Goal: Information Seeking & Learning: Learn about a topic

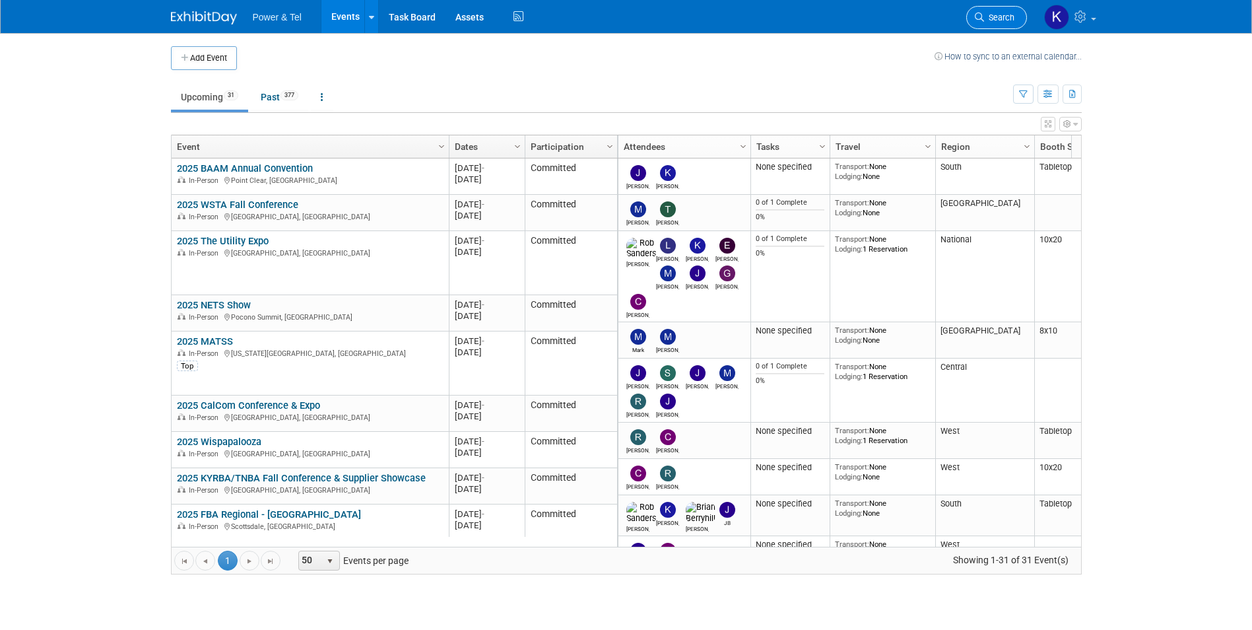
click at [991, 16] on span "Search" at bounding box center [999, 18] width 30 height 10
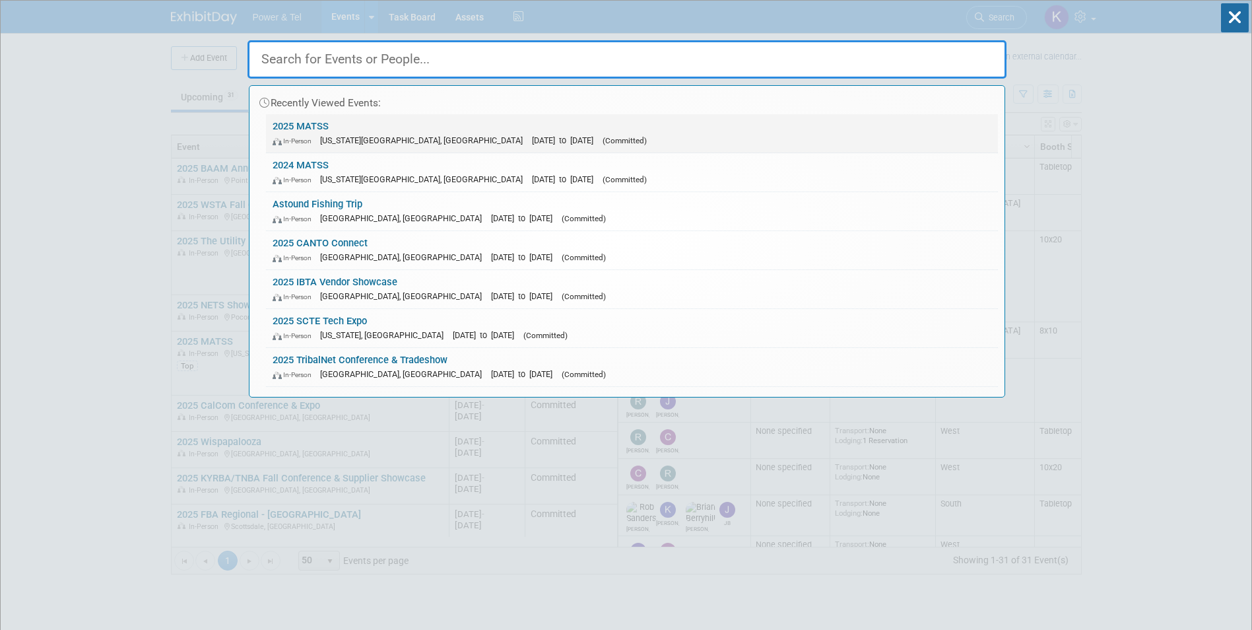
click at [317, 127] on link "2025 MATSS In-Person Kansas City, MO Oct 13, 2025 to Oct 15, 2025 (Committed)" at bounding box center [632, 133] width 732 height 38
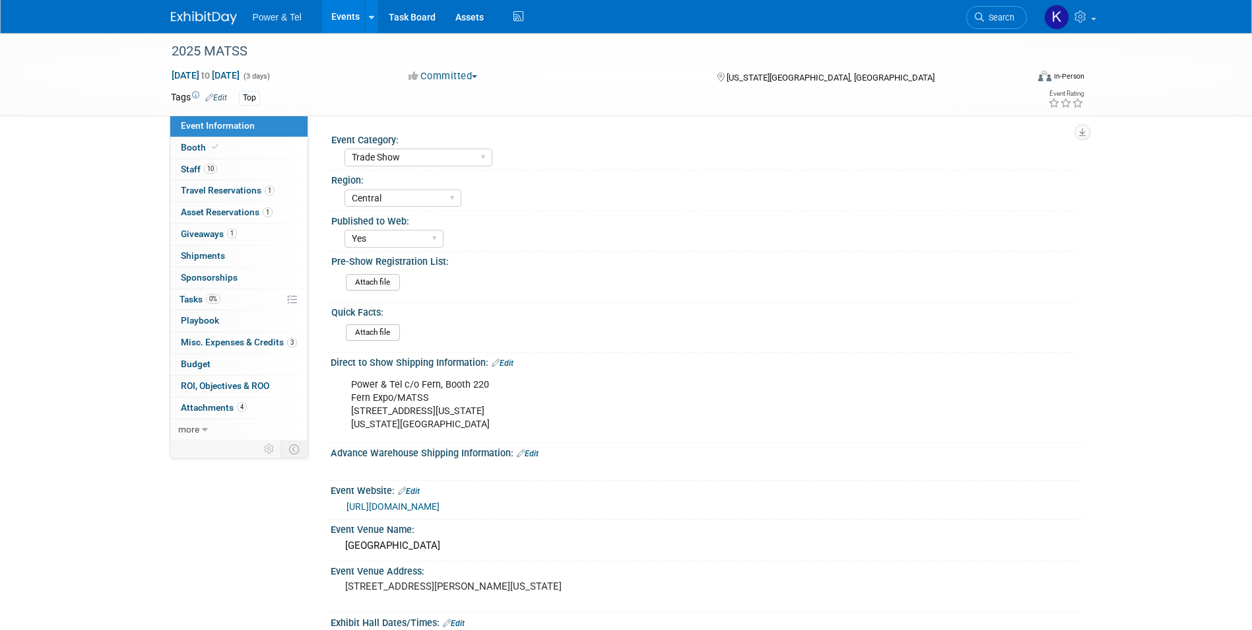
select select "Trade Show"
select select "Central"
select select "Yes"
click at [234, 211] on span "Asset Reservations 1" at bounding box center [227, 212] width 92 height 11
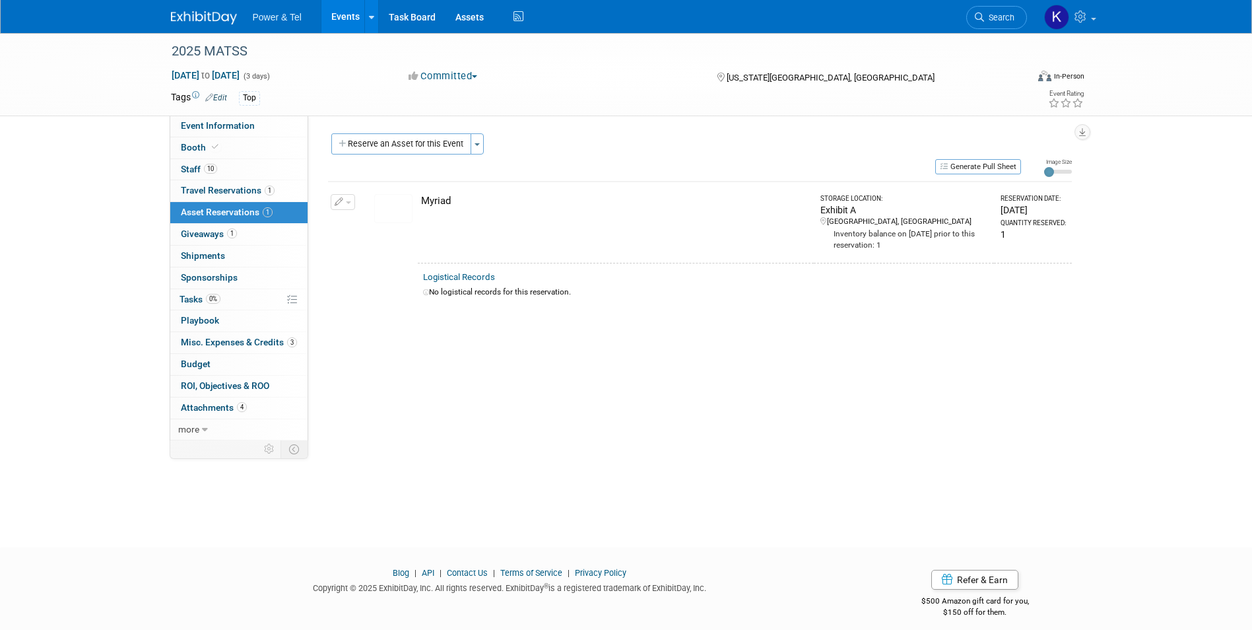
click at [457, 274] on link "Logistical Records" at bounding box center [459, 277] width 72 height 10
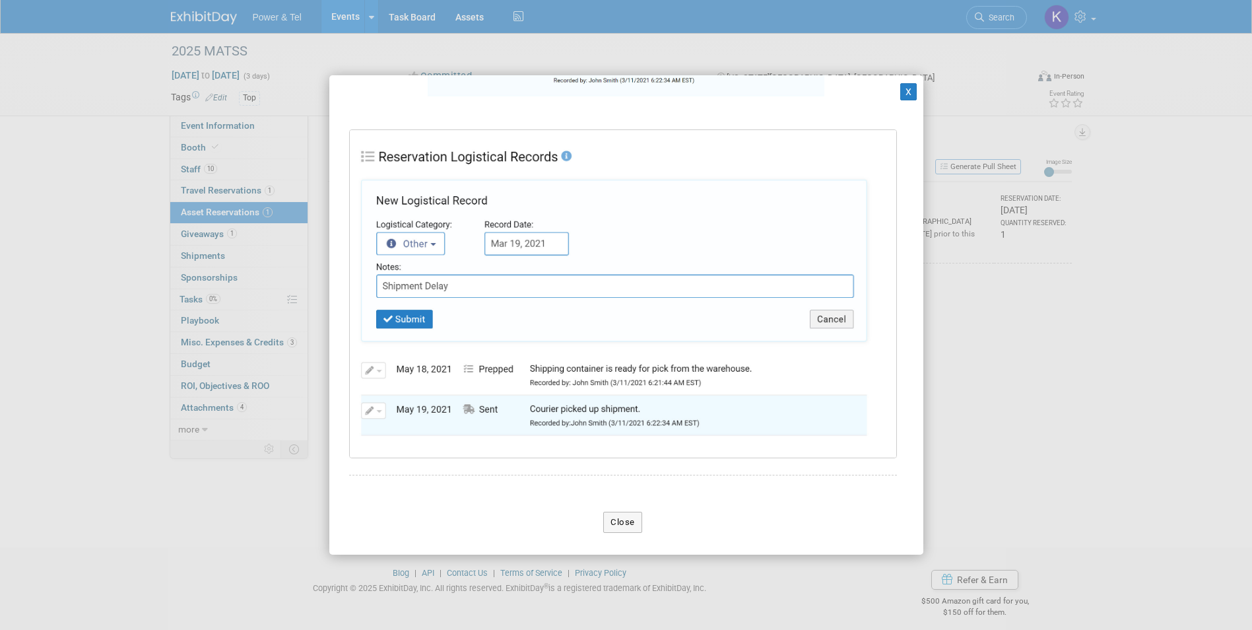
scroll to position [490, 0]
click at [616, 512] on button "Close" at bounding box center [622, 521] width 39 height 21
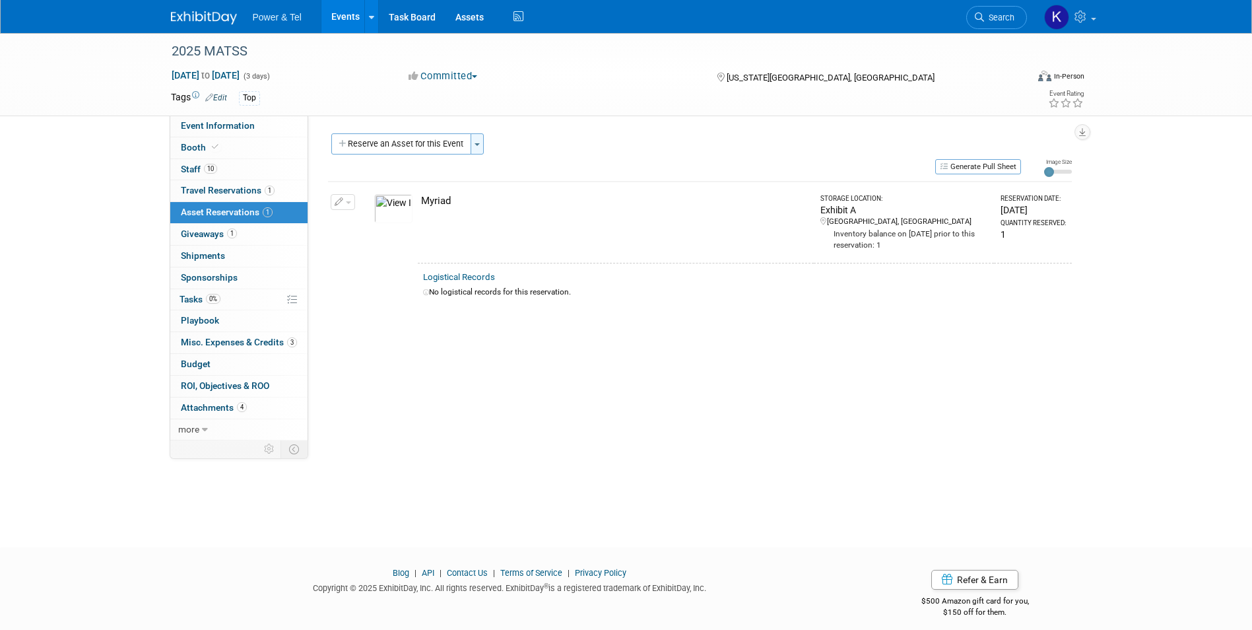
click at [482, 148] on button "Toggle Dropdown" at bounding box center [476, 143] width 13 height 21
click at [432, 331] on div "Event Category: Trade Show P&T Hosted Event Export/Canada Outing Only Region: C…" at bounding box center [694, 277] width 773 height 325
click at [346, 204] on button "button" at bounding box center [343, 202] width 24 height 16
drag, startPoint x: 693, startPoint y: 391, endPoint x: 727, endPoint y: 388, distance: 34.5
click at [694, 391] on div "Event Category: Trade Show P&T Hosted Event Export/Canada Outing Only Region: C…" at bounding box center [694, 277] width 773 height 325
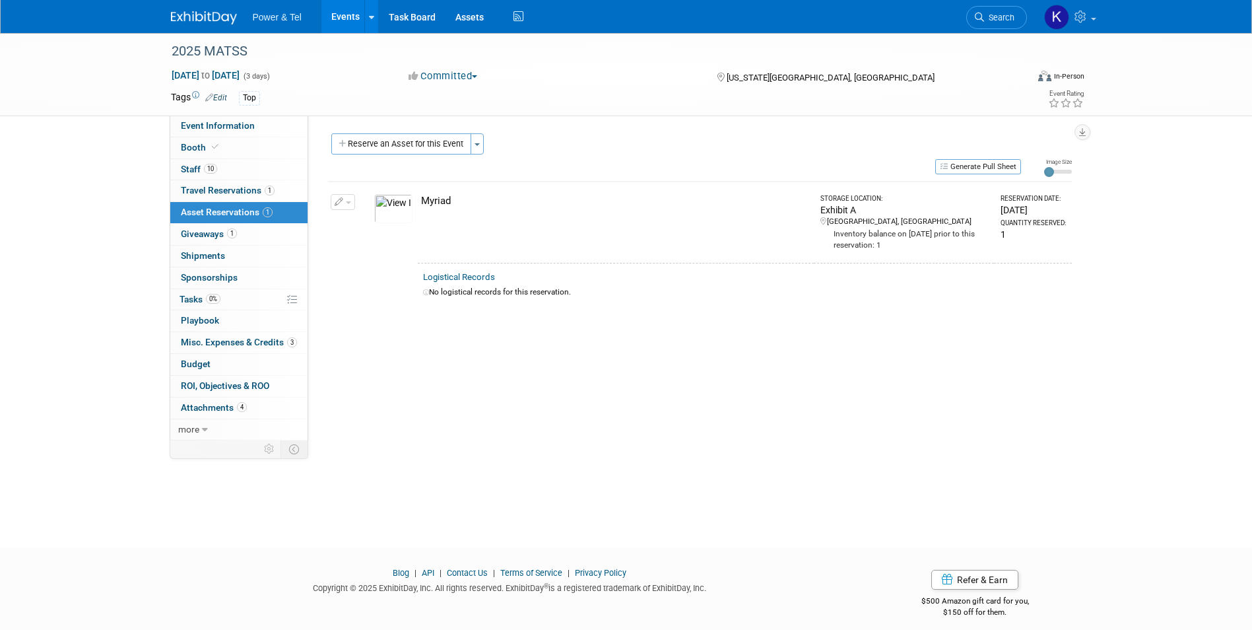
click at [465, 275] on link "Logistical Records" at bounding box center [459, 277] width 72 height 10
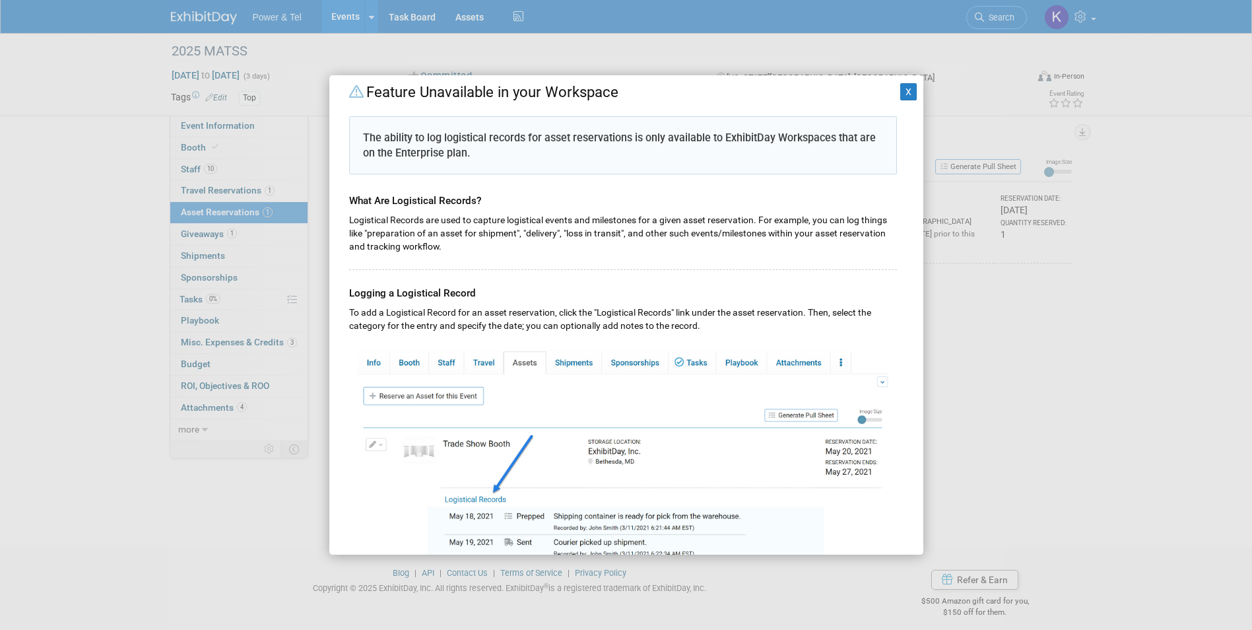
scroll to position [0, 0]
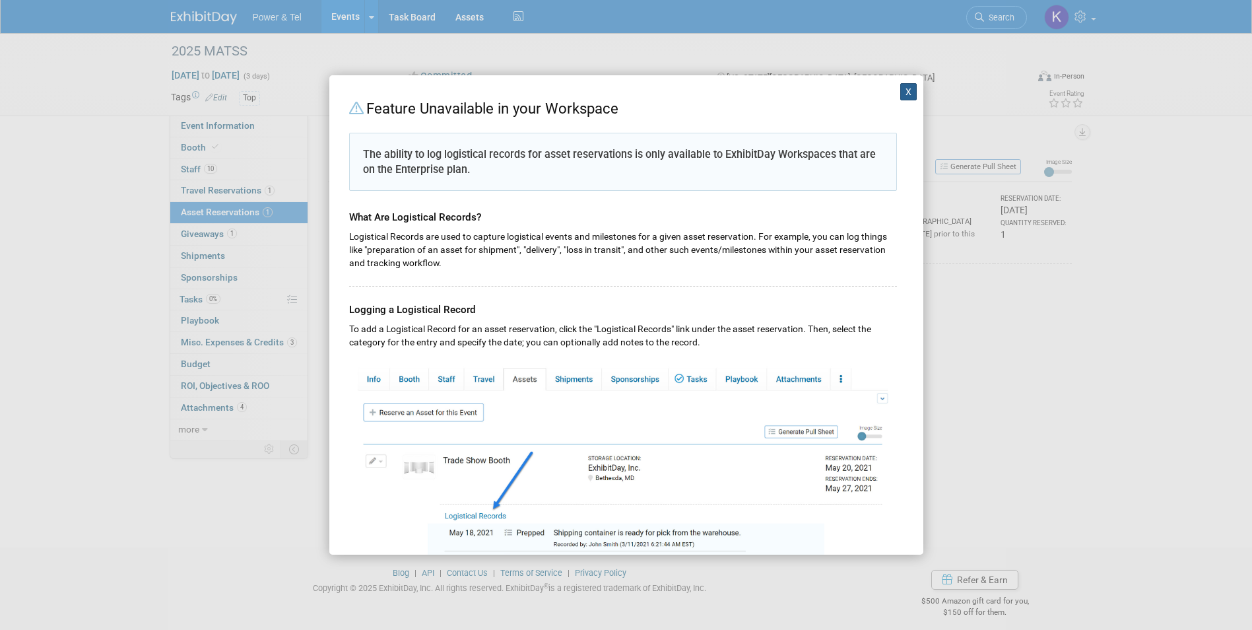
click at [900, 94] on button "X" at bounding box center [908, 91] width 17 height 17
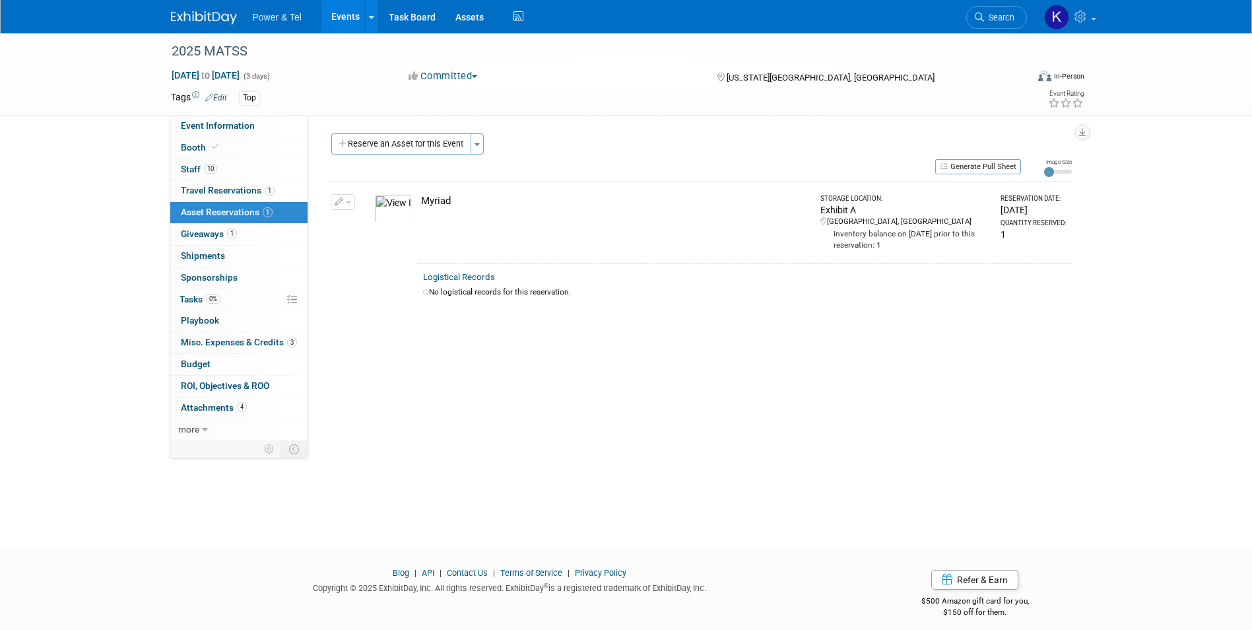
click at [796, 399] on div "Event Category: Trade Show P&T Hosted Event Export/Canada Outing Only Region: C…" at bounding box center [694, 277] width 773 height 325
click at [201, 256] on span "Shipments 0" at bounding box center [203, 255] width 44 height 11
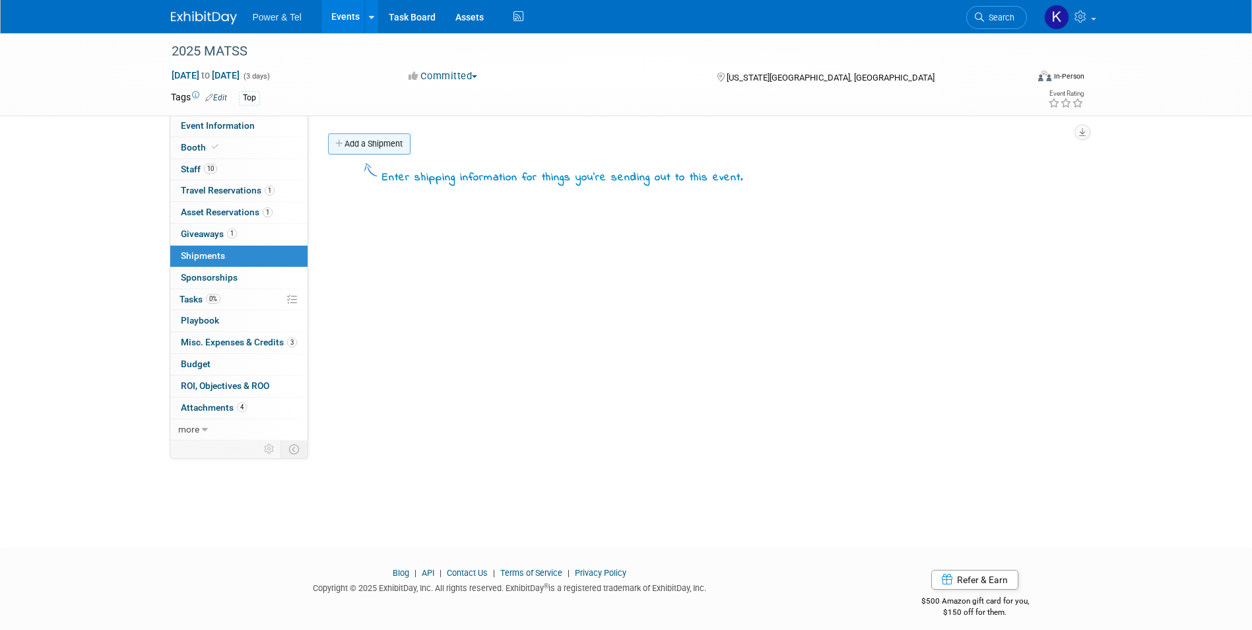
click at [379, 145] on link "Add a Shipment" at bounding box center [369, 143] width 82 height 21
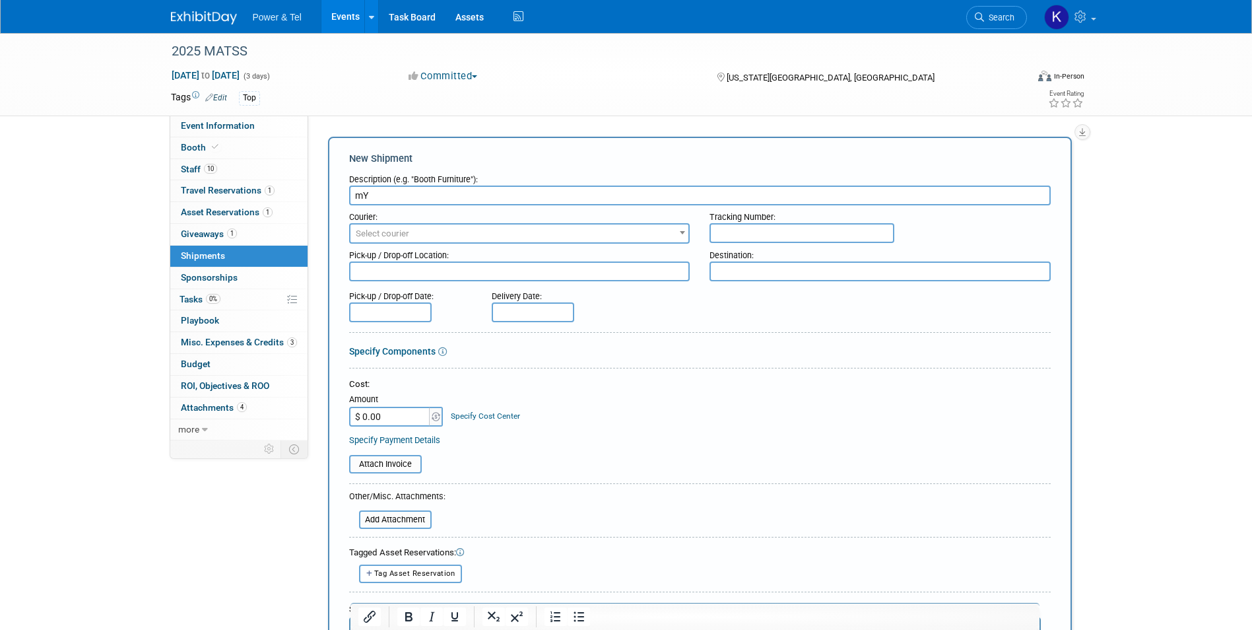
type input "m"
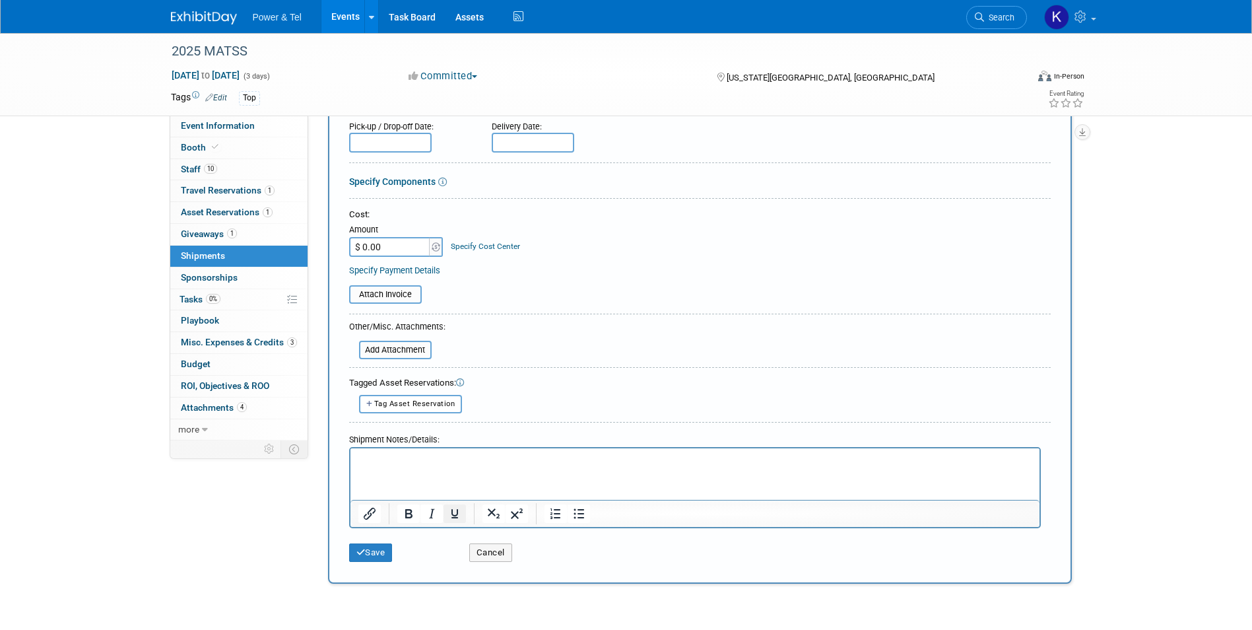
scroll to position [198, 0]
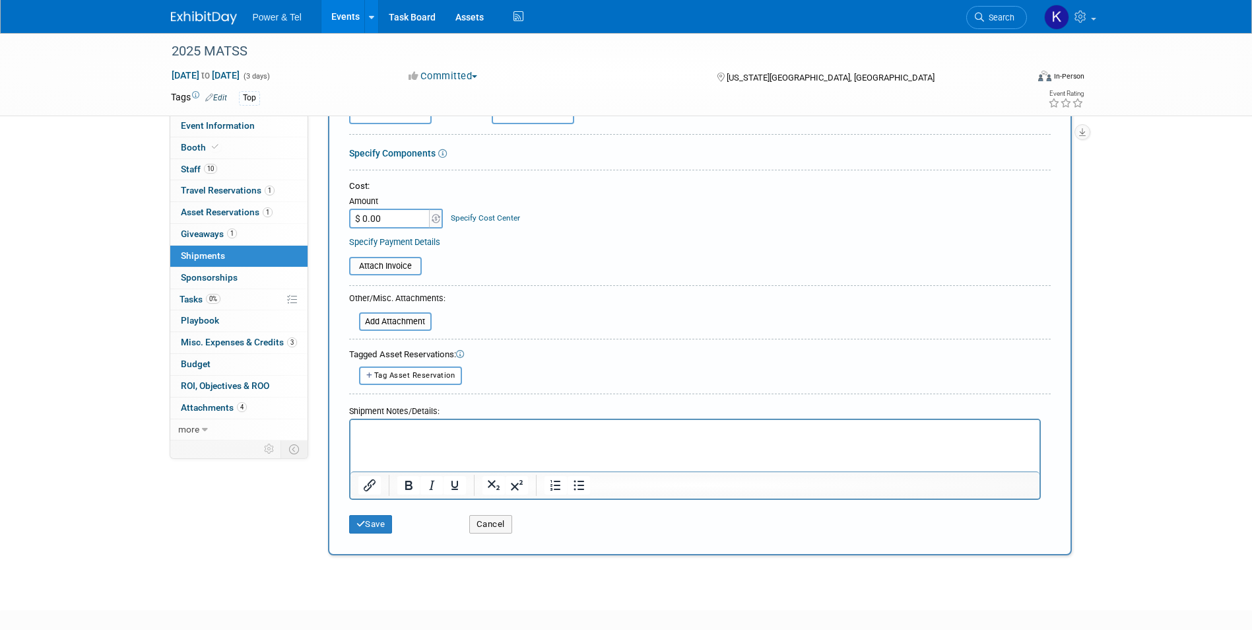
type input "Booth"
click at [428, 429] on p "Rich Text Area. Press ALT-0 for help." at bounding box center [695, 430] width 674 height 13
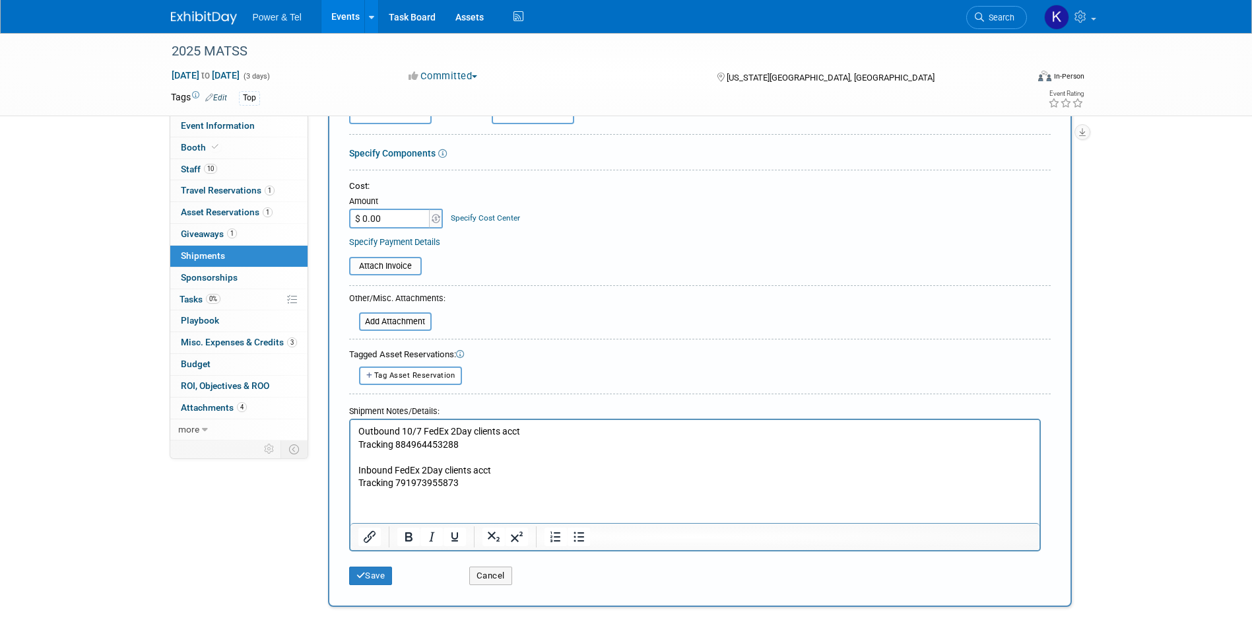
click at [399, 460] on p "Rich Text Area. Press ALT-0 for help." at bounding box center [695, 456] width 674 height 13
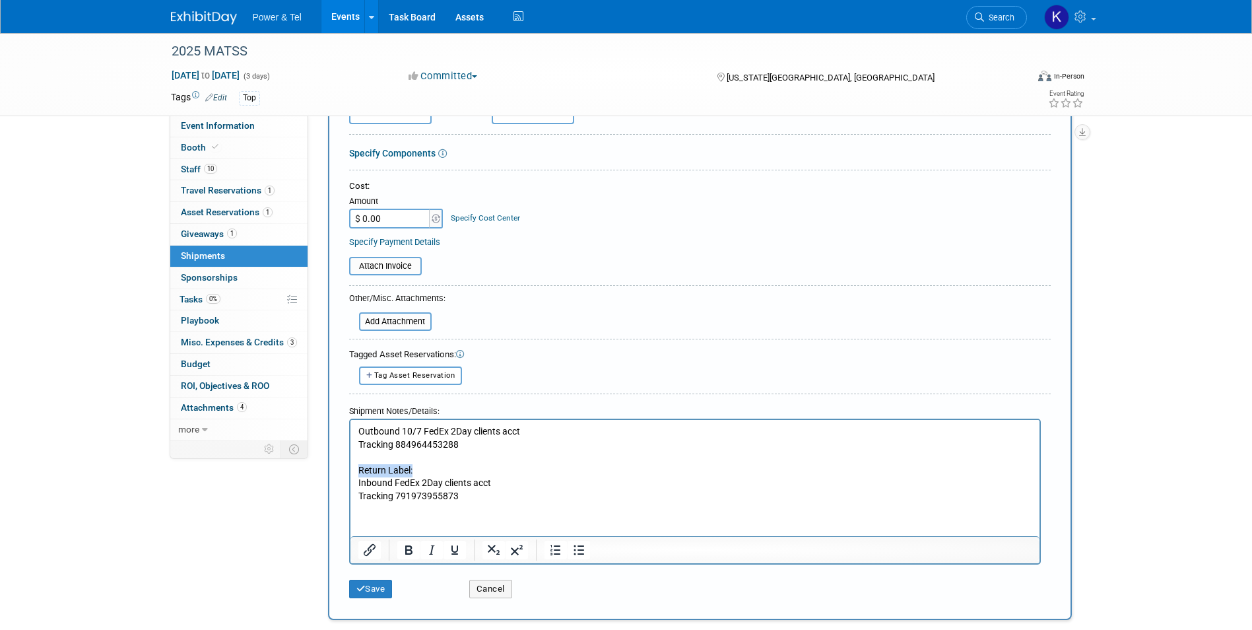
drag, startPoint x: 416, startPoint y: 468, endPoint x: 356, endPoint y: 466, distance: 59.4
click at [357, 466] on body "Outbound 10/7 FedEx 2Day clients acct Tracking 884964453288 Return Label: Inbou…" at bounding box center [694, 463] width 675 height 78
drag, startPoint x: 405, startPoint y: 554, endPoint x: 447, endPoint y: 537, distance: 45.3
click at [405, 553] on icon "Bold" at bounding box center [409, 550] width 16 height 16
click at [635, 490] on p "Tracking 791973955873" at bounding box center [695, 495] width 674 height 13
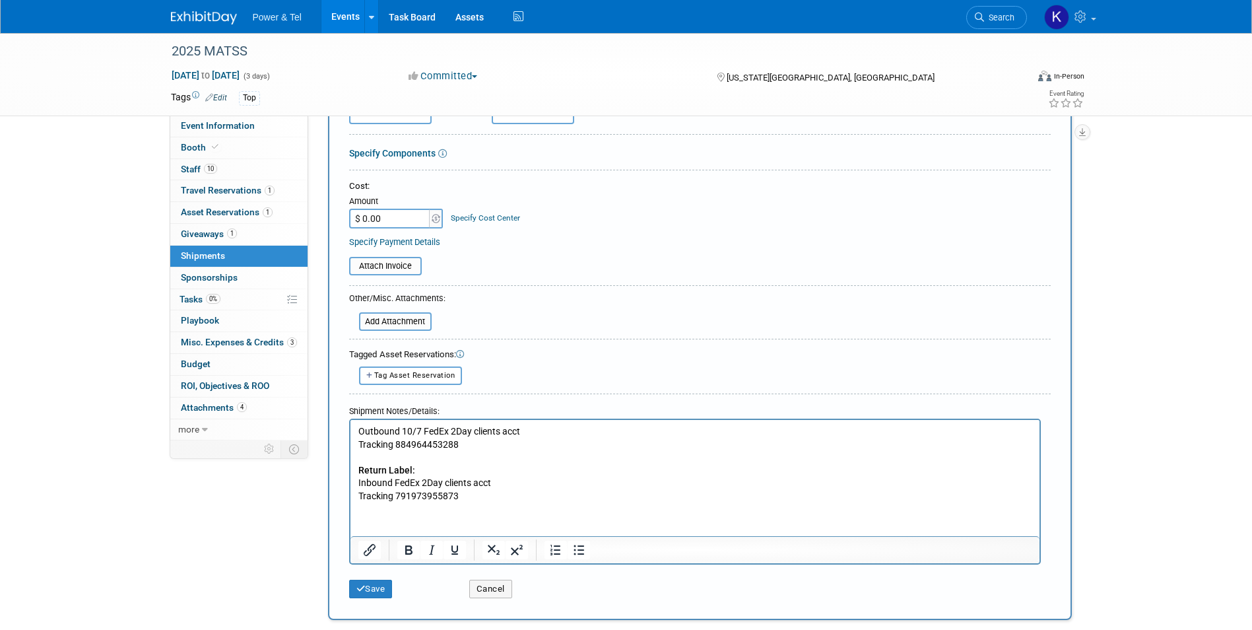
click at [362, 428] on p "Outbound 10/7 FedEx 2Day clients acct" at bounding box center [695, 430] width 674 height 13
click at [360, 428] on p "Outbound 10/7 FedEx 2Day clients acct" at bounding box center [695, 430] width 674 height 13
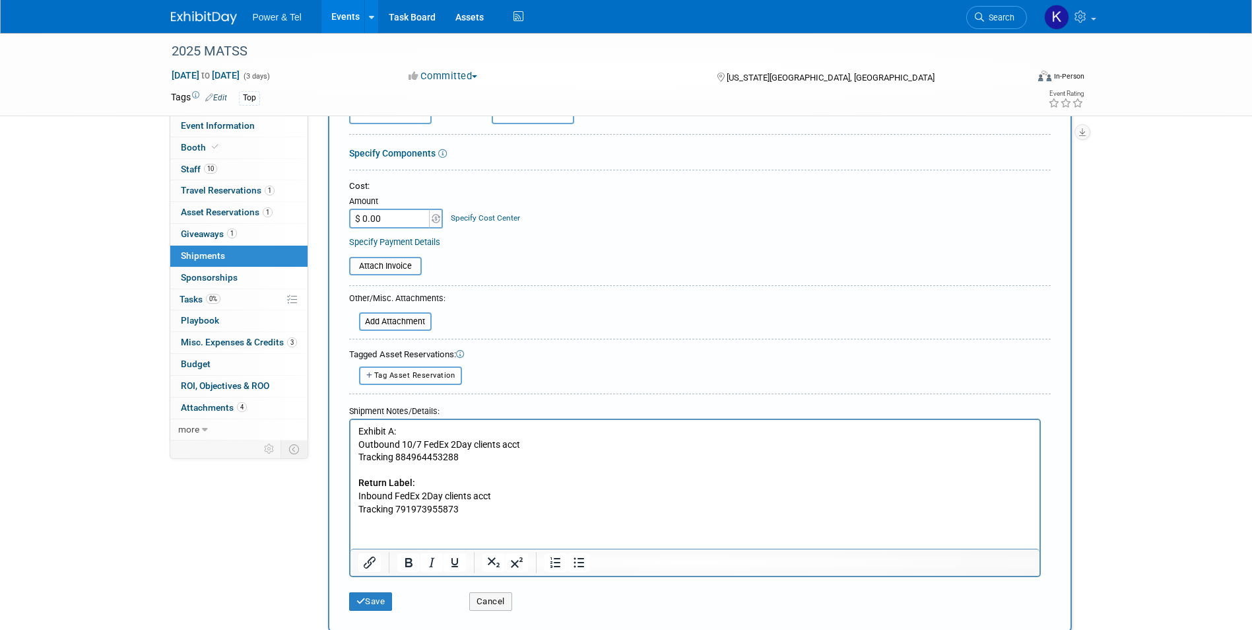
click at [391, 430] on p "Exhibit A:" at bounding box center [695, 430] width 674 height 13
drag, startPoint x: 486, startPoint y: 424, endPoint x: 335, endPoint y: 435, distance: 150.8
click at [350, 435] on html "Exhibit A Coordinated: Outbound 10/7 FedEx 2Day clients acct Tracking 884964453…" at bounding box center [694, 467] width 689 height 96
click at [412, 555] on icon "Bold" at bounding box center [409, 562] width 16 height 16
click at [386, 595] on button "Save" at bounding box center [371, 601] width 44 height 18
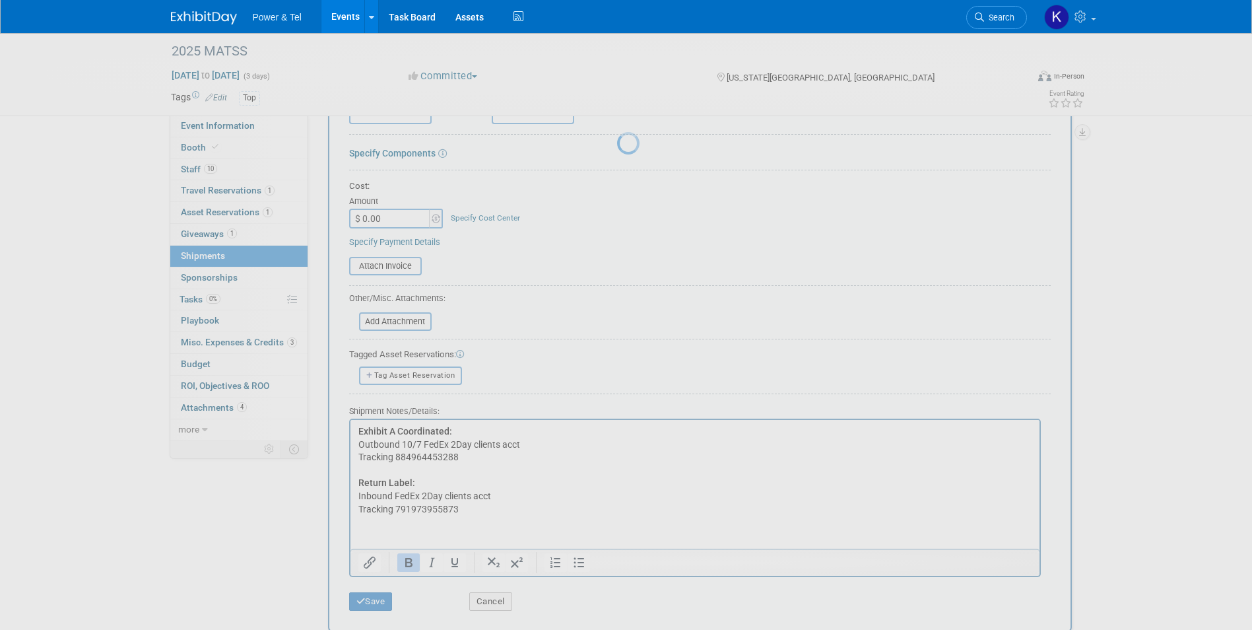
scroll to position [10, 0]
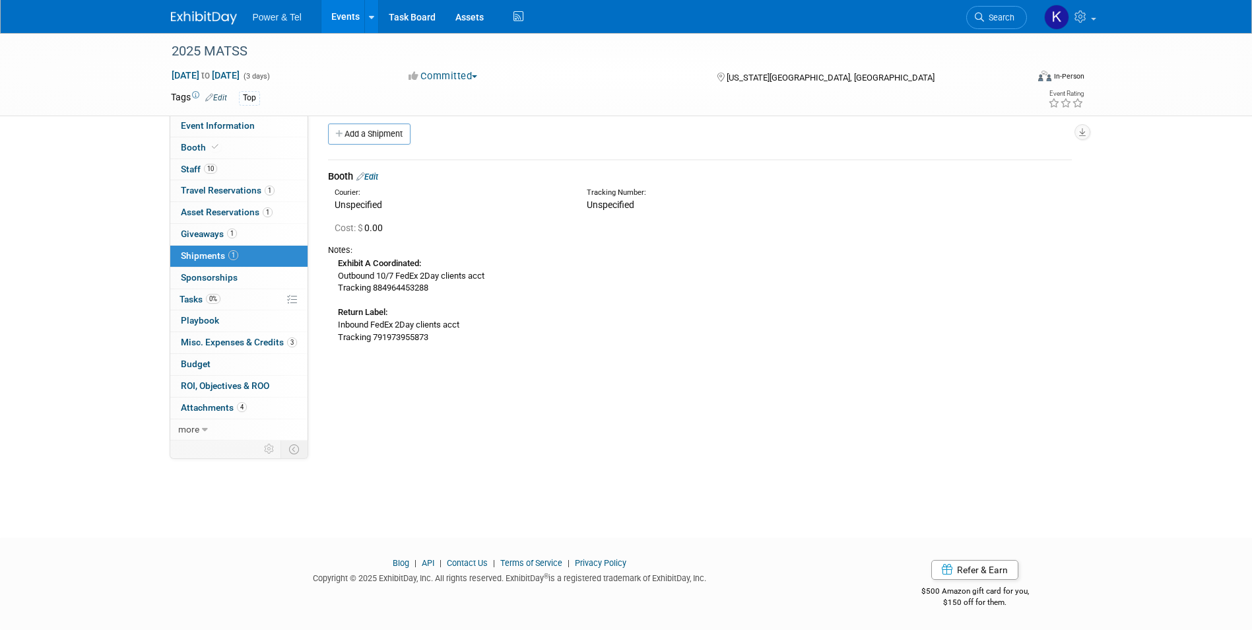
click at [372, 178] on link "Edit" at bounding box center [367, 177] width 22 height 10
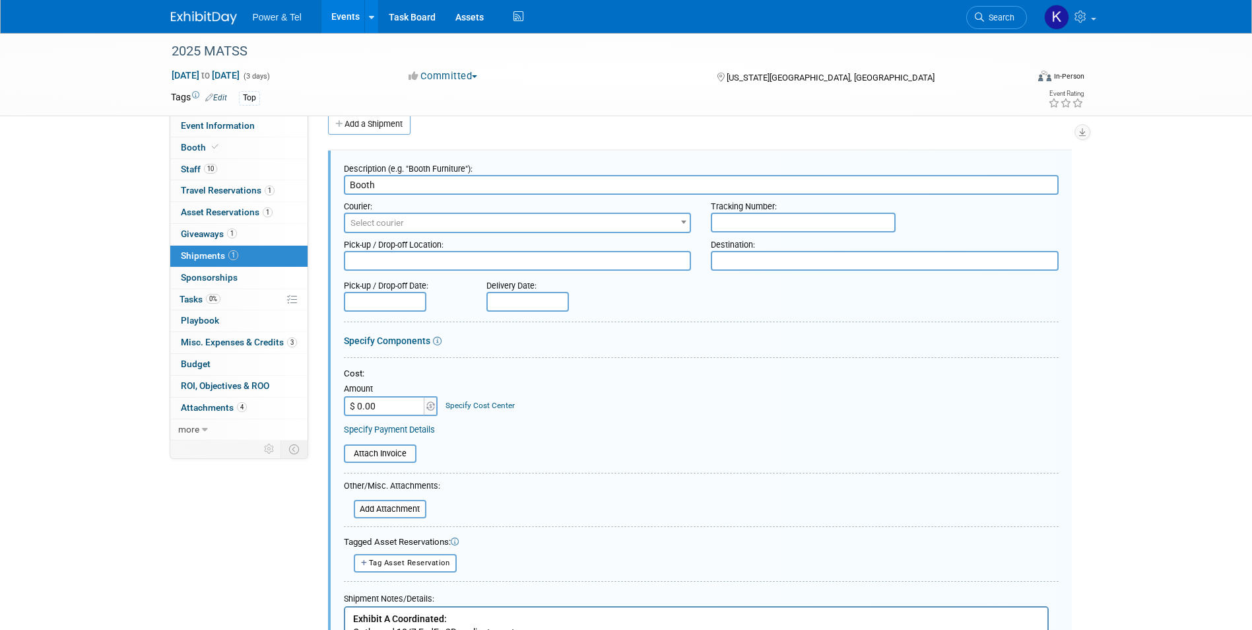
scroll to position [0, 0]
click at [385, 214] on span "Select courier" at bounding box center [517, 223] width 345 height 18
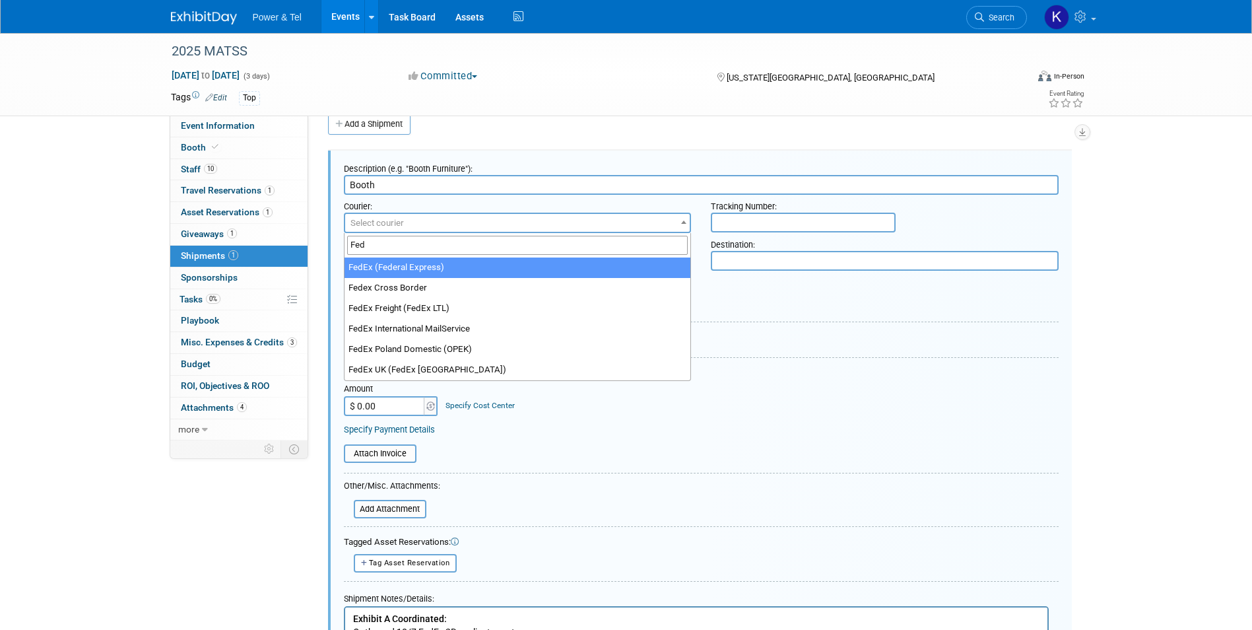
type input "Fed"
select select "206"
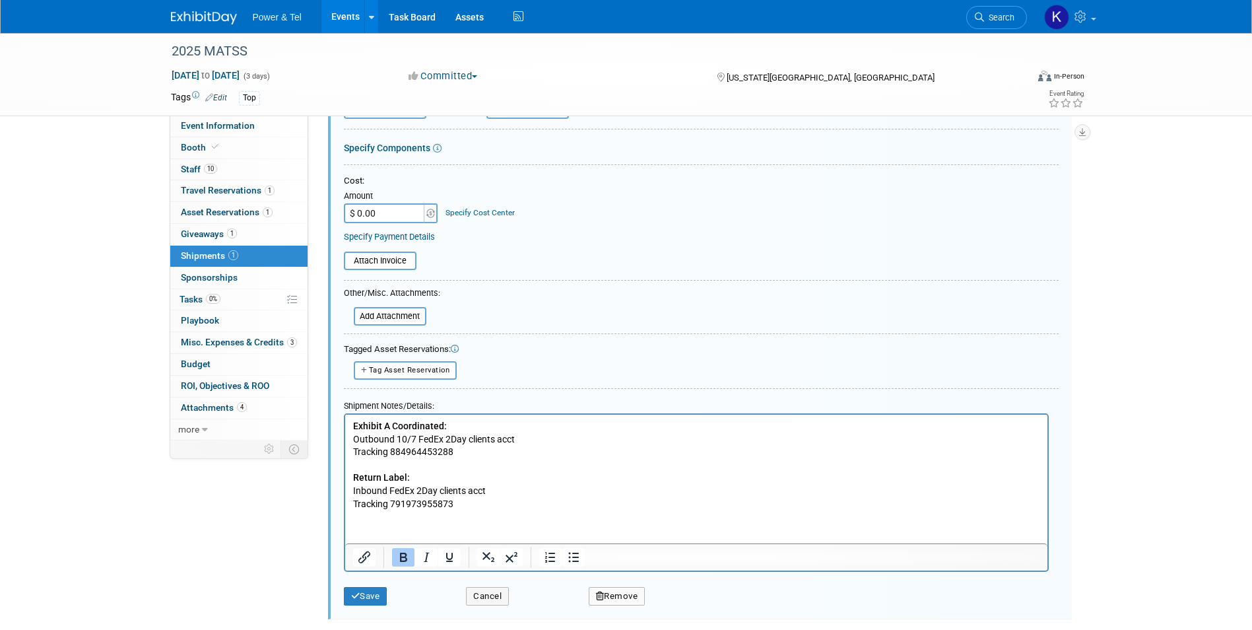
scroll to position [218, 0]
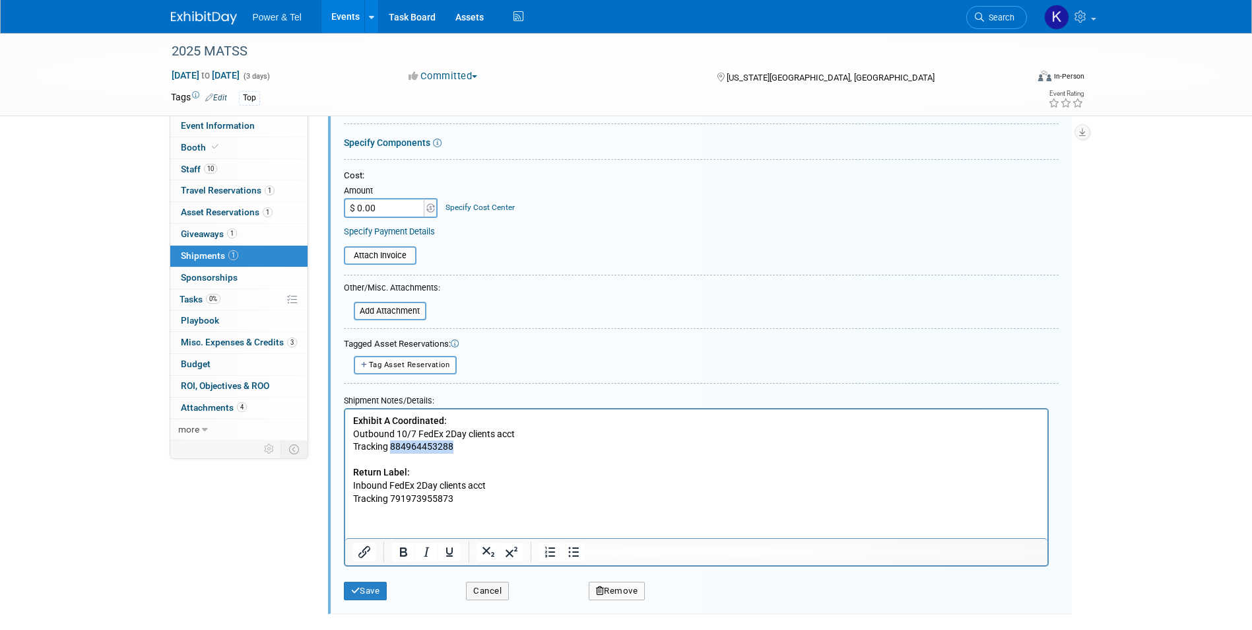
drag, startPoint x: 454, startPoint y: 448, endPoint x: 389, endPoint y: 445, distance: 64.7
click at [389, 445] on p "Exhibit A Coordinated: Outbound 10/7 FedEx 2Day clients acct Tracking 884964453…" at bounding box center [695, 459] width 687 height 90
copy p "884964453288"
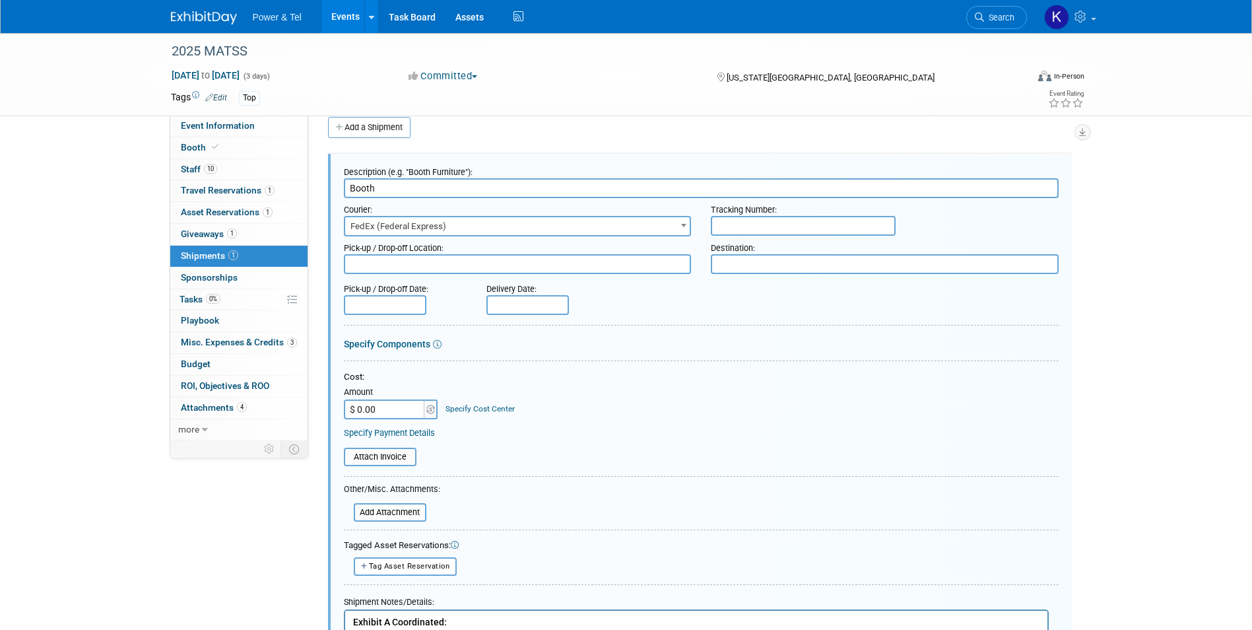
scroll to position [0, 0]
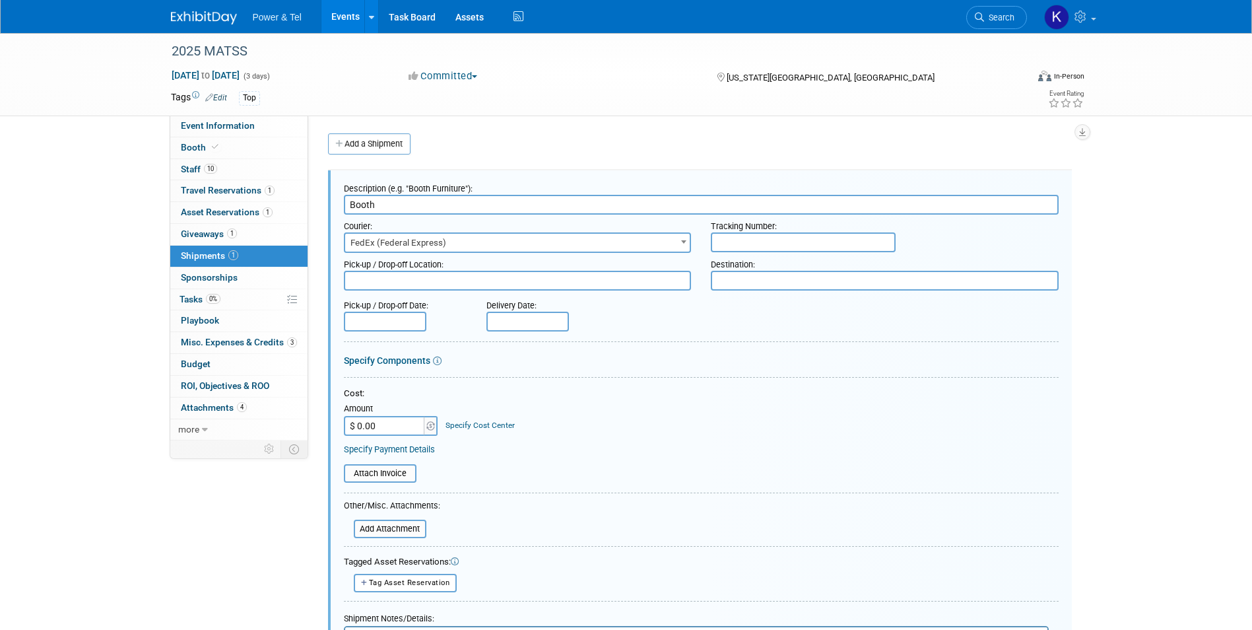
click at [725, 232] on input "text" at bounding box center [803, 242] width 185 height 20
paste input "884964453288"
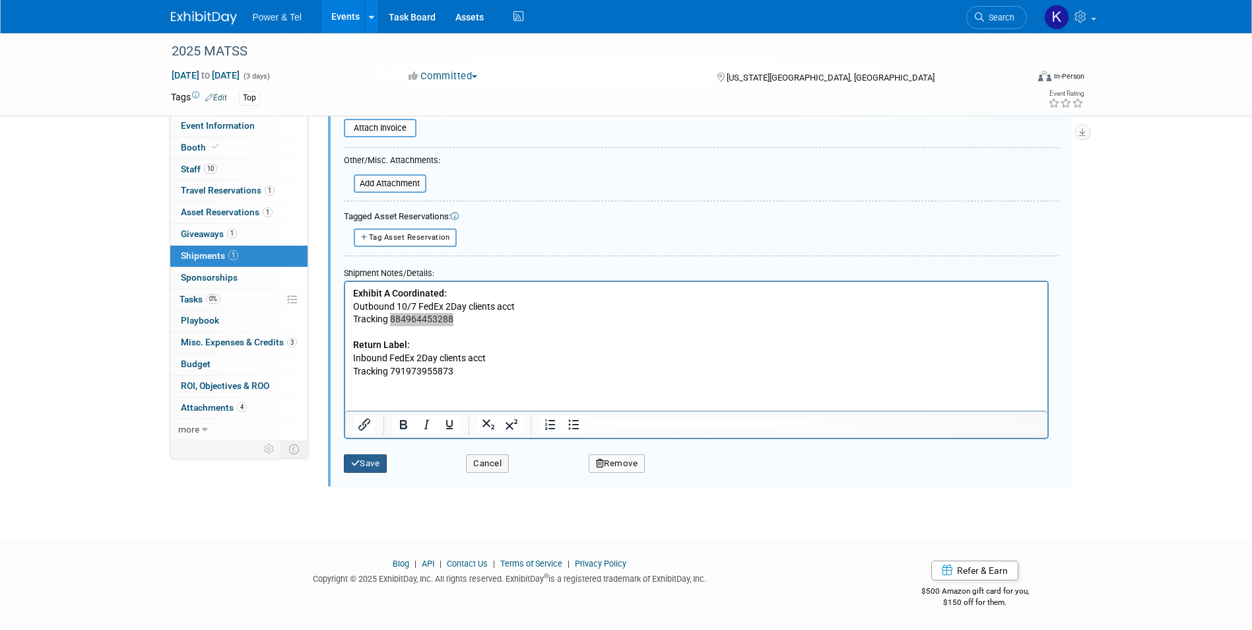
type input "884964453288"
click at [366, 463] on button "Save" at bounding box center [366, 463] width 44 height 18
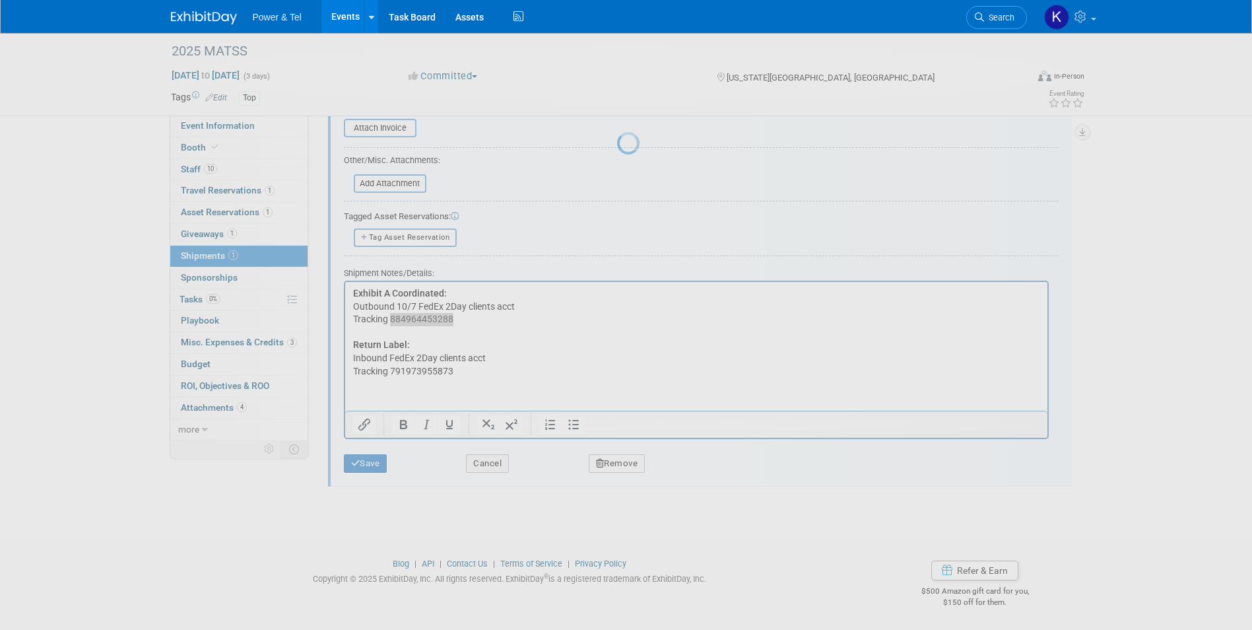
scroll to position [10, 0]
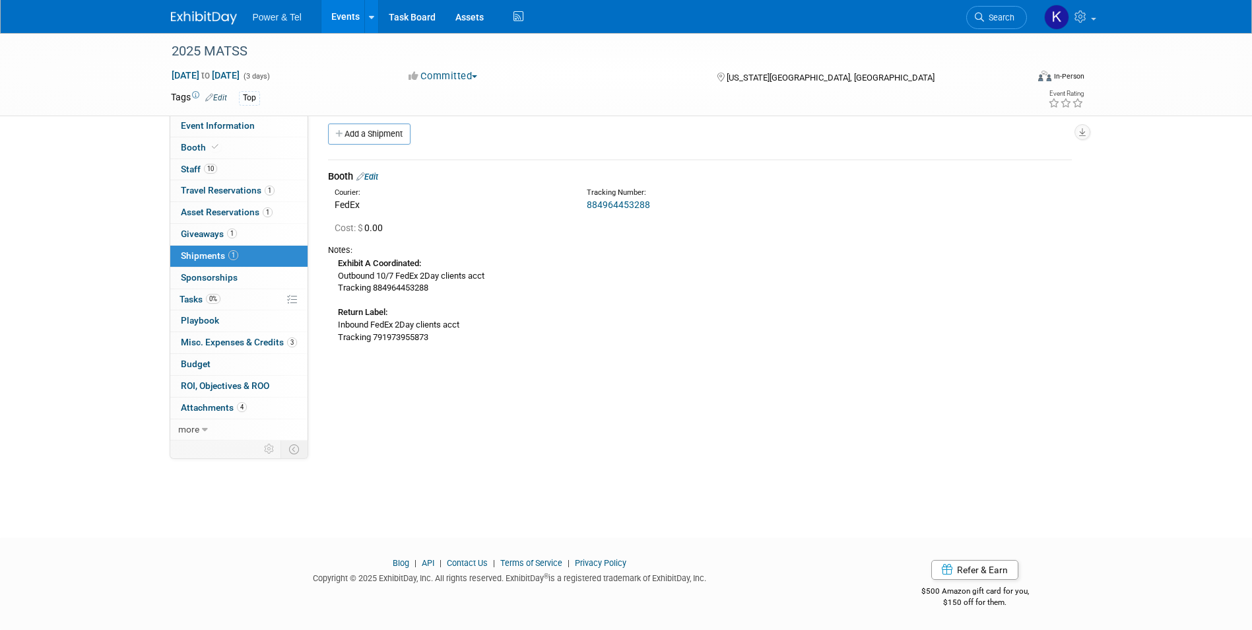
click at [379, 170] on div "Booth Edit" at bounding box center [700, 177] width 744 height 14
click at [378, 176] on link "Edit" at bounding box center [367, 177] width 22 height 10
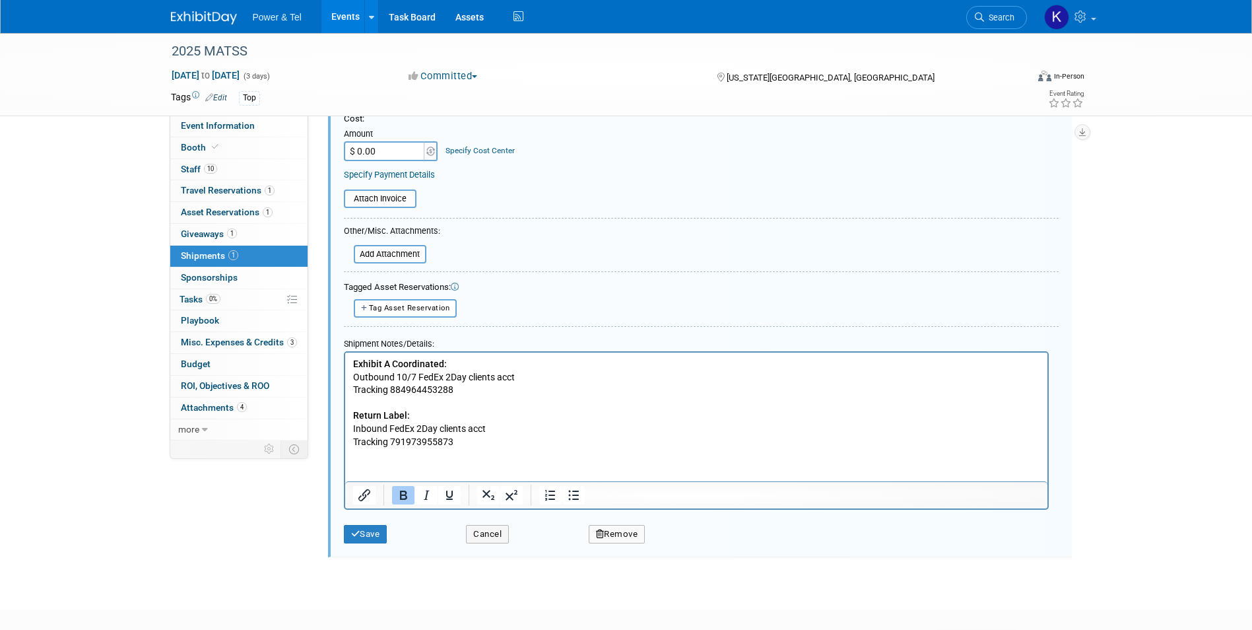
scroll to position [284, 0]
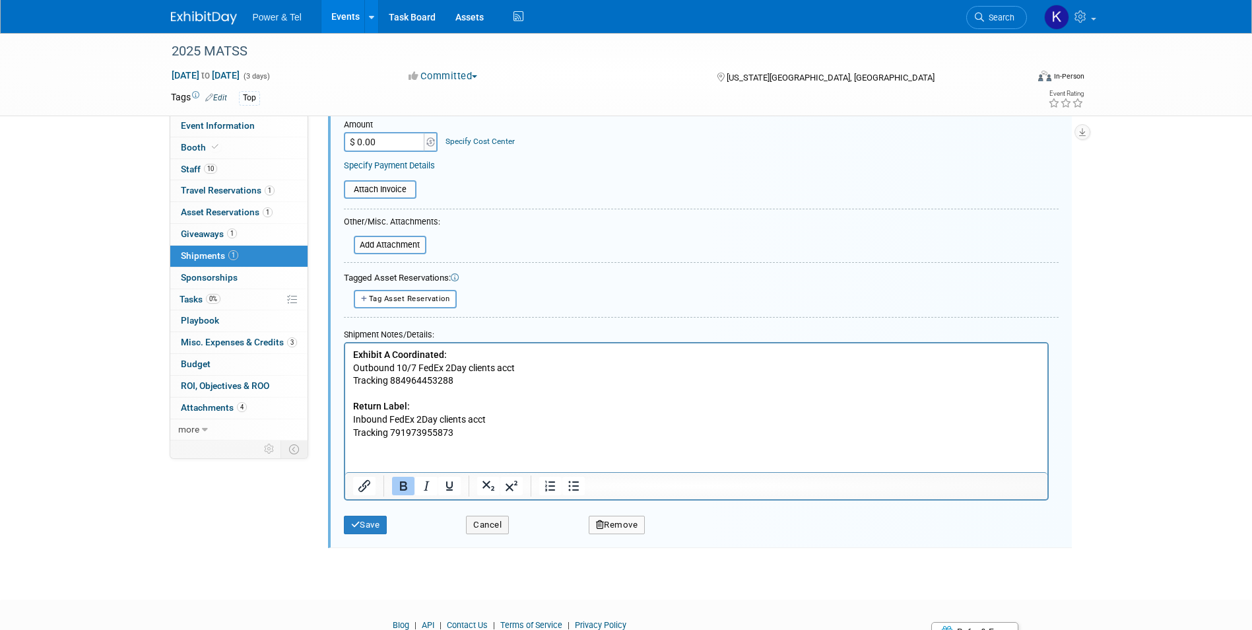
click at [404, 406] on b "Return Label:" at bounding box center [380, 405] width 57 height 11
click at [379, 523] on button "Save" at bounding box center [366, 524] width 44 height 18
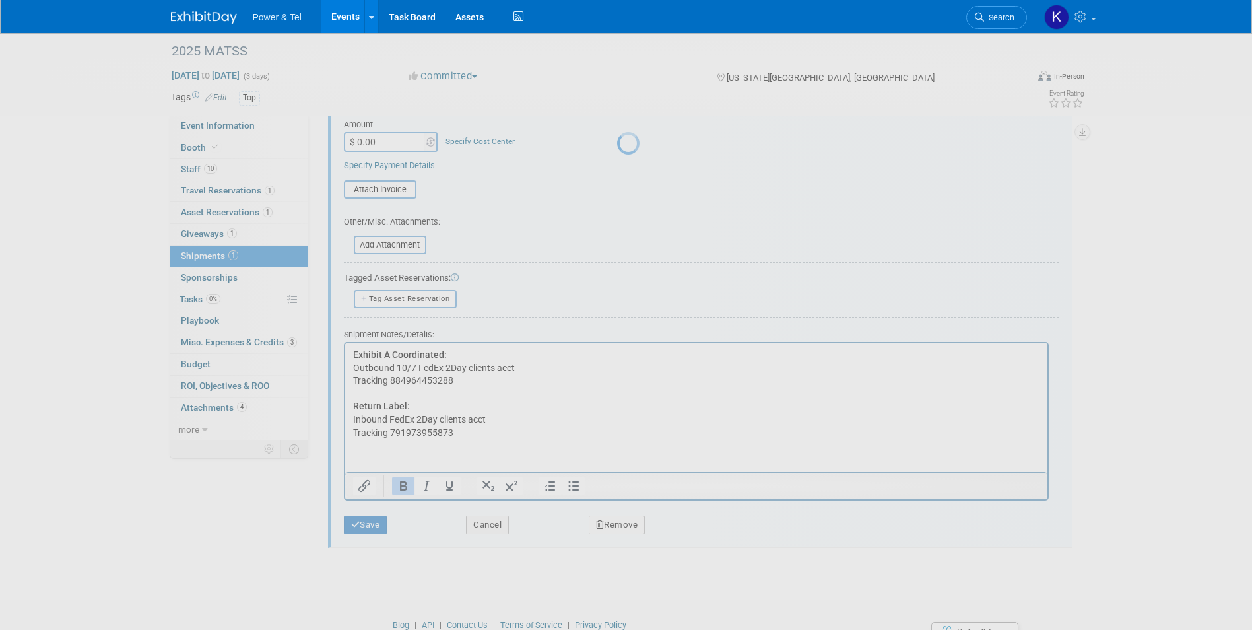
scroll to position [10, 0]
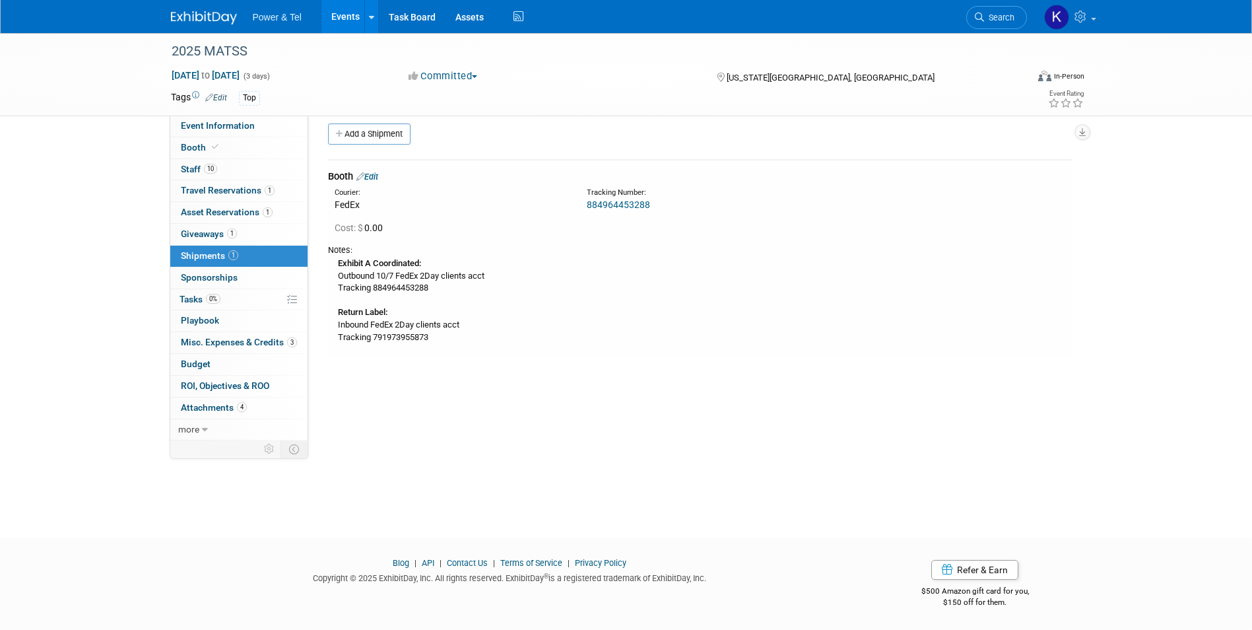
click at [377, 179] on link "Edit" at bounding box center [367, 177] width 22 height 10
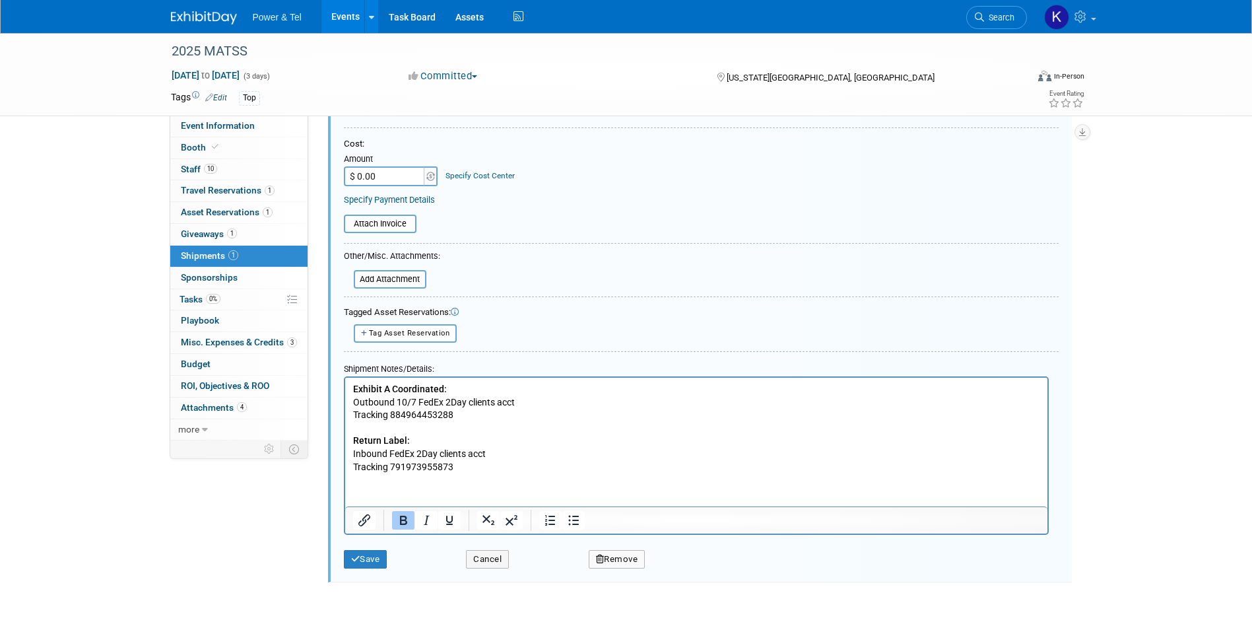
scroll to position [284, 0]
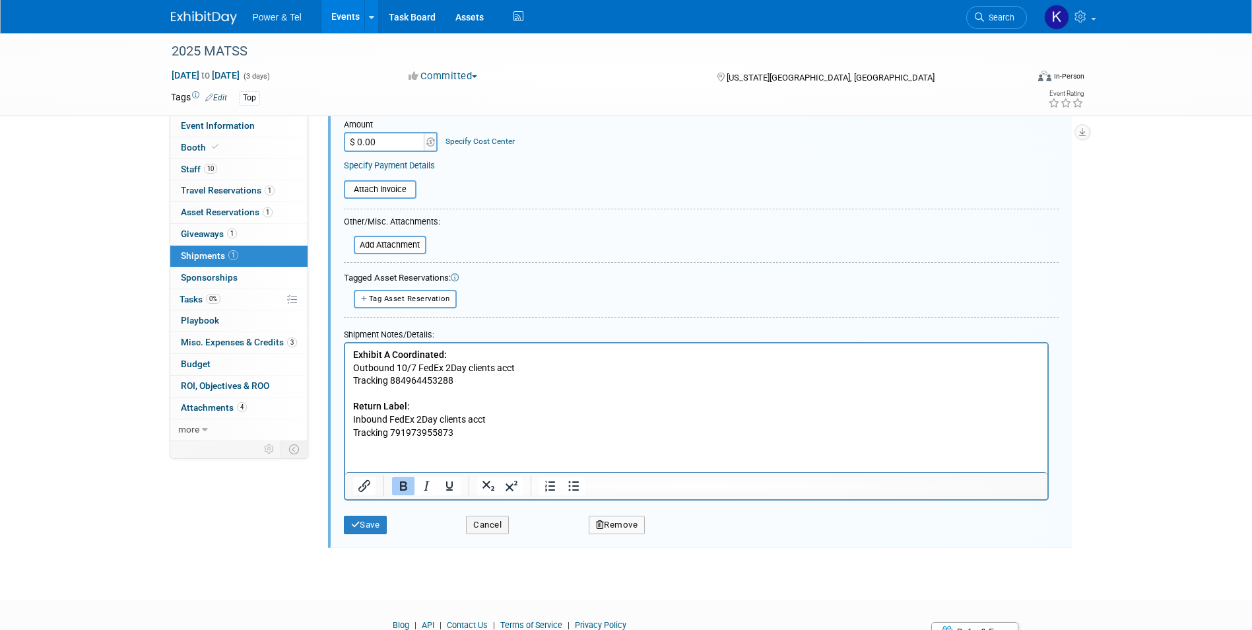
drag, startPoint x: 405, startPoint y: 408, endPoint x: 414, endPoint y: 425, distance: 19.8
click at [405, 408] on b "Return Label:" at bounding box center [380, 405] width 57 height 11
drag, startPoint x: 378, startPoint y: 524, endPoint x: 407, endPoint y: 494, distance: 41.5
click at [378, 524] on button "Save" at bounding box center [366, 524] width 44 height 18
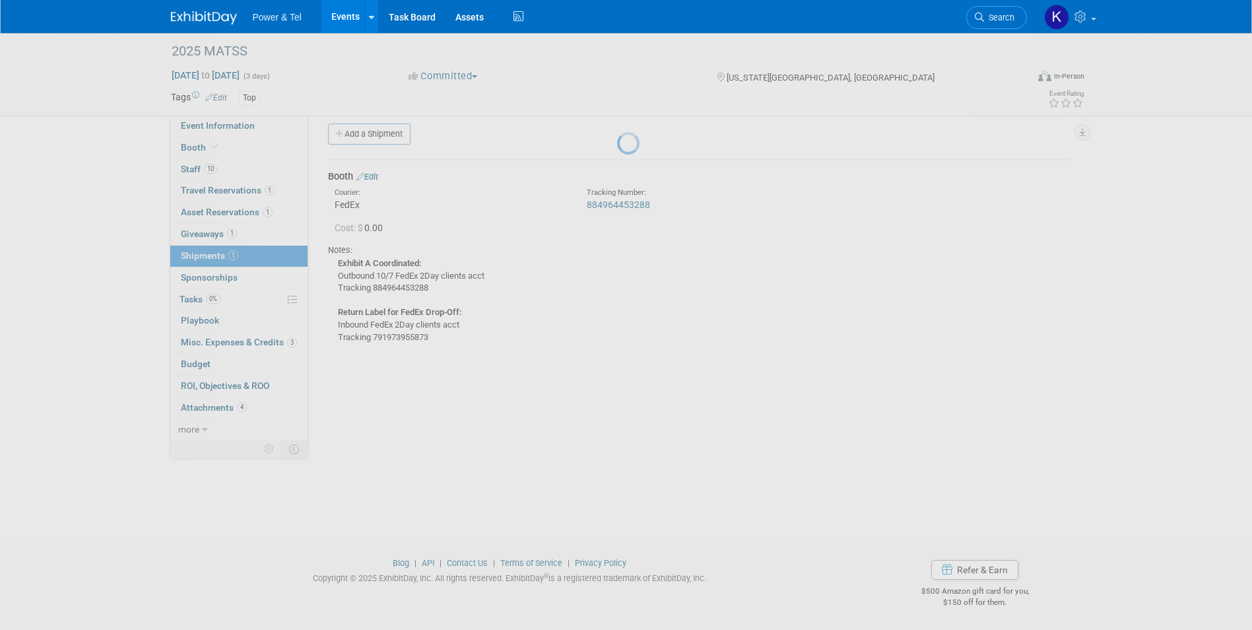
scroll to position [10, 0]
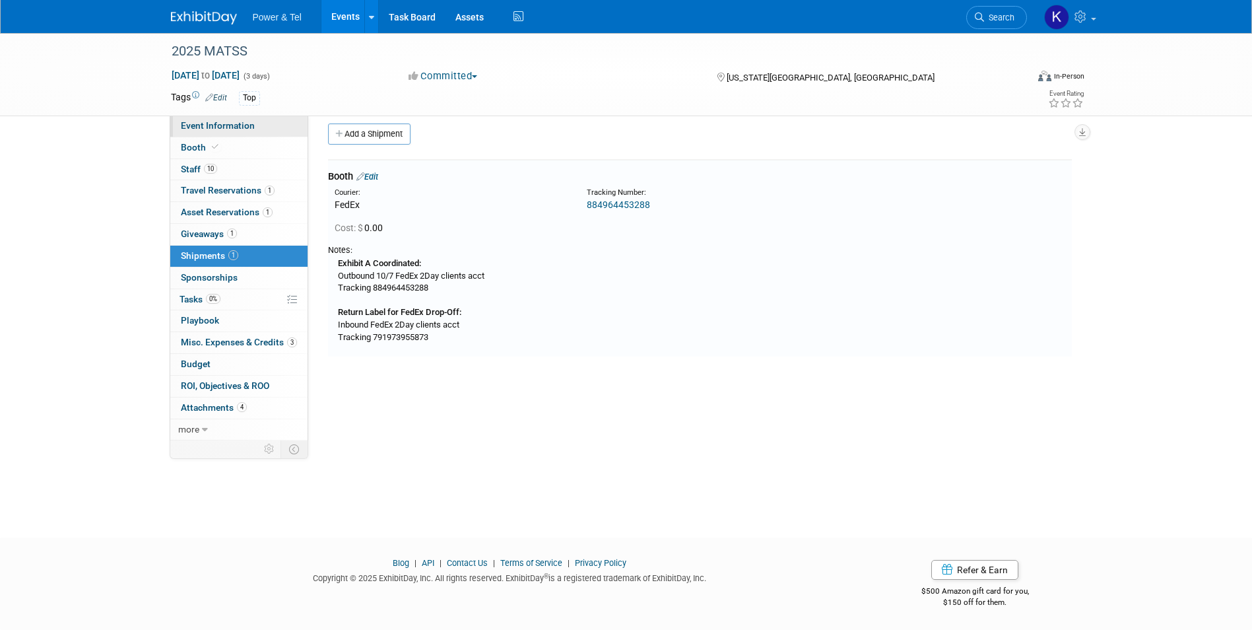
click at [239, 126] on span "Event Information" at bounding box center [218, 125] width 74 height 11
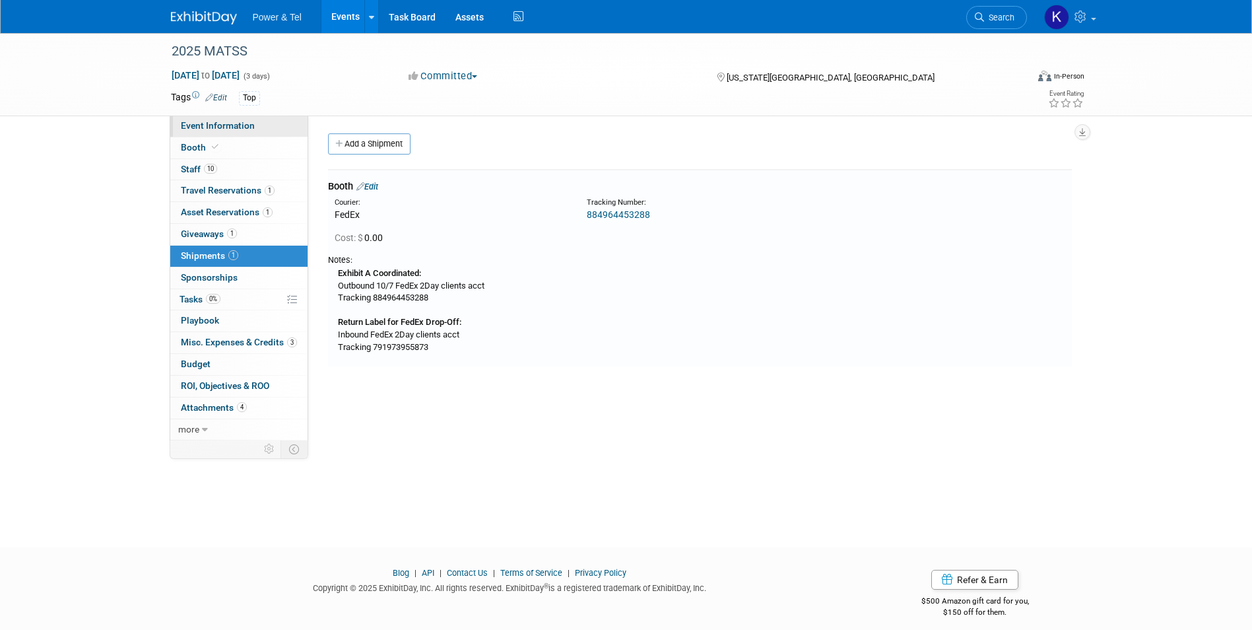
select select "Trade Show"
select select "Central"
select select "Yes"
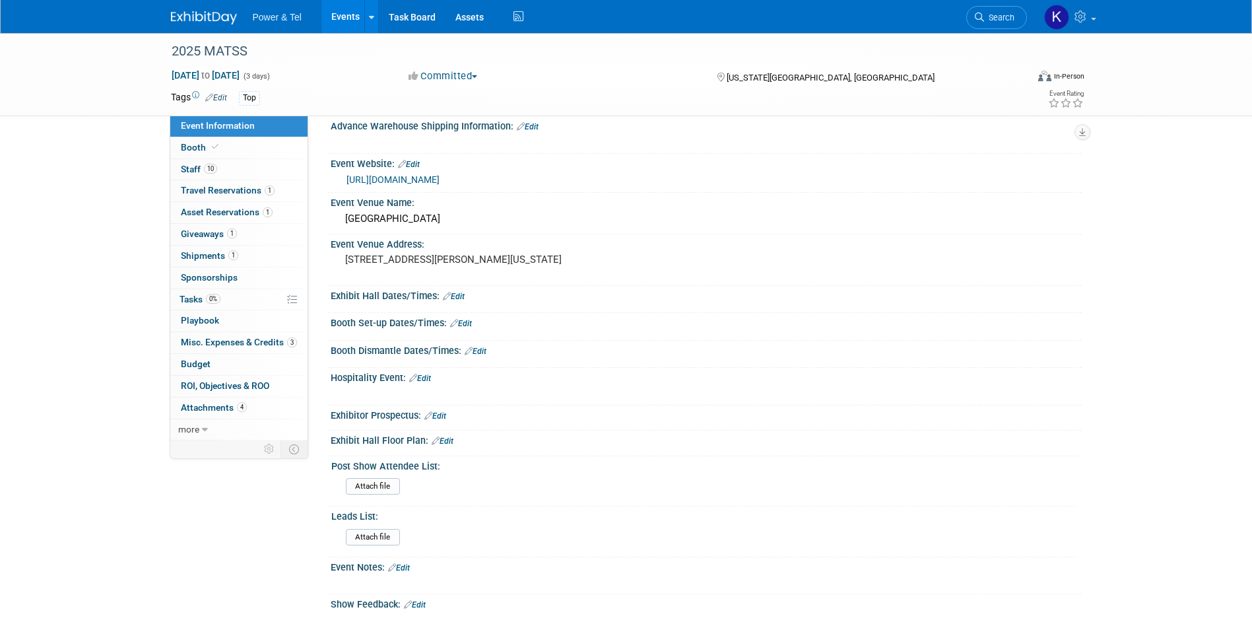
scroll to position [330, 0]
click at [199, 144] on span "Booth" at bounding box center [201, 147] width 40 height 11
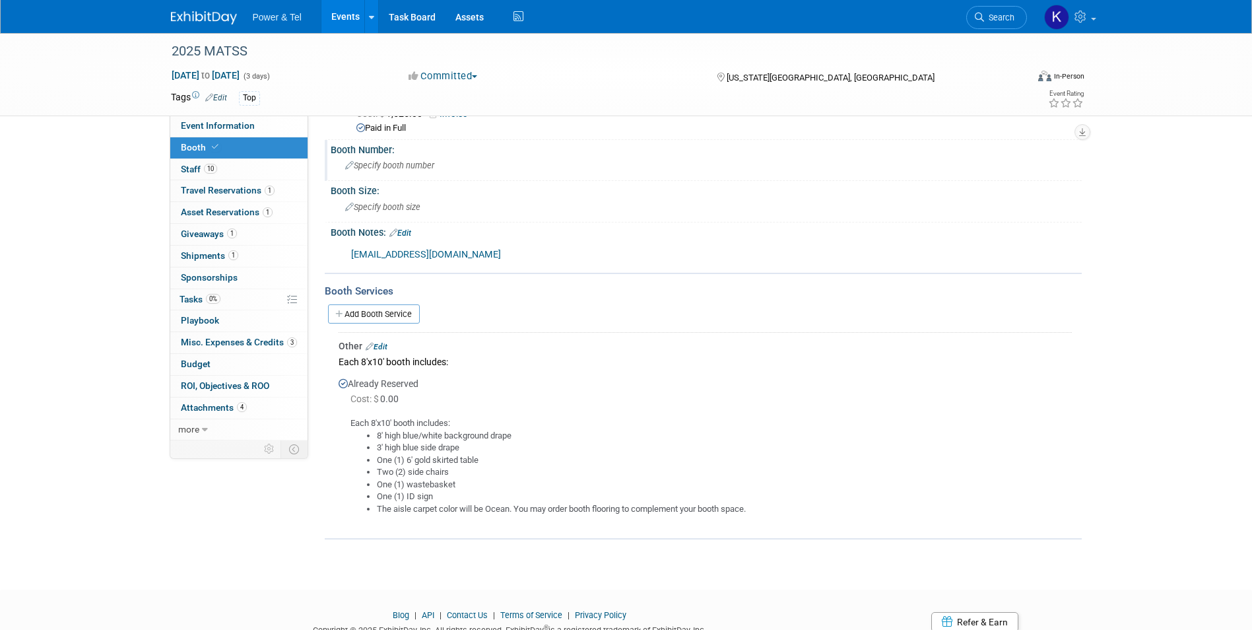
scroll to position [66, 0]
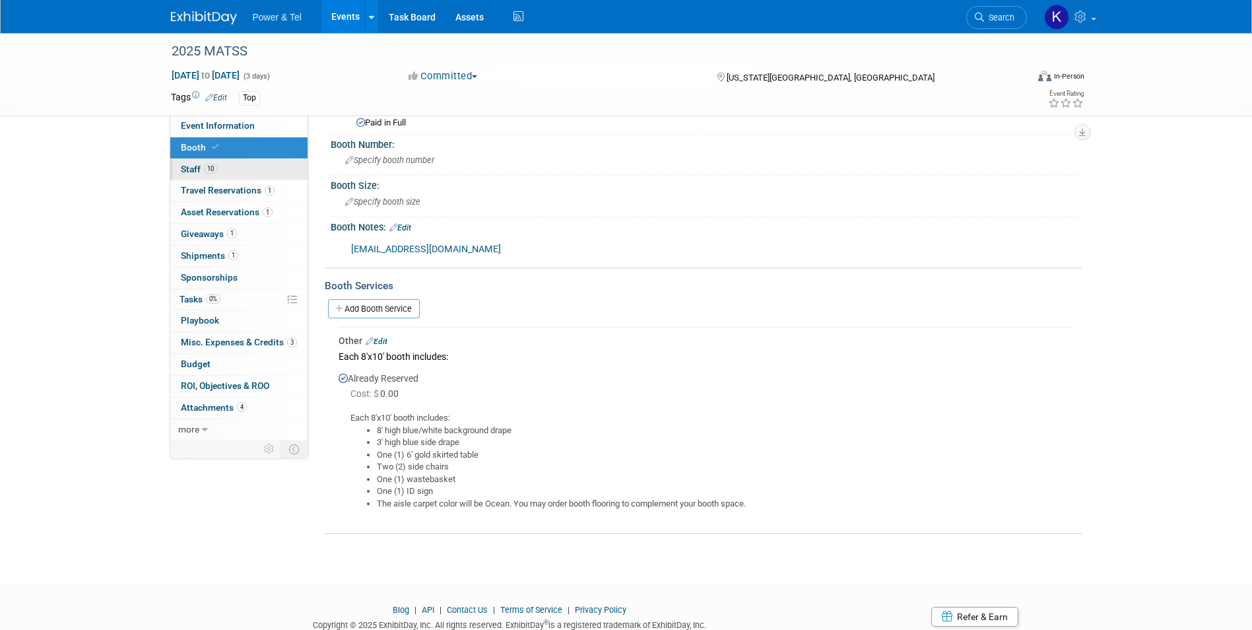
click at [189, 172] on span "Staff 10" at bounding box center [199, 169] width 36 height 11
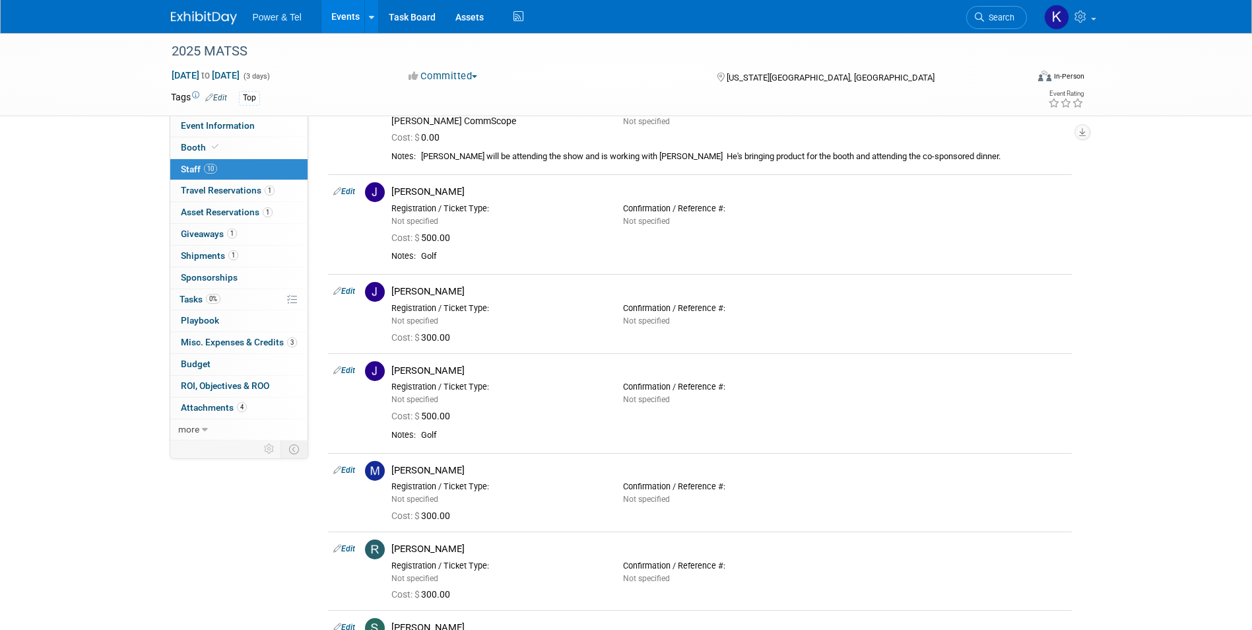
scroll to position [330, 0]
click at [997, 13] on span "Search" at bounding box center [999, 18] width 30 height 10
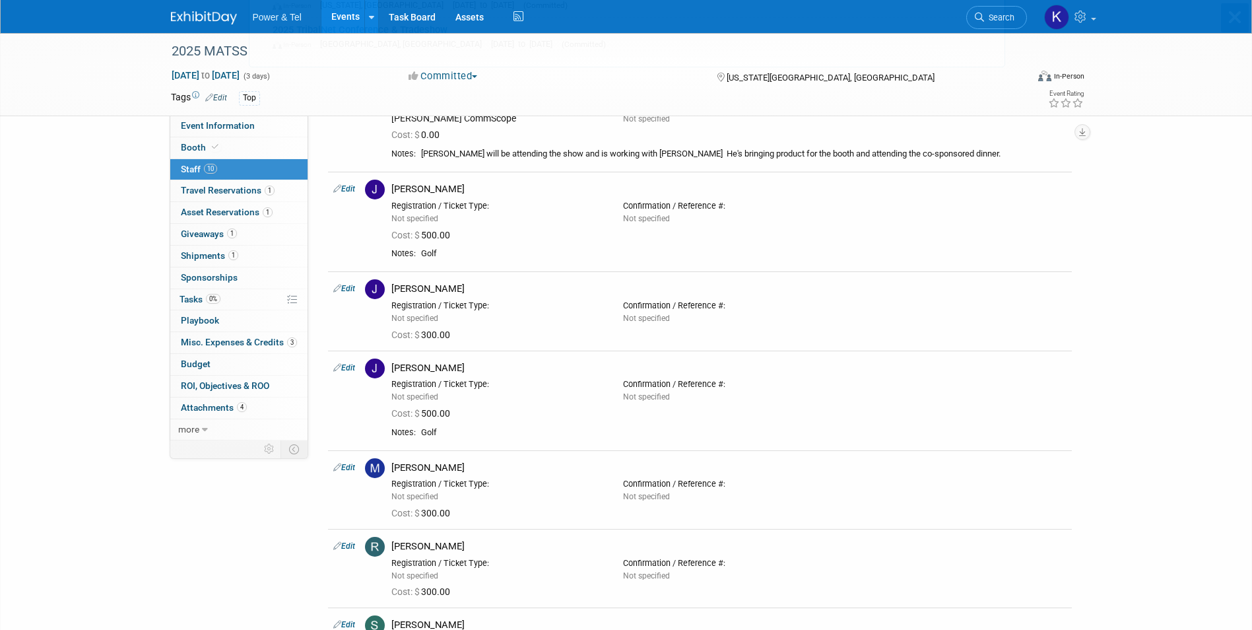
scroll to position [0, 0]
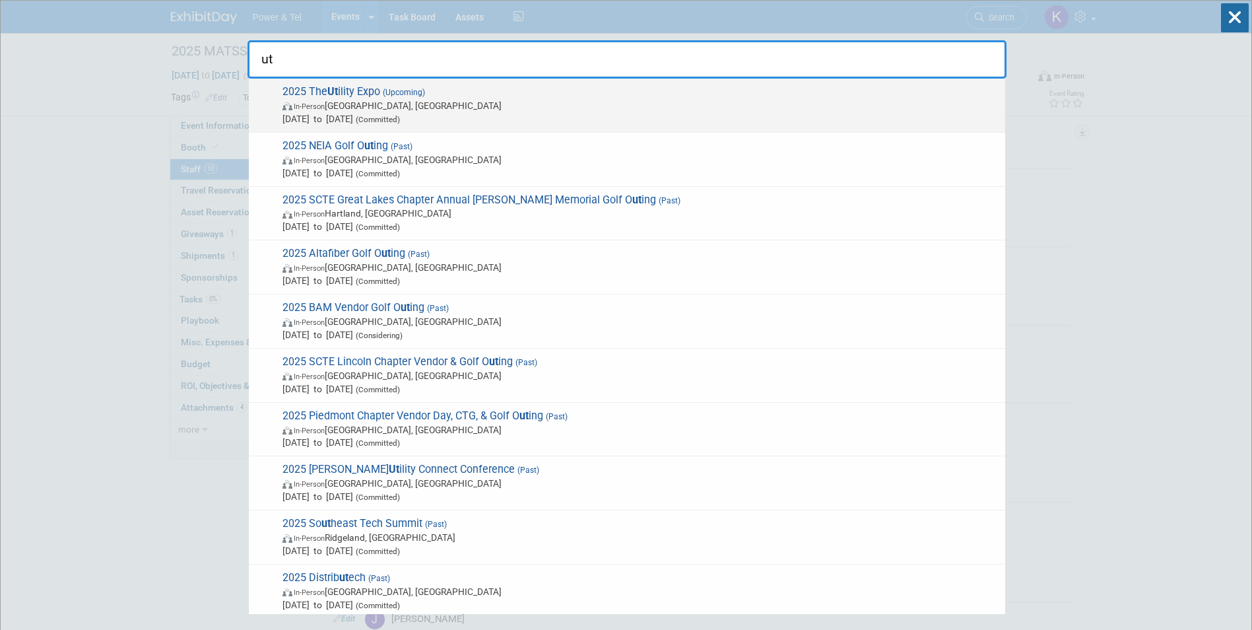
type input "ut"
click at [321, 92] on span "2025 The Ut ility Expo (Upcoming) In-Person Louisville, KY Oct 7, 2025 to Oct 9…" at bounding box center [638, 105] width 720 height 40
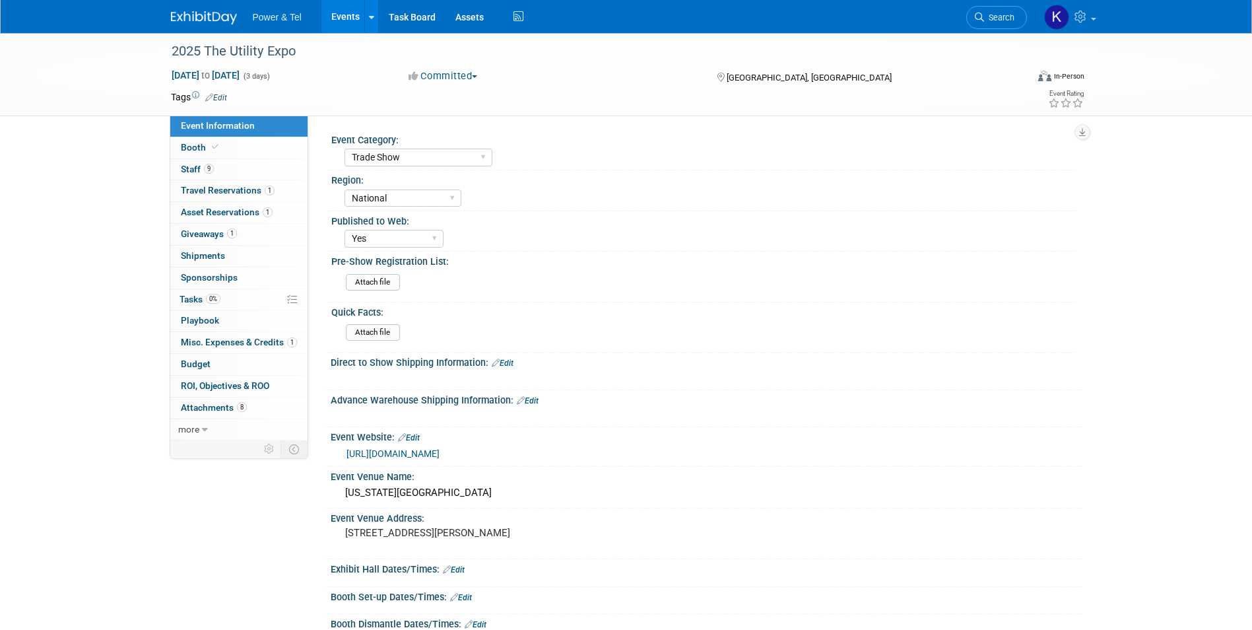
select select "Trade Show"
select select "National"
select select "Yes"
click at [197, 412] on span "Attachments 8" at bounding box center [214, 407] width 66 height 11
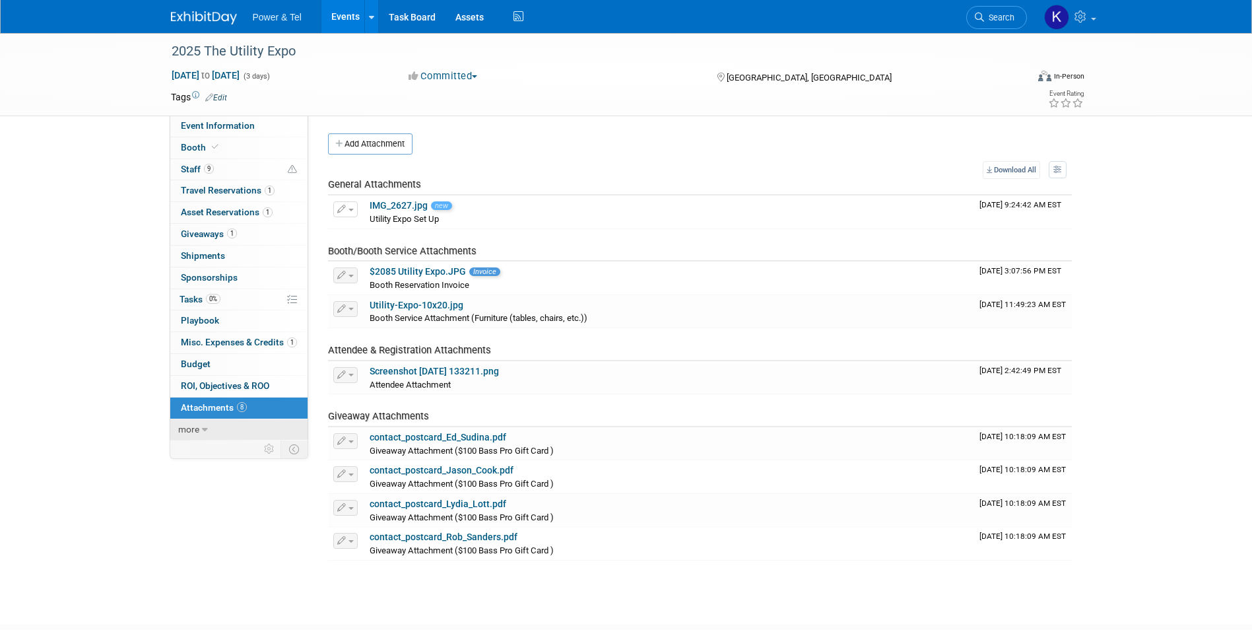
click at [193, 429] on span "more" at bounding box center [188, 429] width 21 height 11
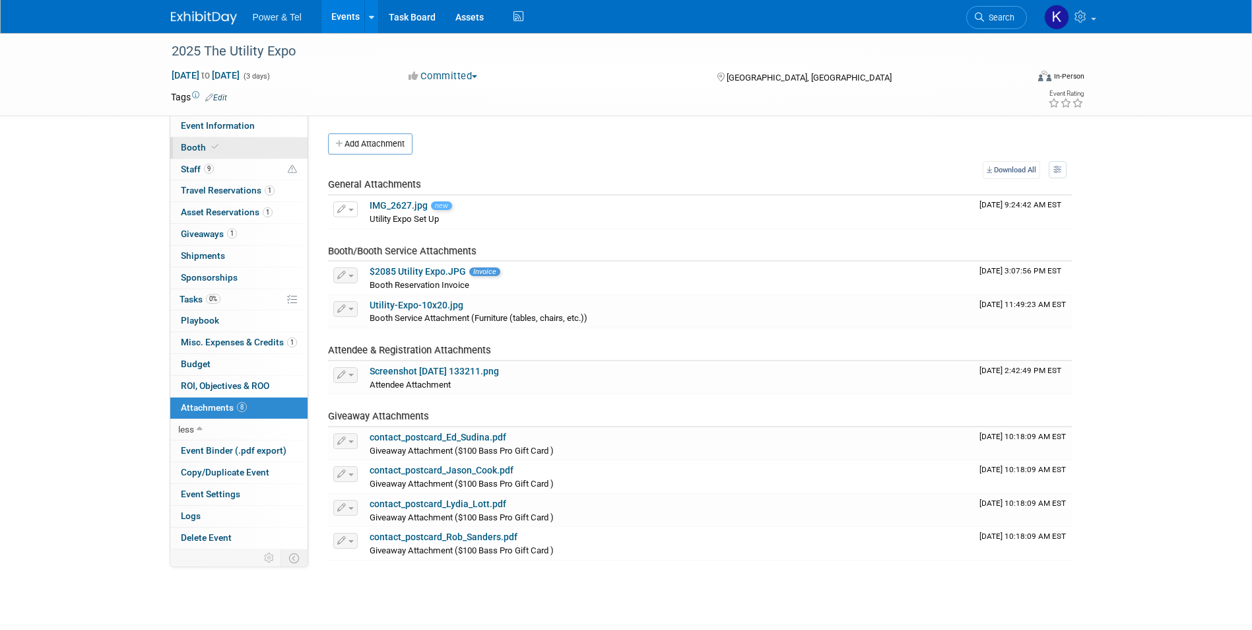
click at [198, 143] on span "Booth" at bounding box center [201, 147] width 40 height 11
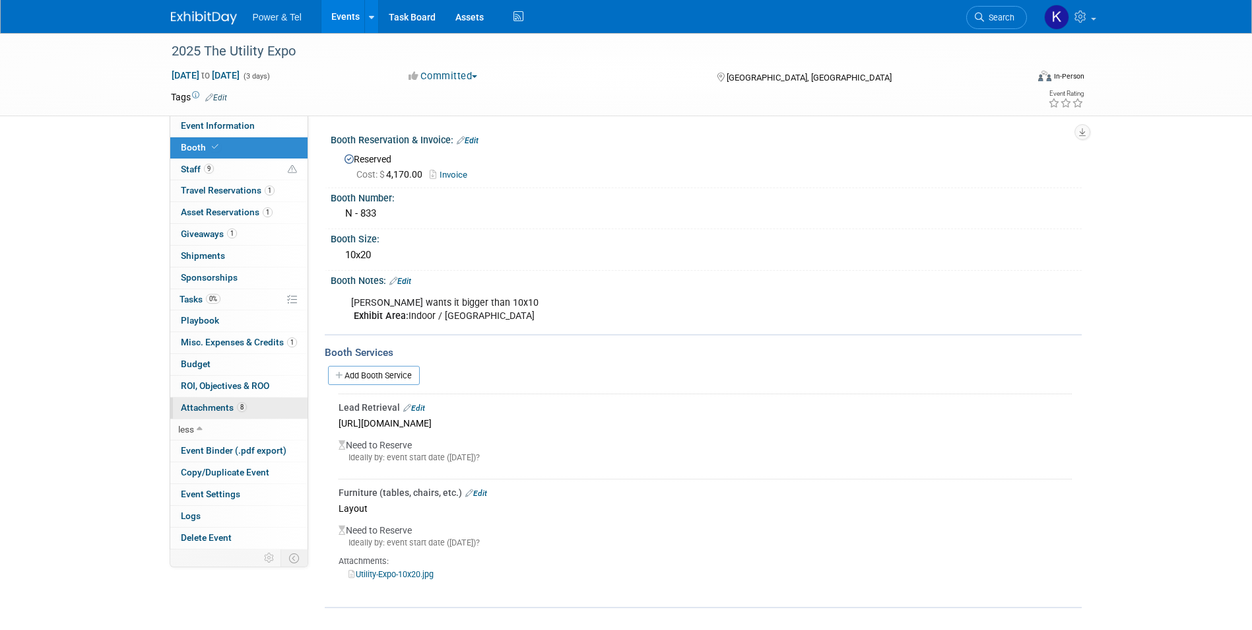
click at [193, 403] on span "Attachments 8" at bounding box center [214, 407] width 66 height 11
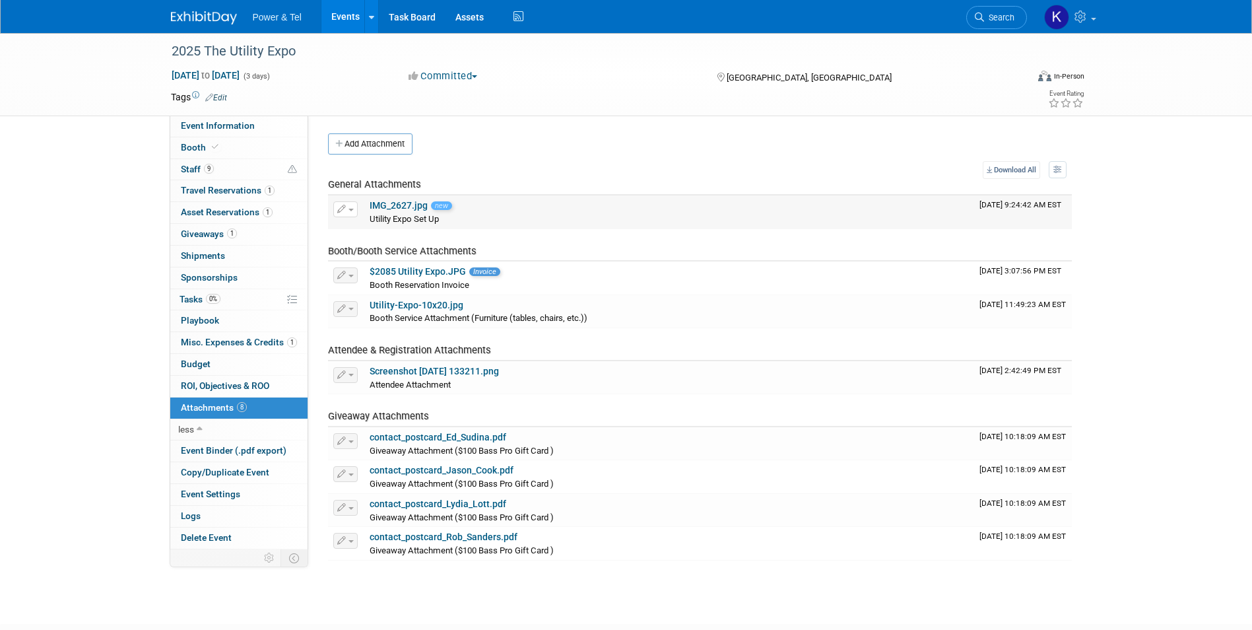
click at [403, 204] on link "IMG_2627.jpg" at bounding box center [399, 205] width 58 height 11
click at [73, 306] on div "2025 The Utility Expo Oct 7, 2025 to Oct 9, 2025 (3 days) Oct 7, 2025 to Oct 9,…" at bounding box center [626, 316] width 1252 height 567
click at [178, 17] on img at bounding box center [204, 17] width 66 height 13
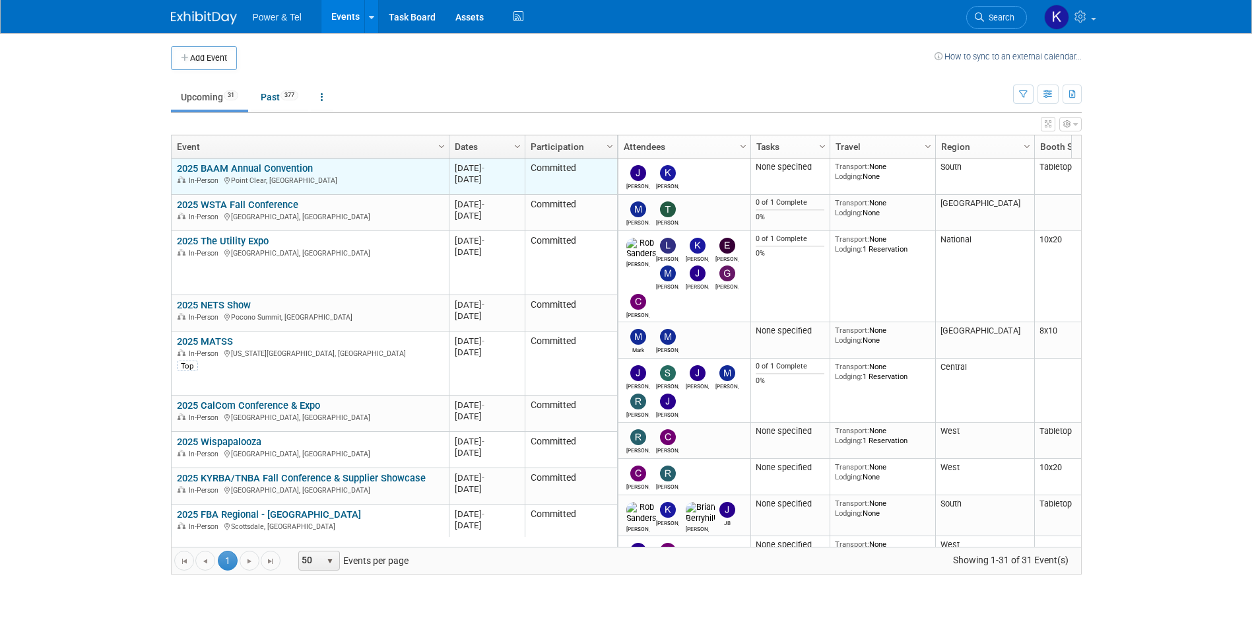
click at [271, 169] on link "2025 BAAM Annual Convention" at bounding box center [245, 168] width 136 height 12
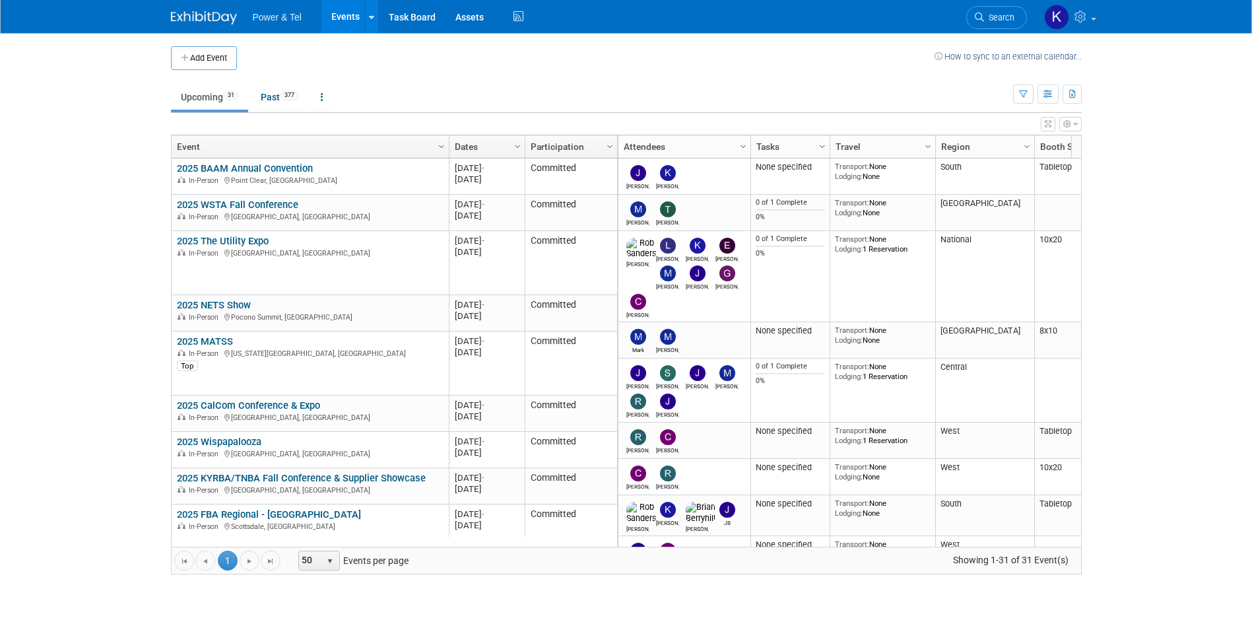
click at [101, 159] on body "Power & Tel Events Add Event Bulk Upload Events Shareable Event Boards Recently…" at bounding box center [626, 315] width 1252 height 630
click at [1000, 7] on link "Search" at bounding box center [996, 17] width 61 height 23
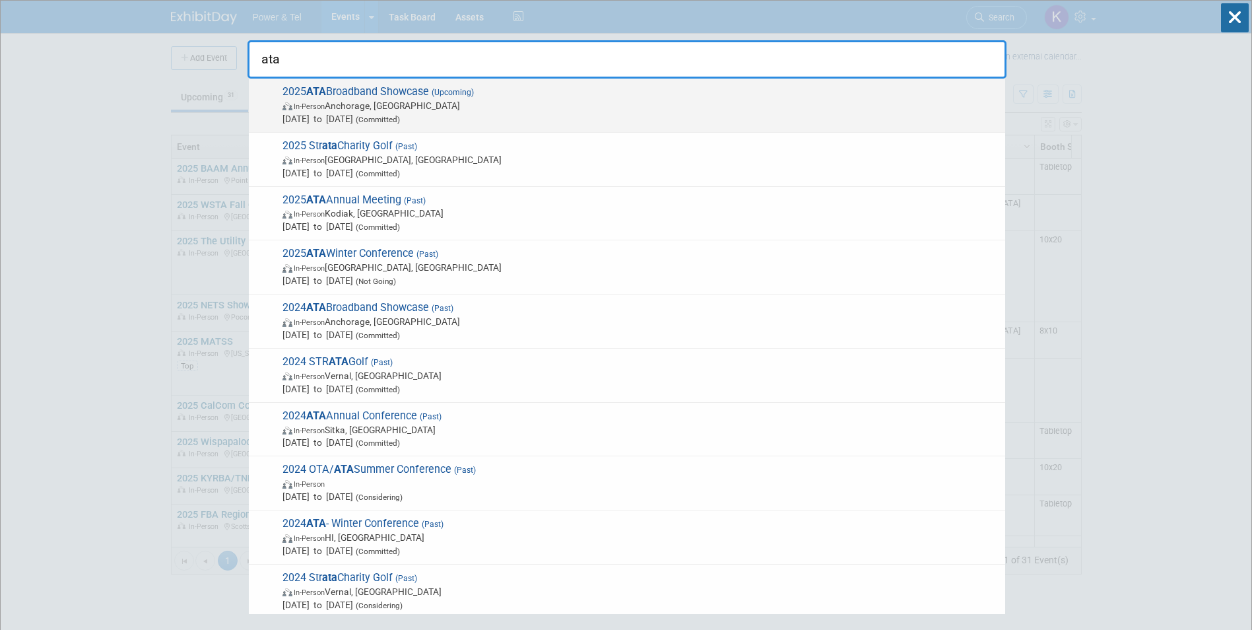
type input "ata"
click at [309, 88] on strong "ATA" at bounding box center [316, 91] width 20 height 13
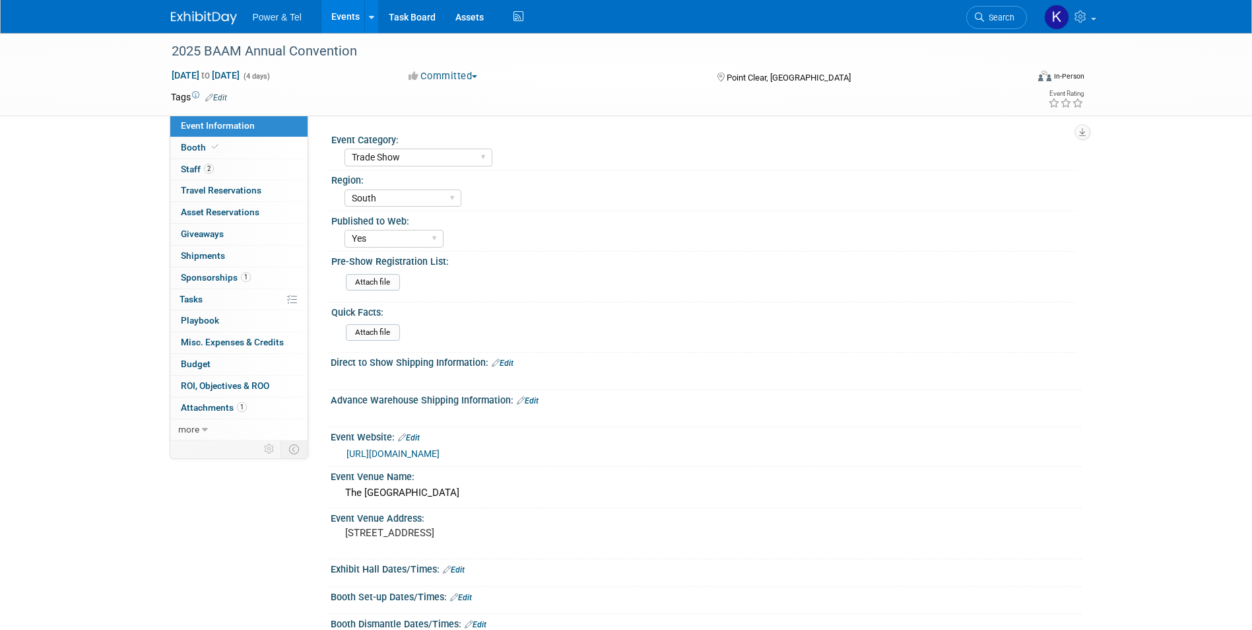
select select "Trade Show"
select select "South"
select select "Yes"
click at [197, 168] on span "Staff 2" at bounding box center [197, 169] width 33 height 11
select select "Trade Show"
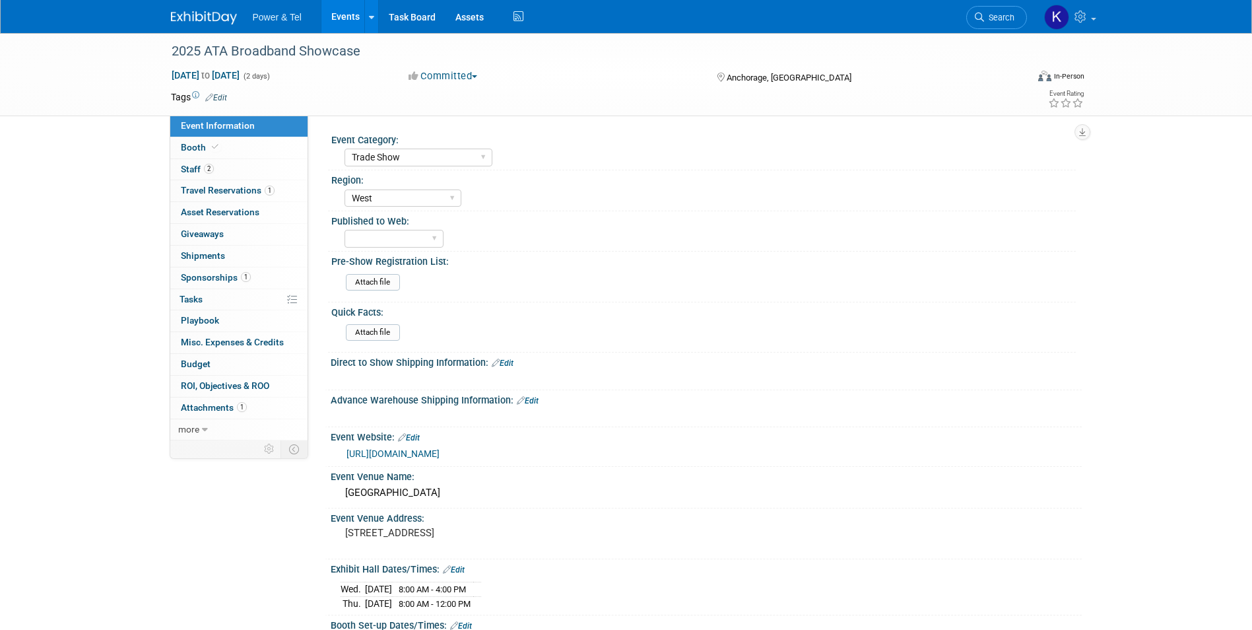
select select "West"
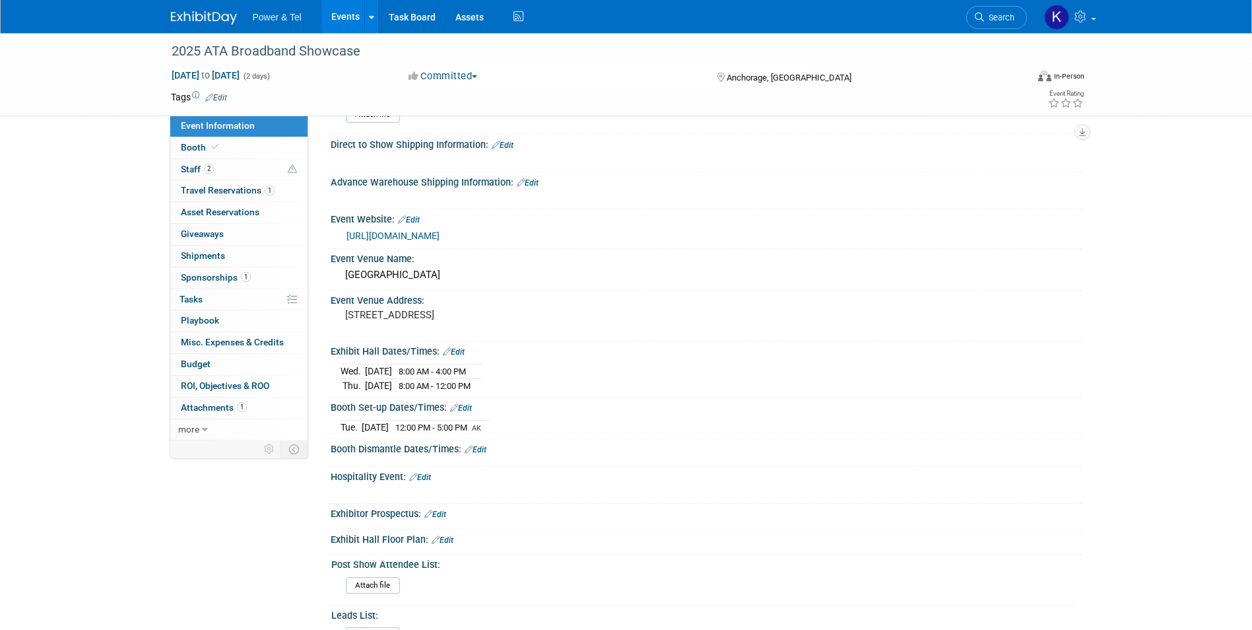
scroll to position [170, 0]
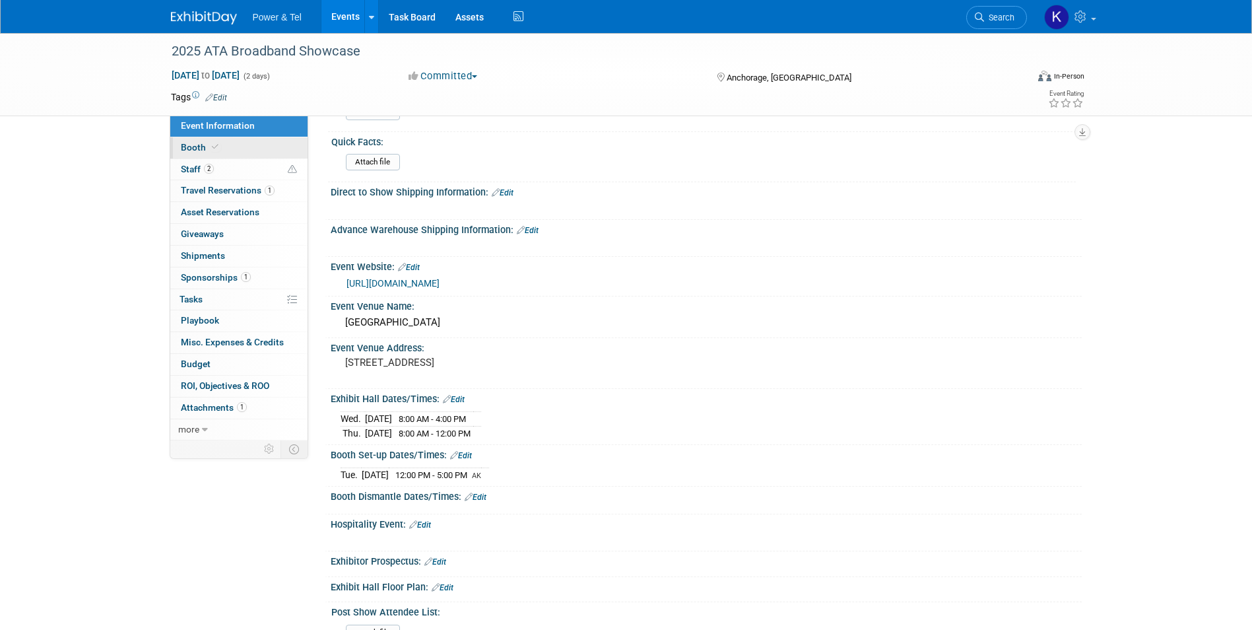
click at [186, 141] on link "Booth" at bounding box center [238, 147] width 137 height 21
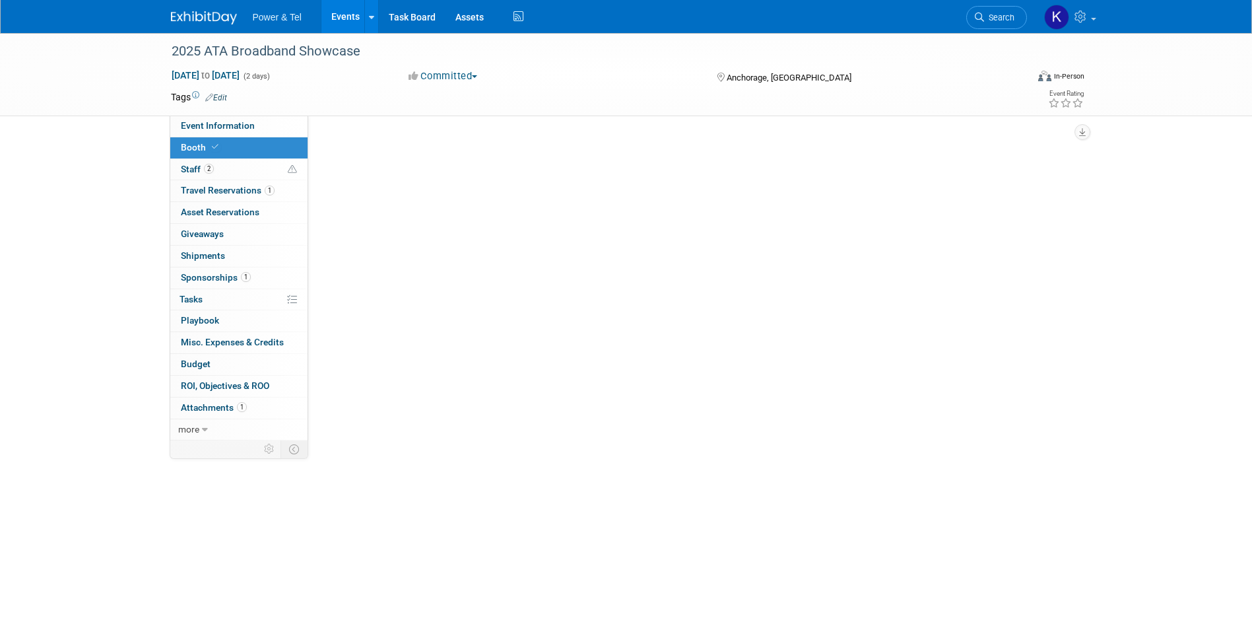
scroll to position [0, 0]
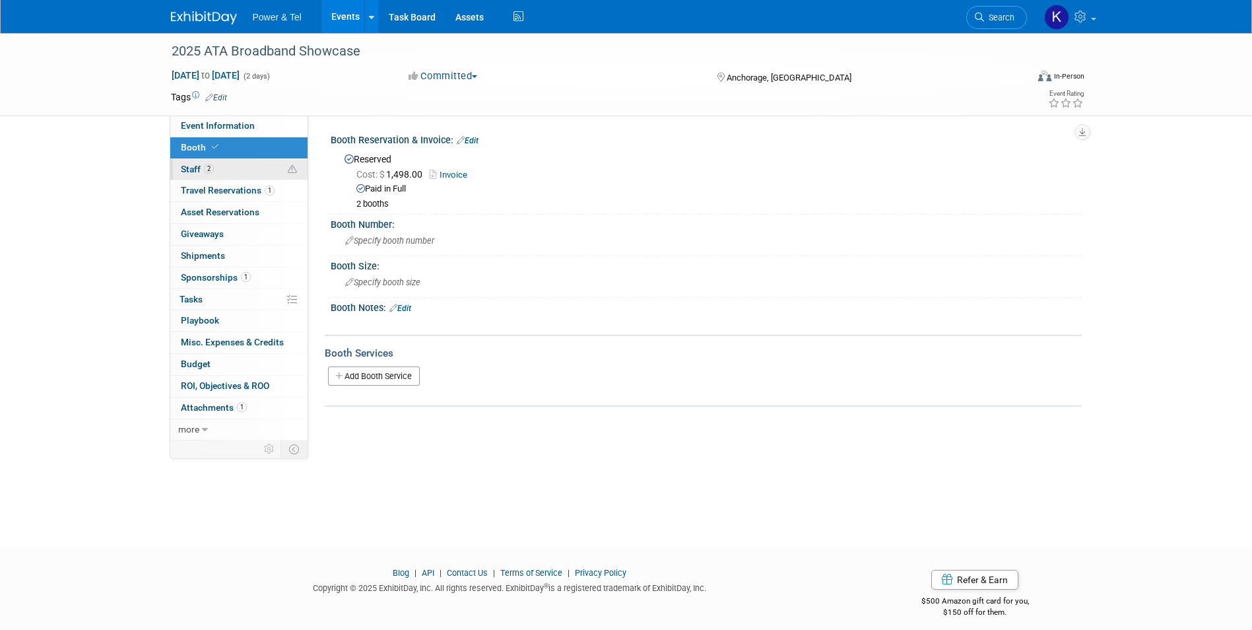
click at [186, 172] on span "Staff 2" at bounding box center [197, 169] width 33 height 11
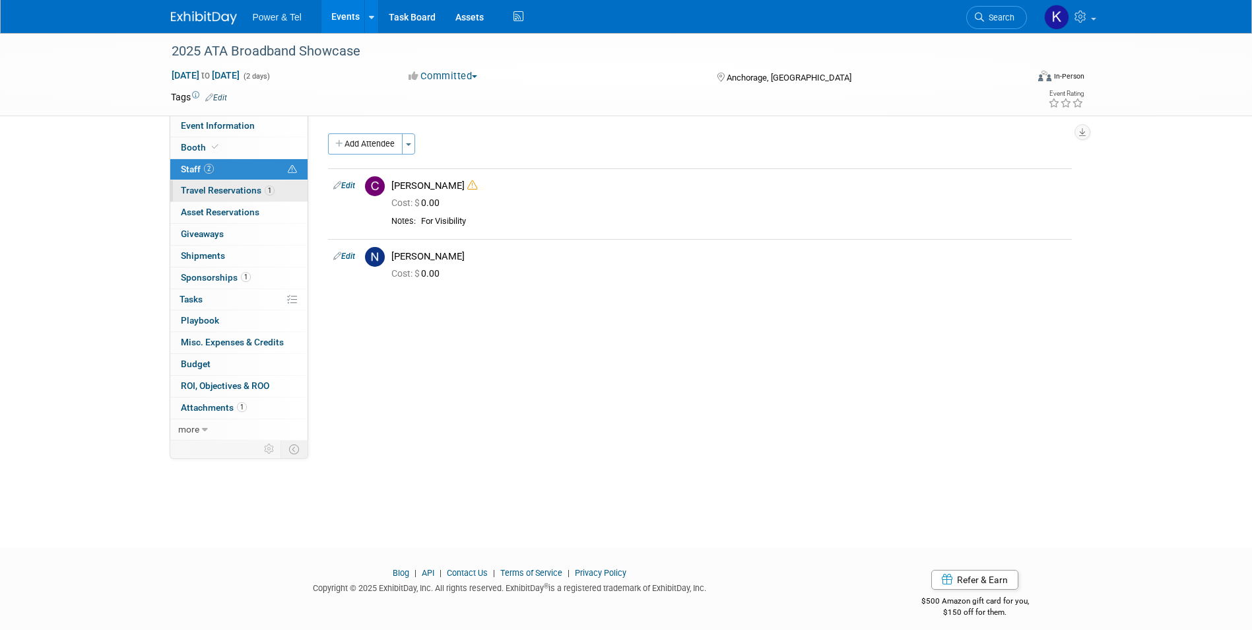
click at [189, 187] on span "Travel Reservations 1" at bounding box center [228, 190] width 94 height 11
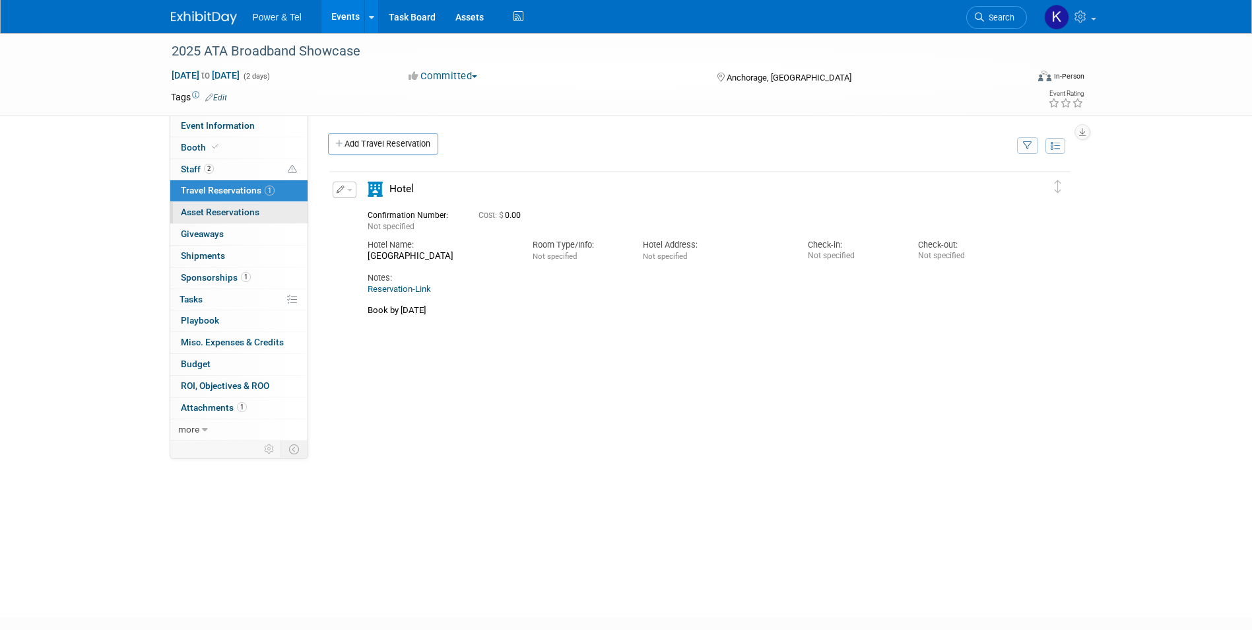
click at [191, 212] on span "Asset Reservations 0" at bounding box center [220, 212] width 79 height 11
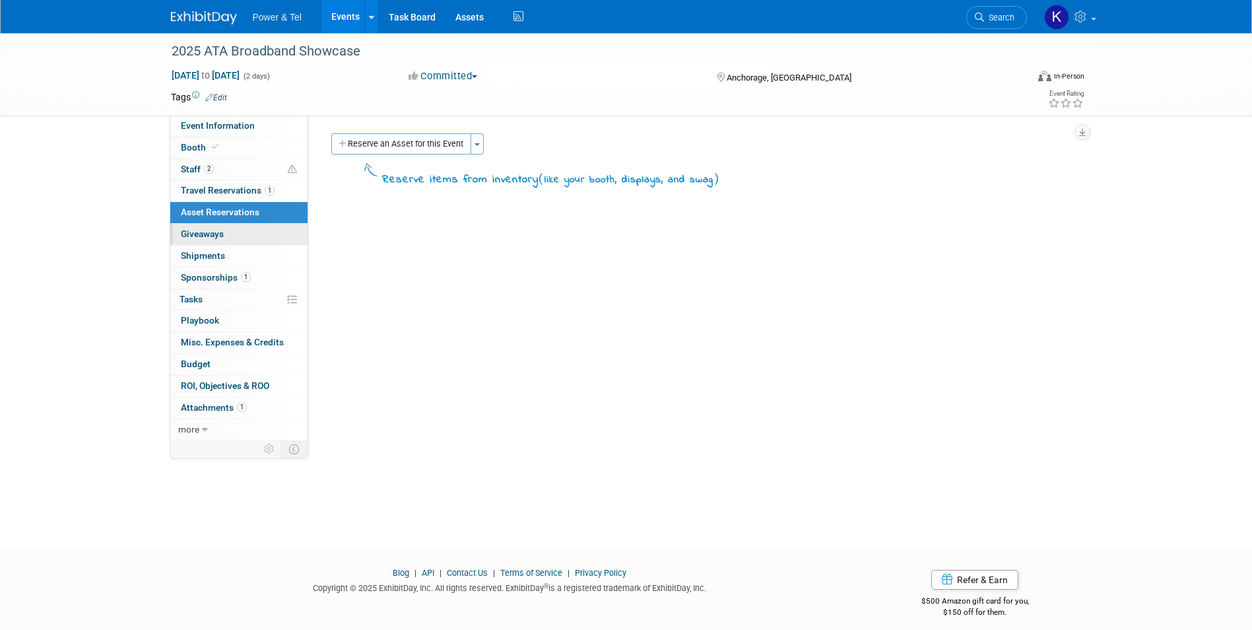
click at [191, 235] on span "Giveaways 0" at bounding box center [202, 233] width 43 height 11
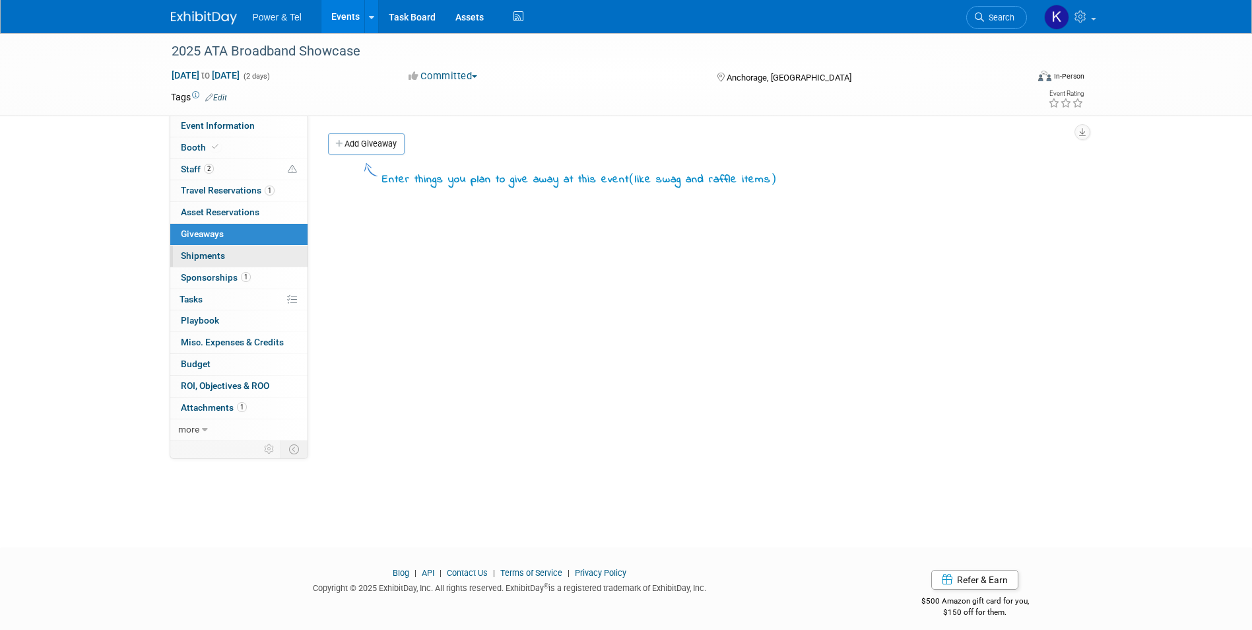
click at [193, 250] on span "Shipments 0" at bounding box center [203, 255] width 44 height 11
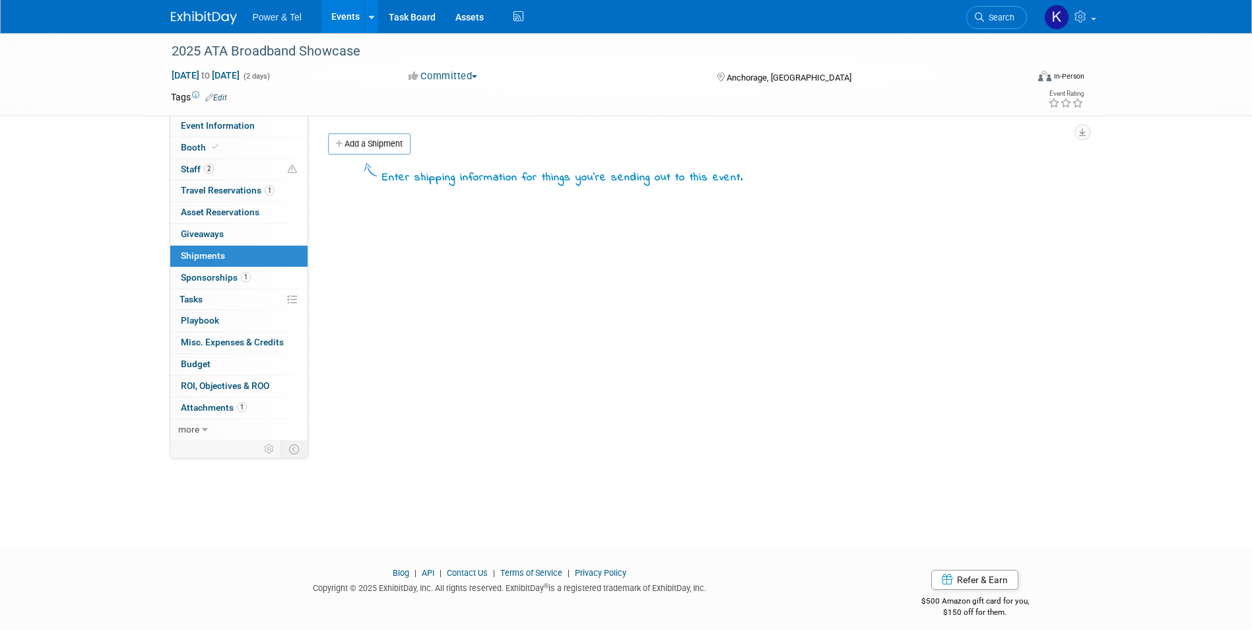
click at [197, 275] on span "Sponsorships 1" at bounding box center [216, 277] width 70 height 11
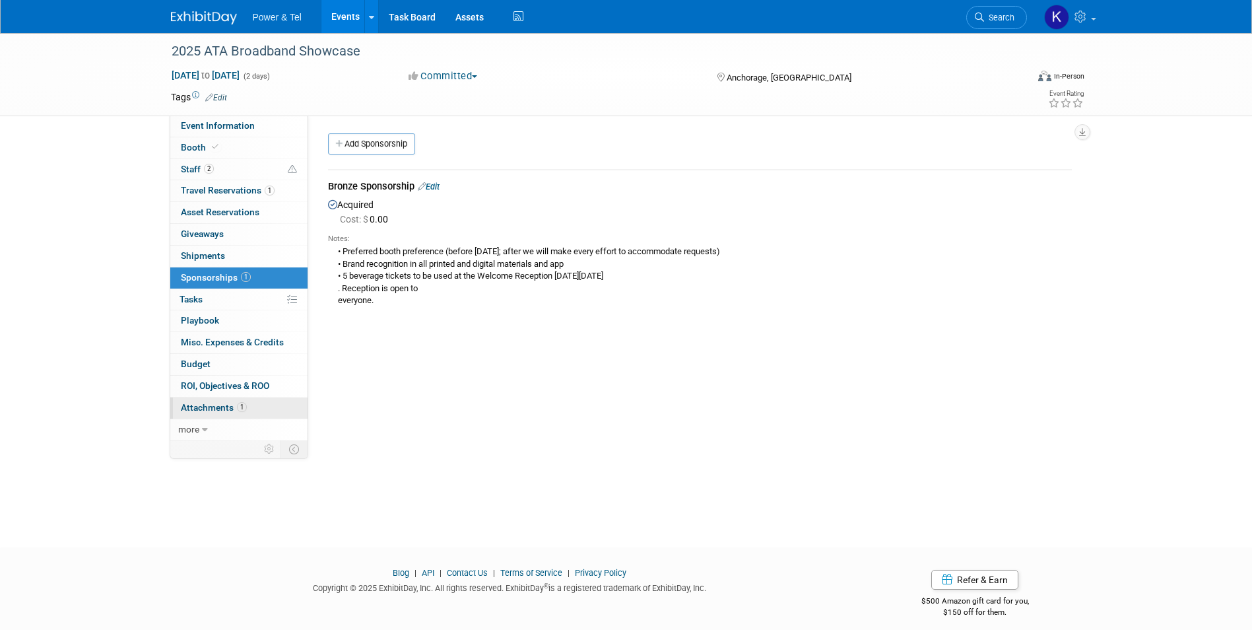
click at [193, 403] on span "Attachments 1" at bounding box center [214, 407] width 66 height 11
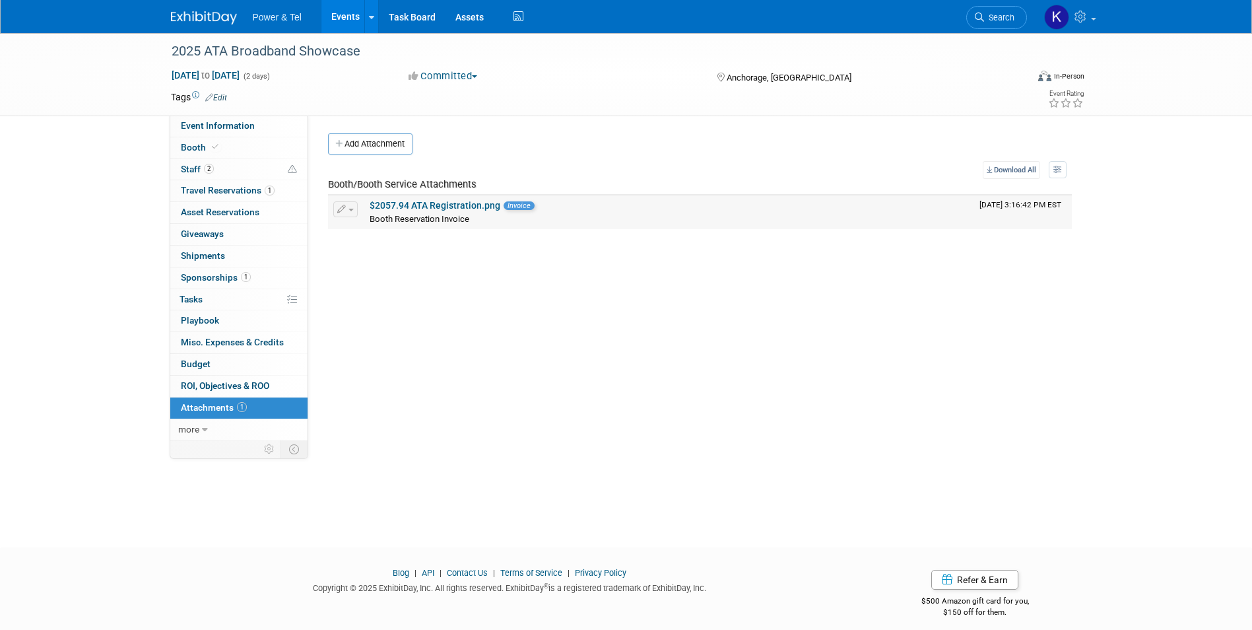
click at [412, 205] on link "$2057.94 ATA Registration.png" at bounding box center [435, 205] width 131 height 11
click at [97, 312] on div "2025 ATA Broadband Showcase Oct 29, 2025 to Oct 30, 2025 (2 days) Oct 29, 2025 …" at bounding box center [626, 278] width 1252 height 490
click at [220, 124] on span "Event Information" at bounding box center [218, 125] width 74 height 11
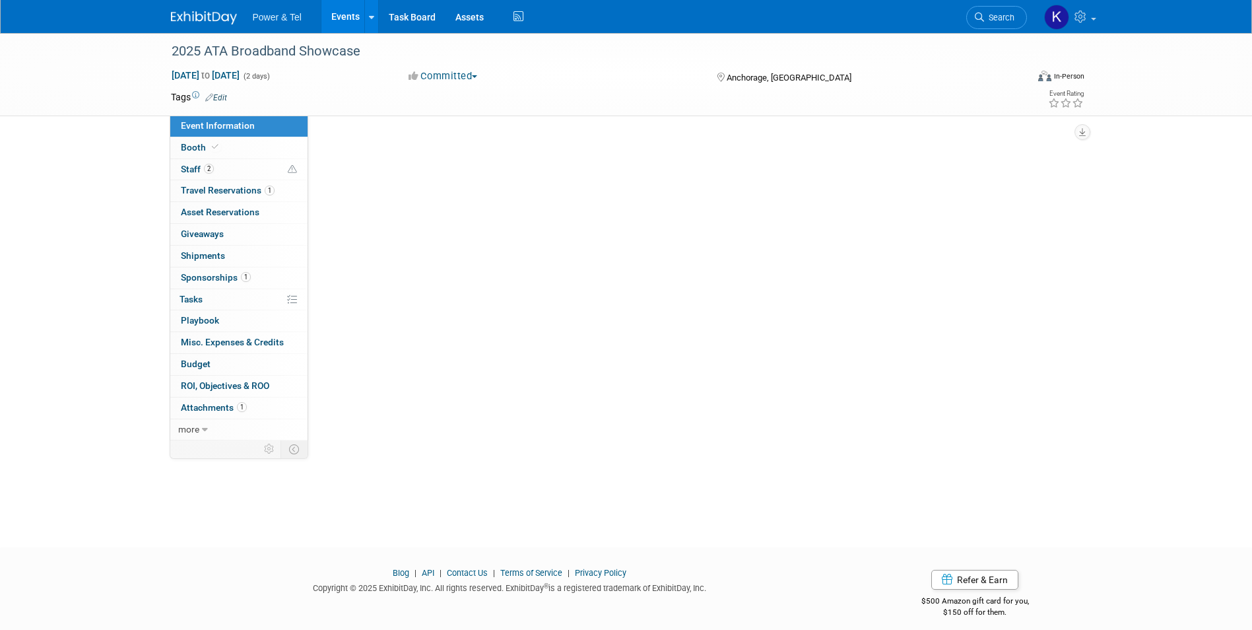
select select "Trade Show"
select select "West"
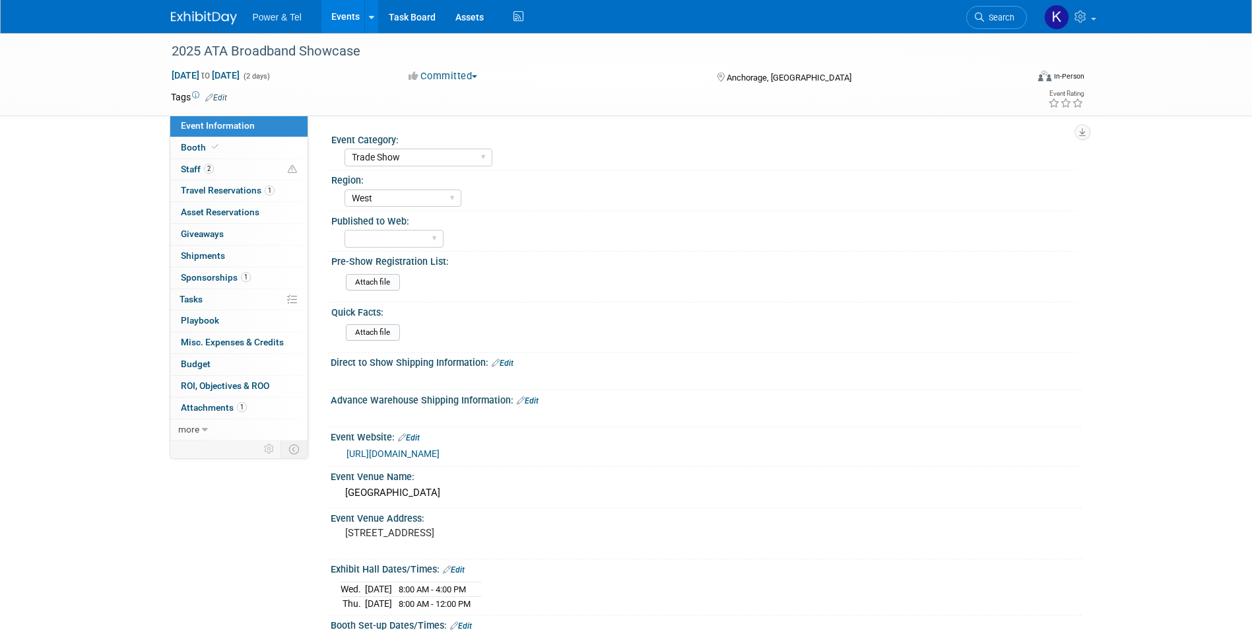
click at [439, 448] on link "[URL][DOMAIN_NAME]" at bounding box center [392, 453] width 93 height 11
click at [189, 150] on span "Booth" at bounding box center [201, 147] width 40 height 11
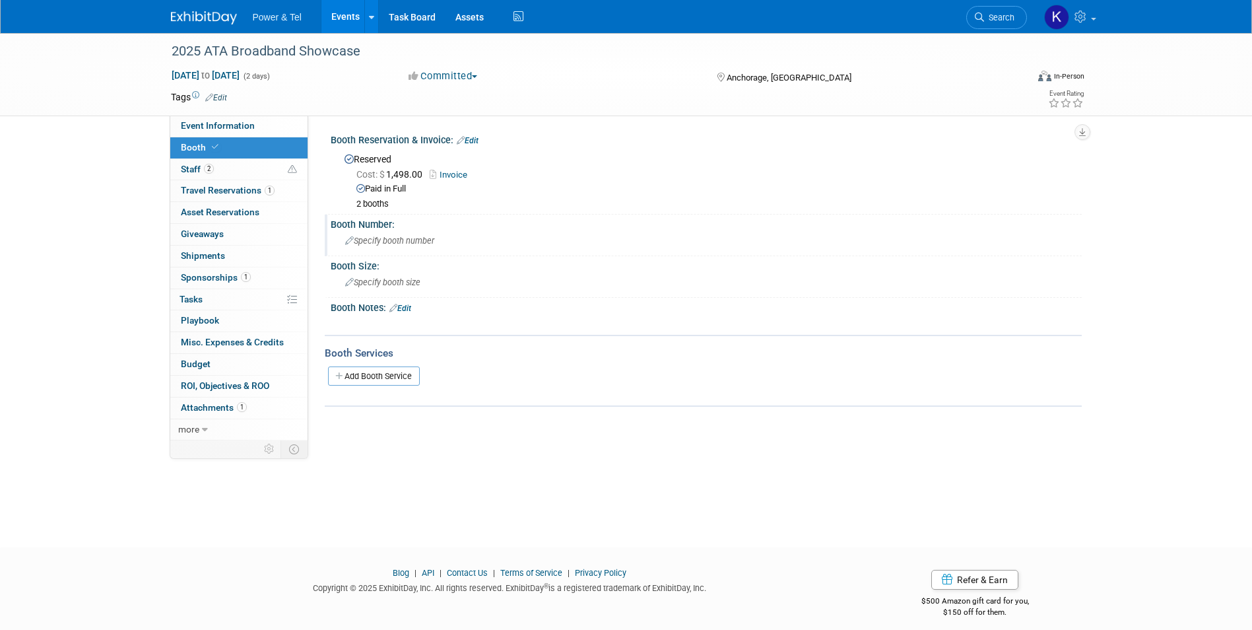
click at [364, 225] on div "Booth Number:" at bounding box center [706, 222] width 751 height 16
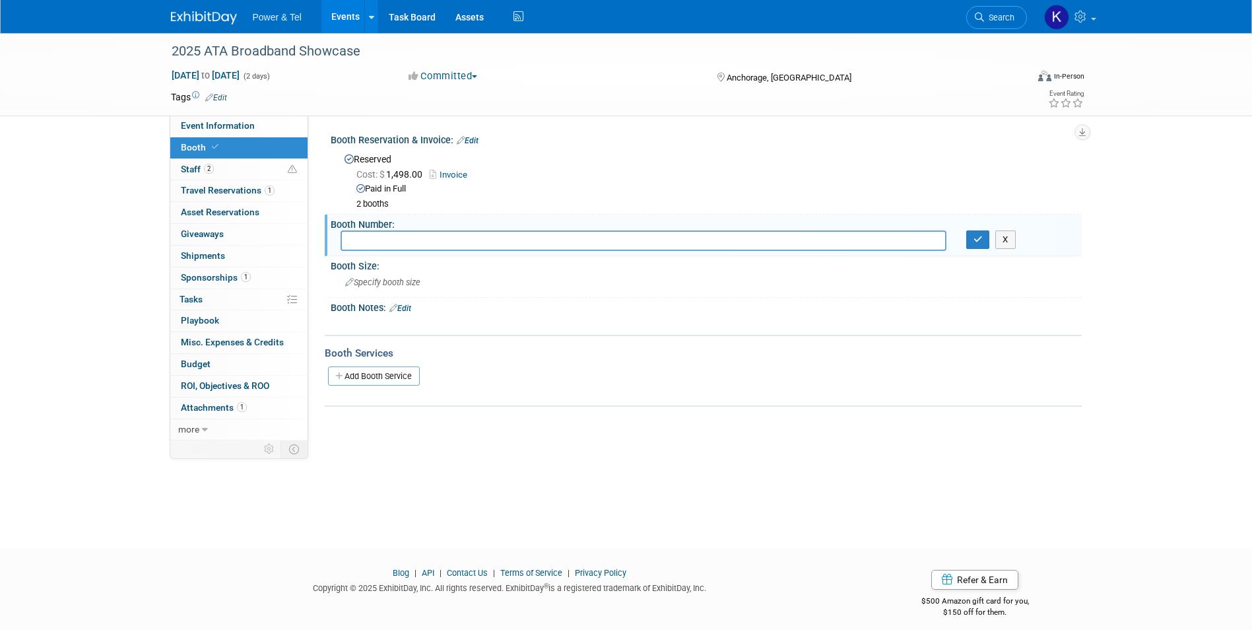
click at [608, 439] on div "Event Category: Trade Show P&T Hosted Event Export/Canada Outing Only Region: No" at bounding box center [694, 277] width 773 height 325
click at [561, 443] on div "2025 ATA Broadband Showcase Oct 29, 2025 to Oct 30, 2025 (2 days) Oct 29, 2025 …" at bounding box center [626, 278] width 1252 height 490
drag, startPoint x: 388, startPoint y: 434, endPoint x: 387, endPoint y: 290, distance: 143.9
click at [387, 431] on div "Event Category: Trade Show P&T Hosted Event Export/Canada Outing Only Region: No" at bounding box center [694, 277] width 773 height 325
click at [403, 307] on link "Edit" at bounding box center [400, 308] width 22 height 9
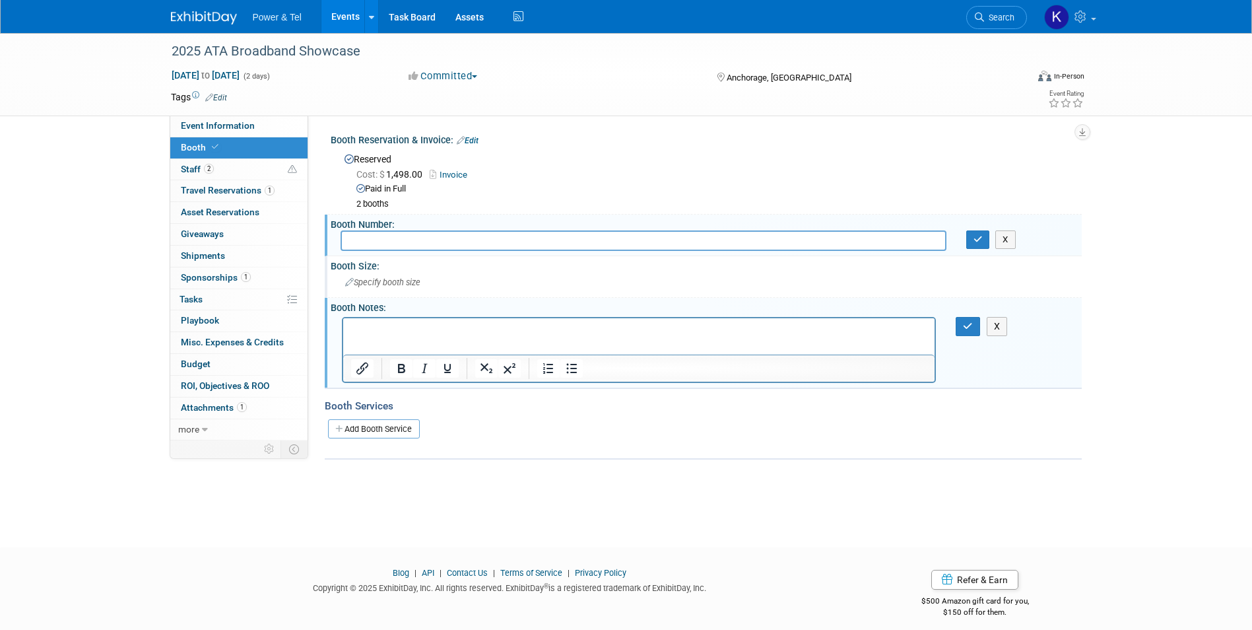
drag, startPoint x: 1002, startPoint y: 323, endPoint x: 1004, endPoint y: 267, distance: 56.1
click at [1002, 323] on button "X" at bounding box center [997, 326] width 21 height 19
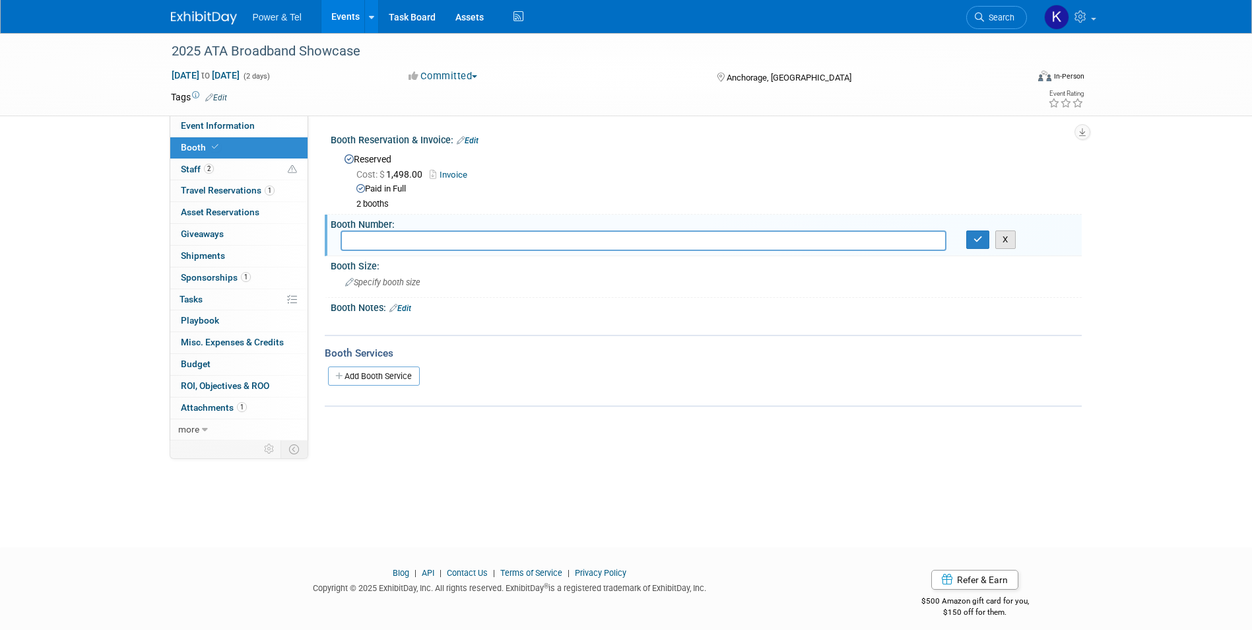
click at [1003, 242] on button "X" at bounding box center [1005, 239] width 20 height 18
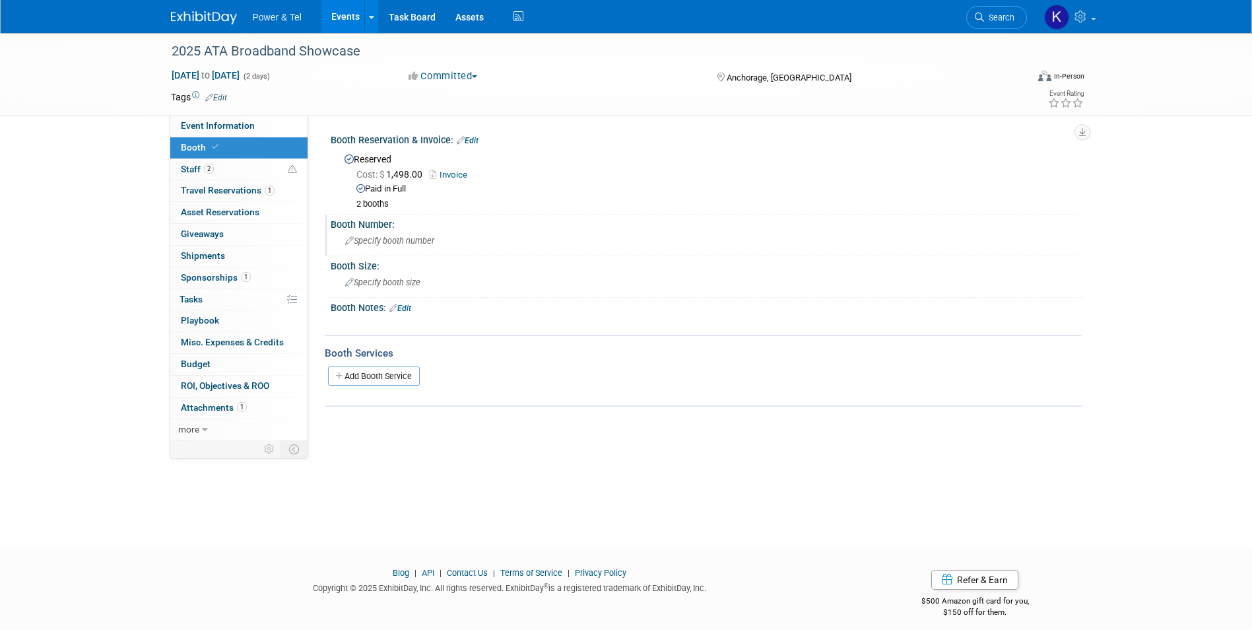
drag, startPoint x: 473, startPoint y: 468, endPoint x: 520, endPoint y: 158, distance: 313.0
click at [472, 468] on div "2025 ATA Broadband Showcase Oct 29, 2025 to Oct 30, 2025 (2 days) Oct 29, 2025 …" at bounding box center [626, 278] width 1252 height 490
click at [469, 136] on link "Edit" at bounding box center [468, 140] width 22 height 9
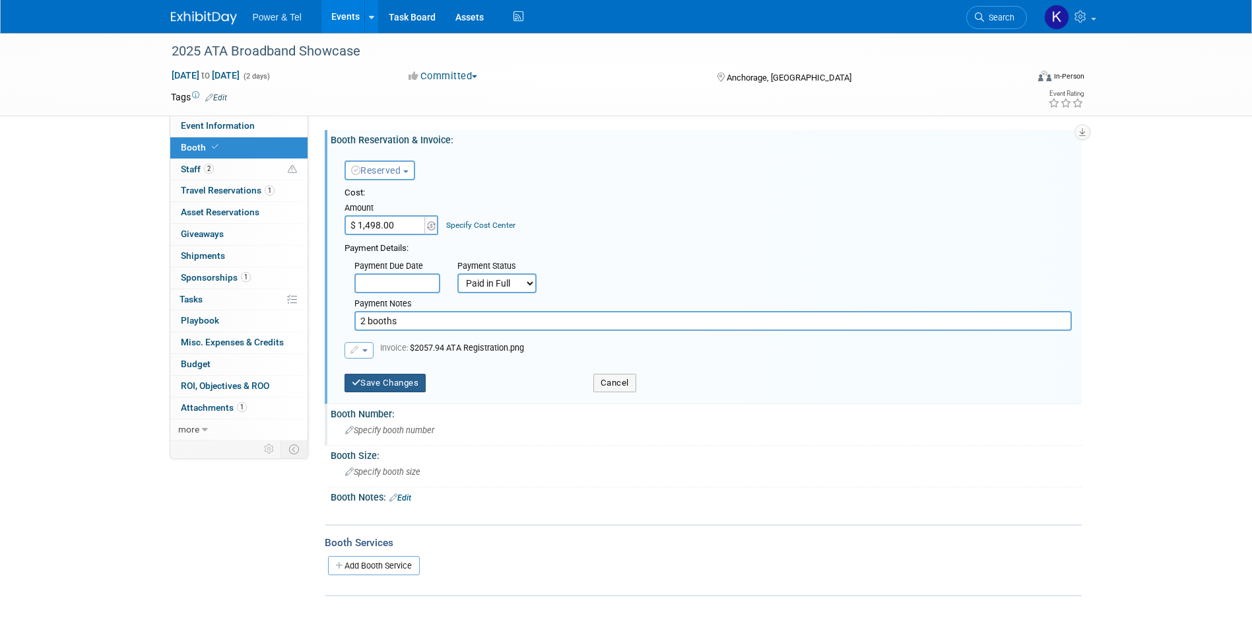
click at [403, 377] on button "Save Changes" at bounding box center [385, 382] width 82 height 18
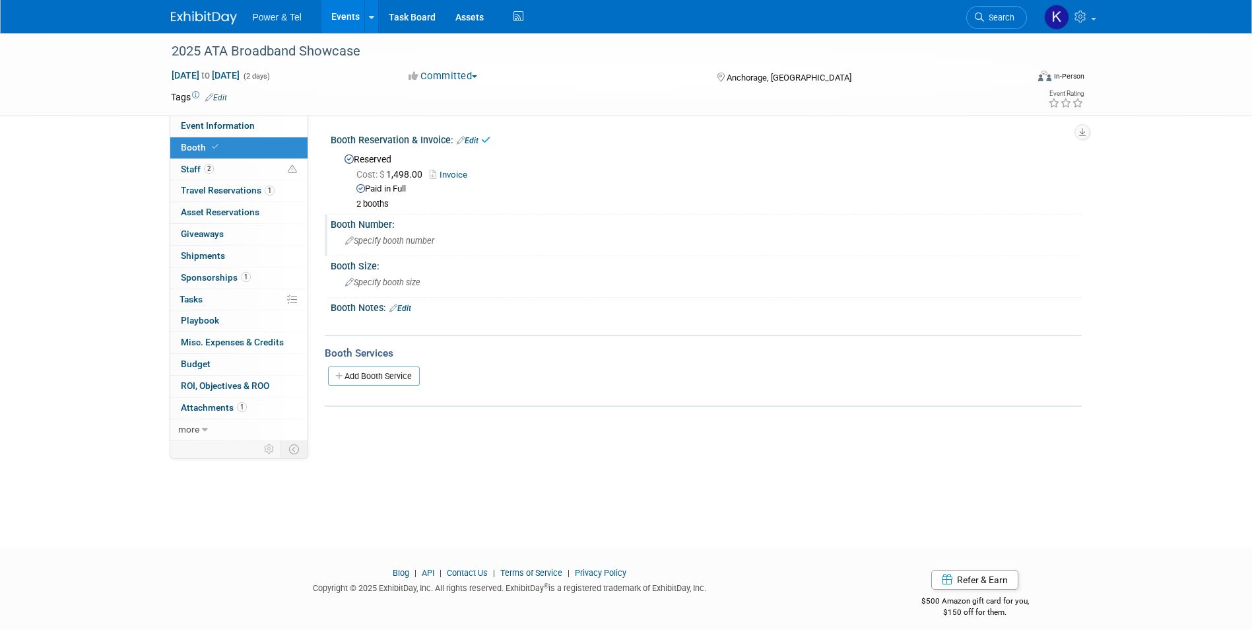
click at [703, 406] on div "Event Category: Trade Show P&T Hosted Event Export/Canada Outing Only Region: No" at bounding box center [694, 277] width 773 height 325
click at [471, 140] on link "Edit" at bounding box center [468, 140] width 22 height 9
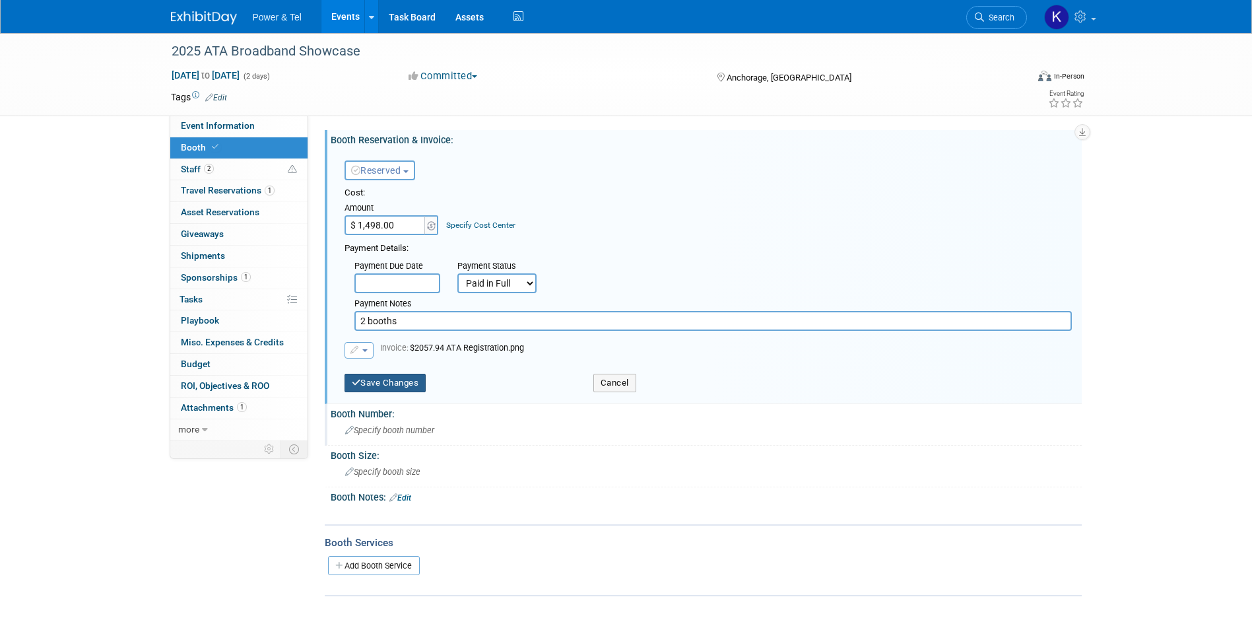
click at [409, 379] on button "Save Changes" at bounding box center [385, 382] width 82 height 18
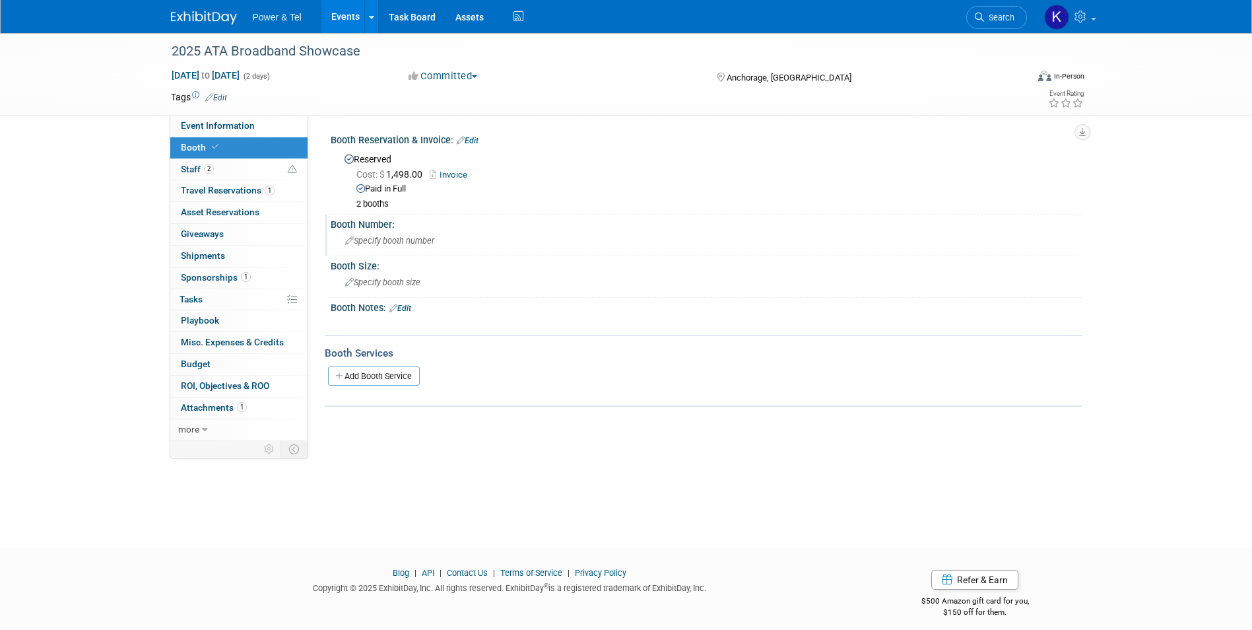
scroll to position [10, 0]
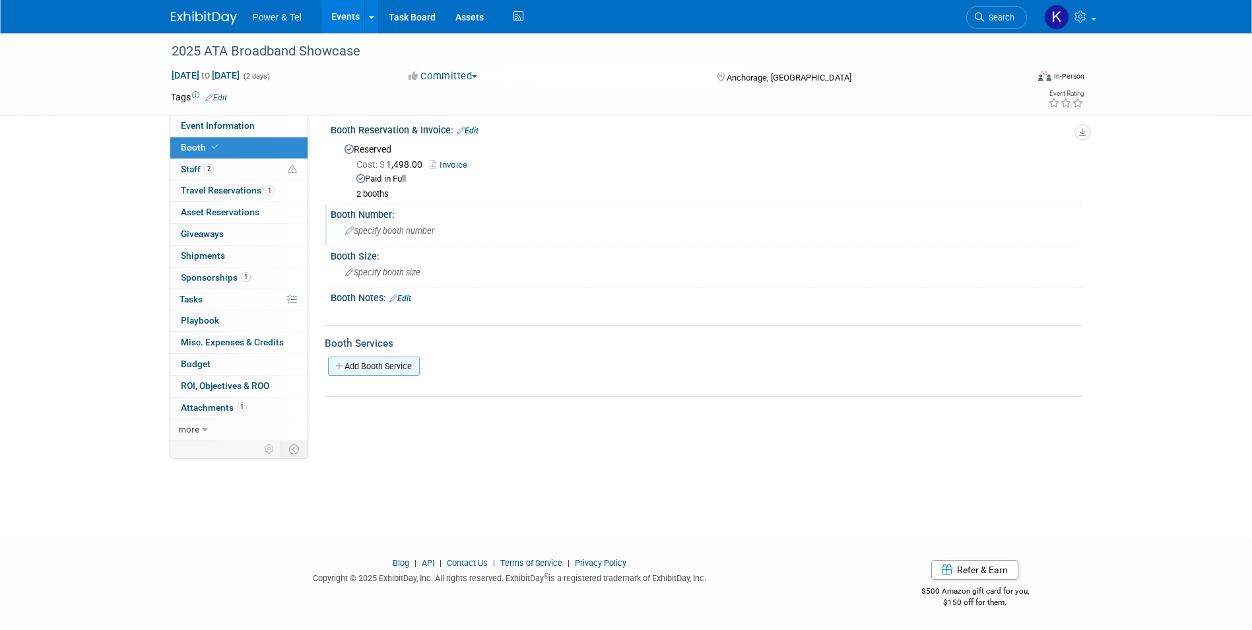
click at [393, 368] on link "Add Booth Service" at bounding box center [374, 365] width 92 height 19
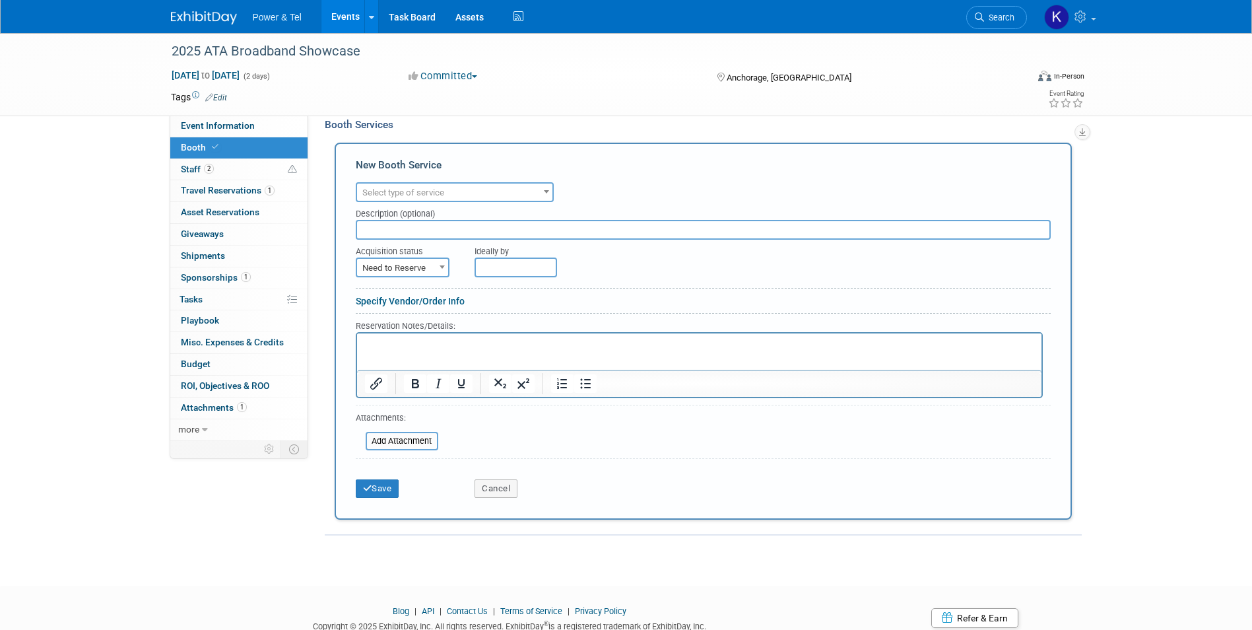
scroll to position [275, 0]
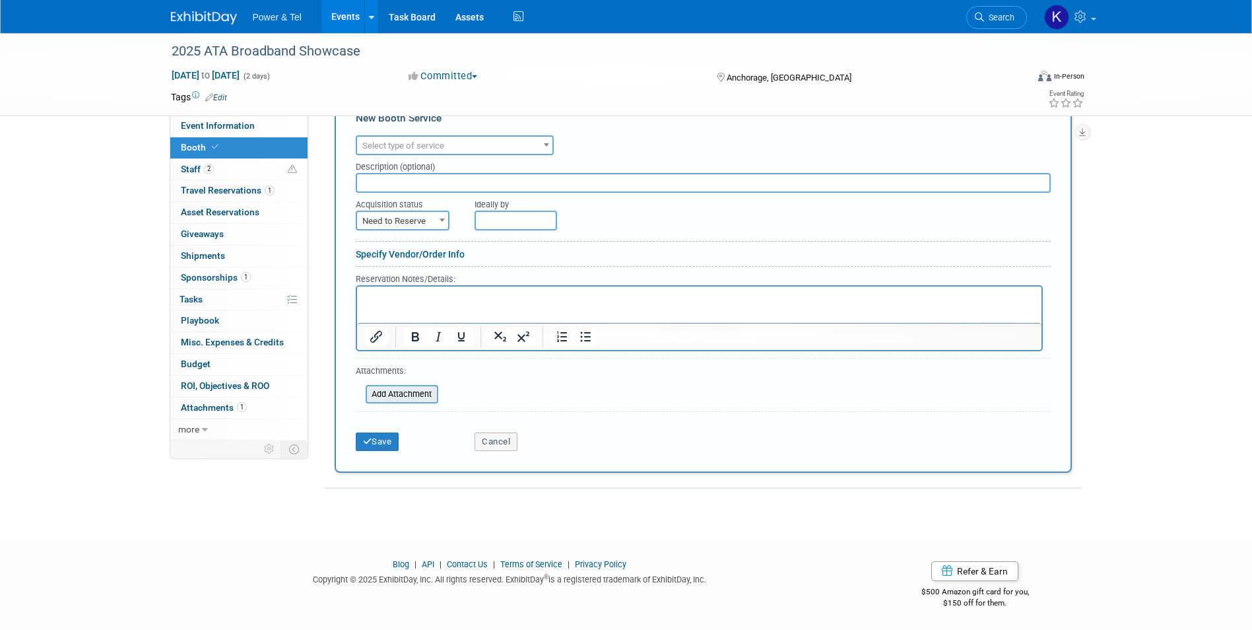
click at [427, 389] on input "file" at bounding box center [358, 394] width 157 height 16
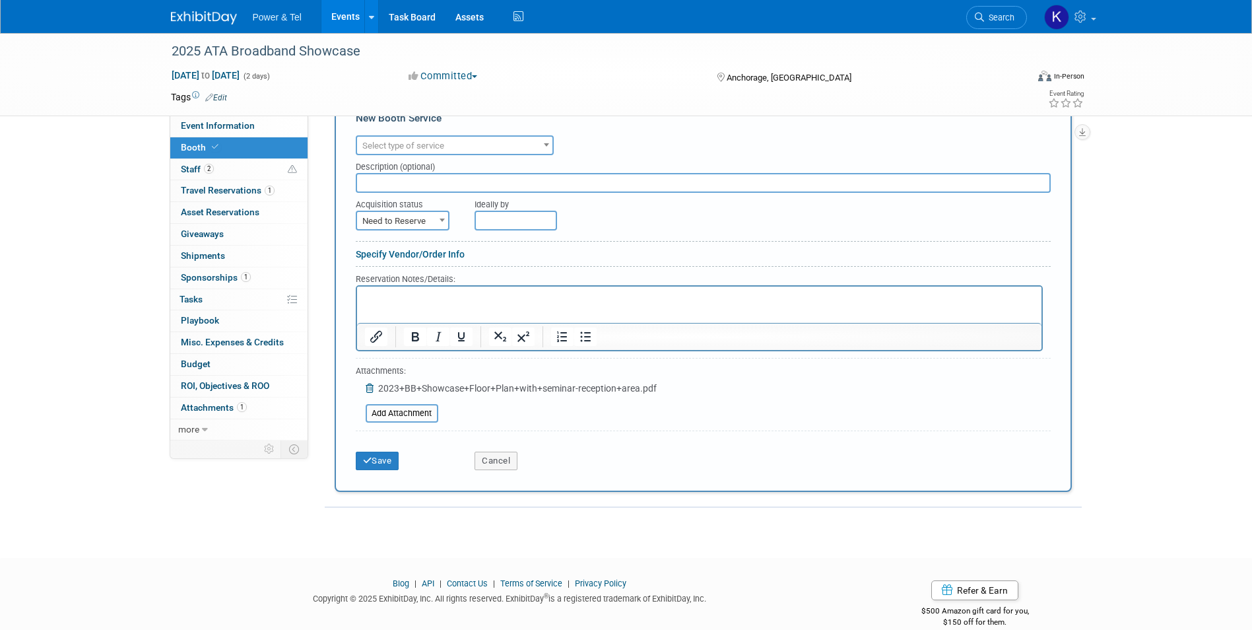
click at [449, 304] on html at bounding box center [698, 295] width 684 height 18
click at [392, 461] on button "Save" at bounding box center [378, 460] width 44 height 18
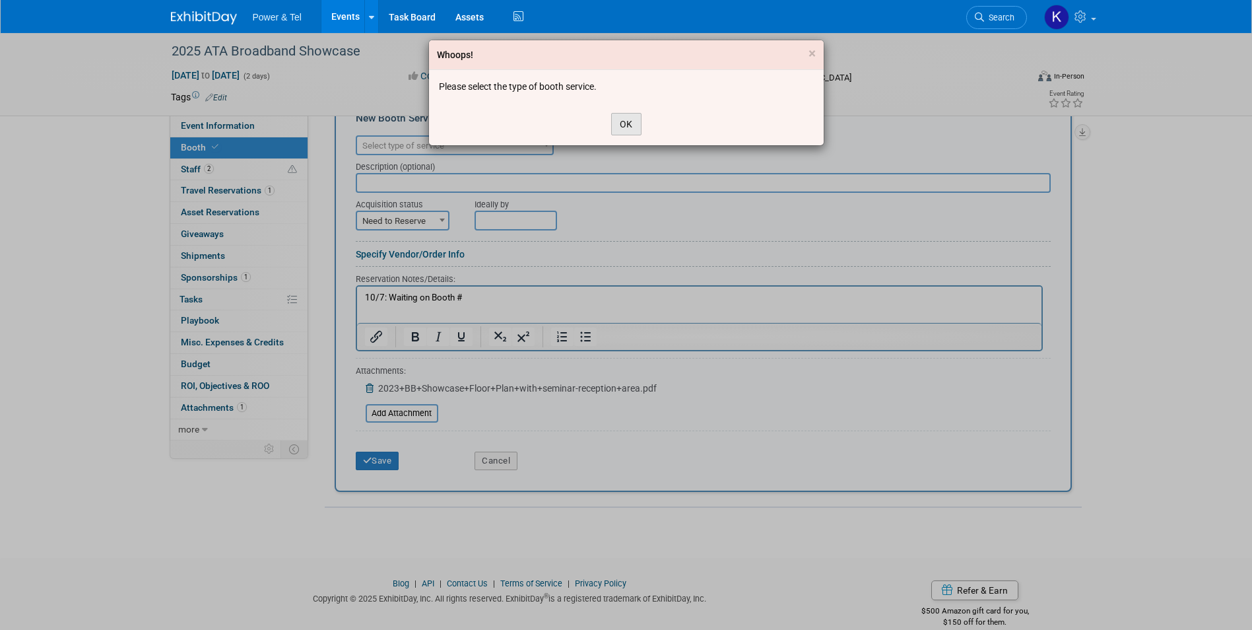
click at [626, 120] on button "OK" at bounding box center [626, 124] width 30 height 22
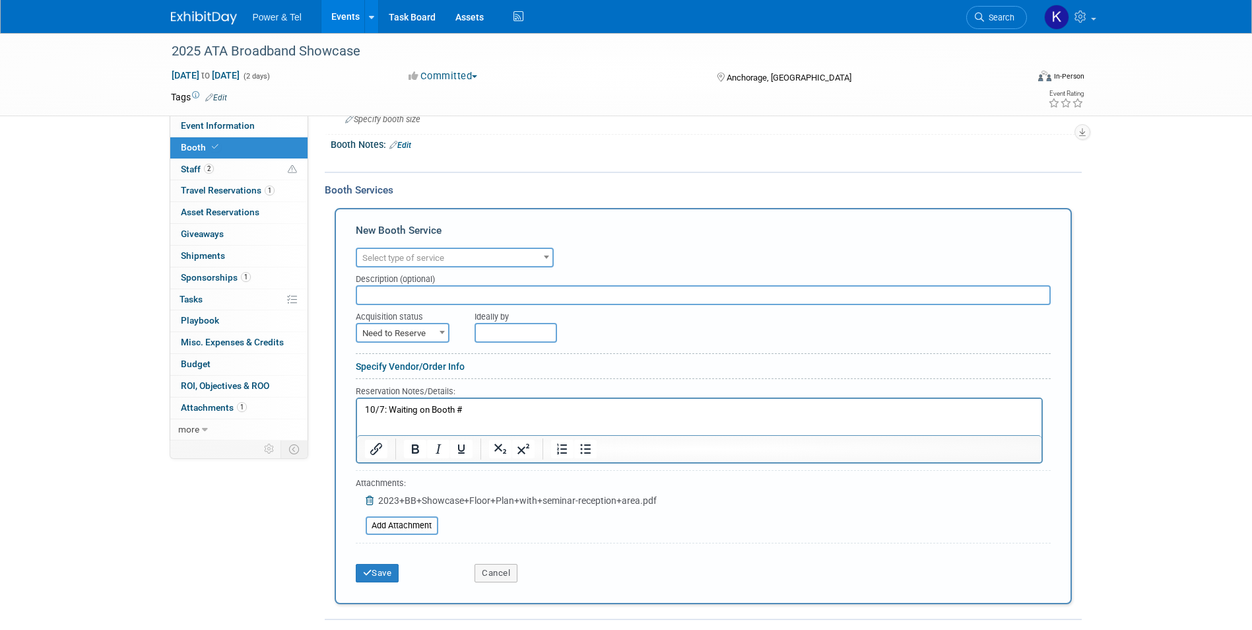
scroll to position [143, 0]
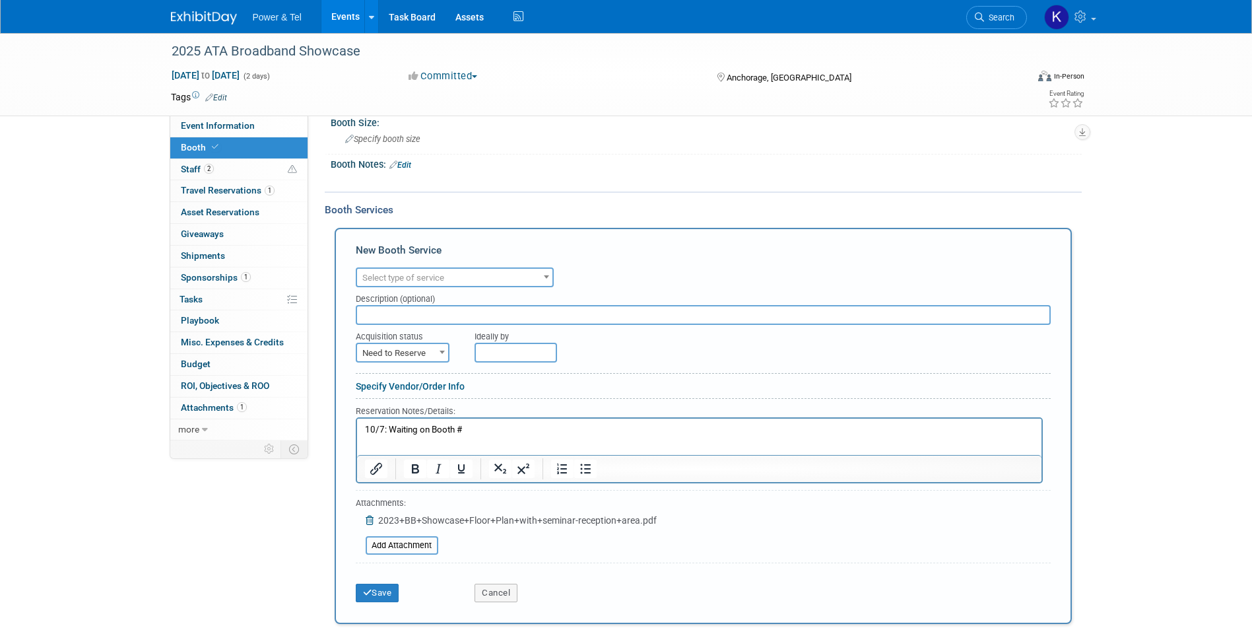
click at [458, 276] on span "Select type of service" at bounding box center [454, 278] width 195 height 18
type input "S"
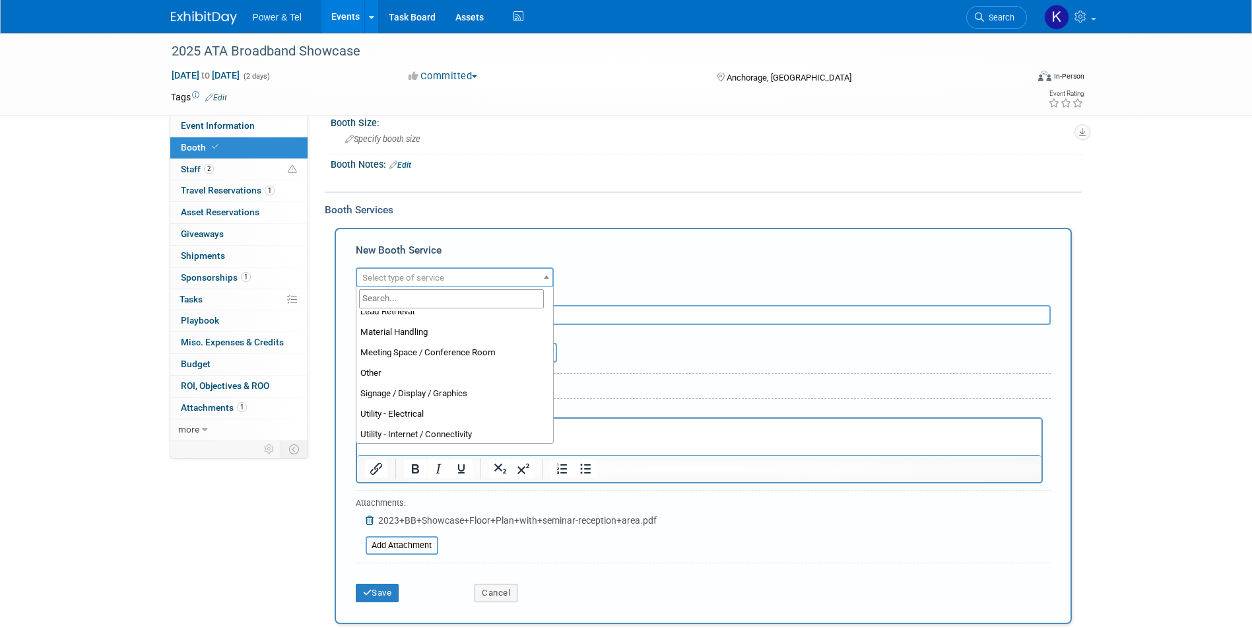
scroll to position [298, 0]
select select "1"
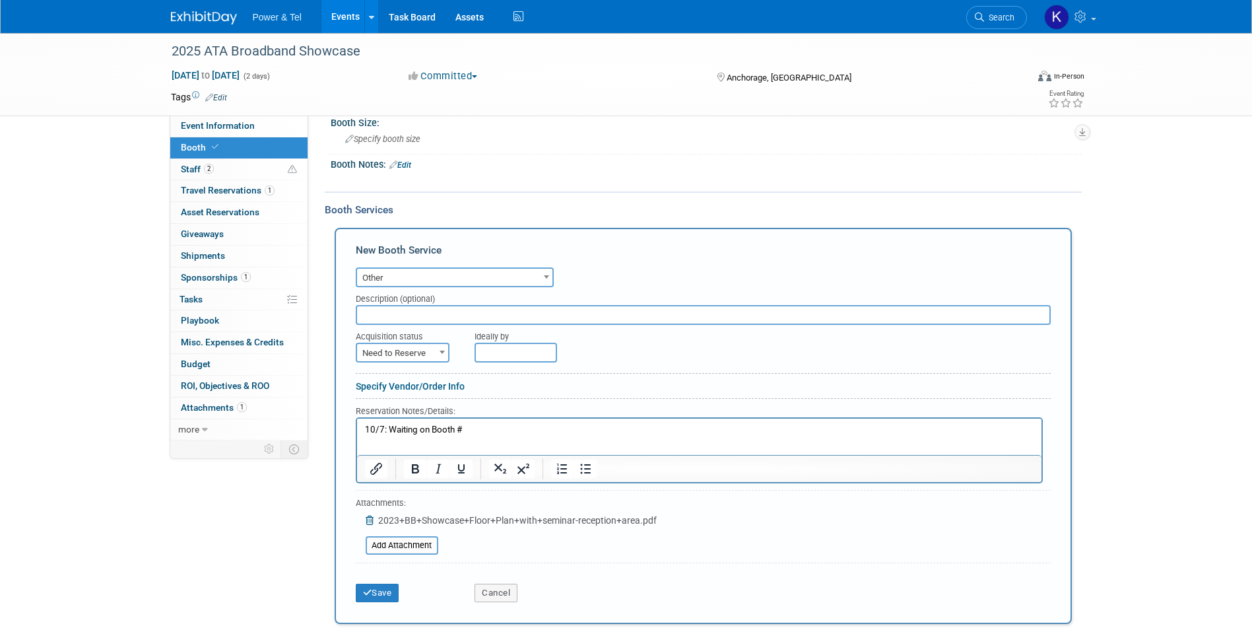
click at [470, 317] on input "text" at bounding box center [703, 315] width 695 height 20
type input "S"
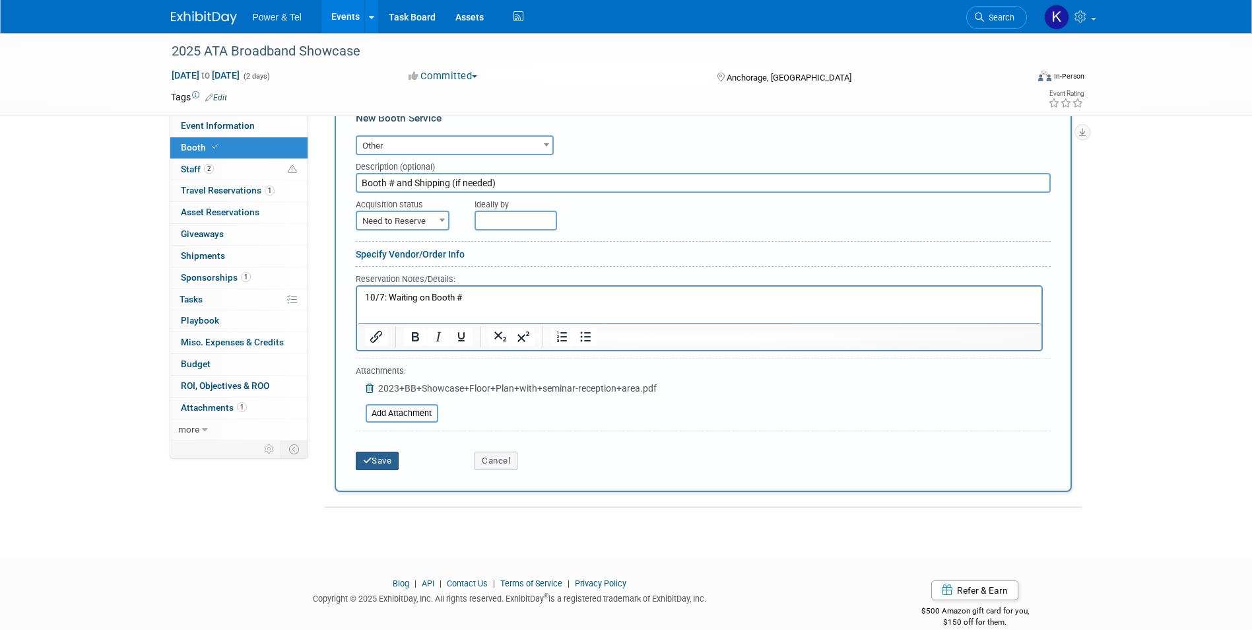
type input "Booth # and Shipping (if needed)"
click at [377, 459] on button "Save" at bounding box center [378, 460] width 44 height 18
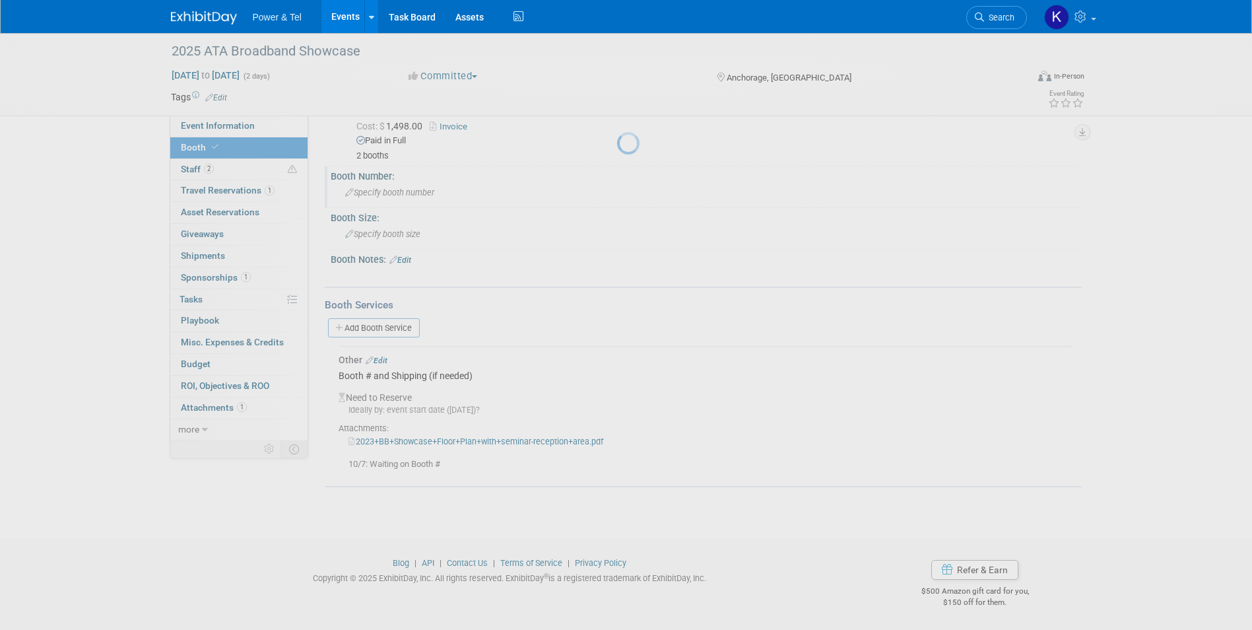
scroll to position [48, 0]
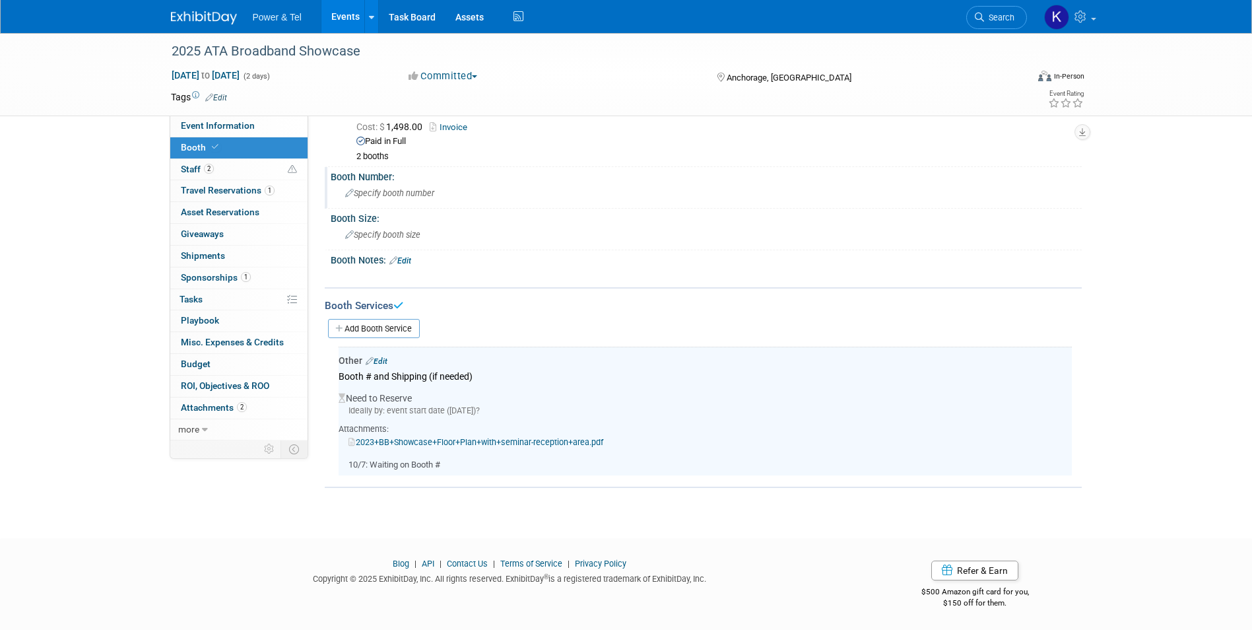
click at [220, 497] on div "2025 ATA Broadband Showcase Oct 29, 2025 to Oct 30, 2025 (2 days) Oct 29, 2025 …" at bounding box center [626, 249] width 1252 height 529
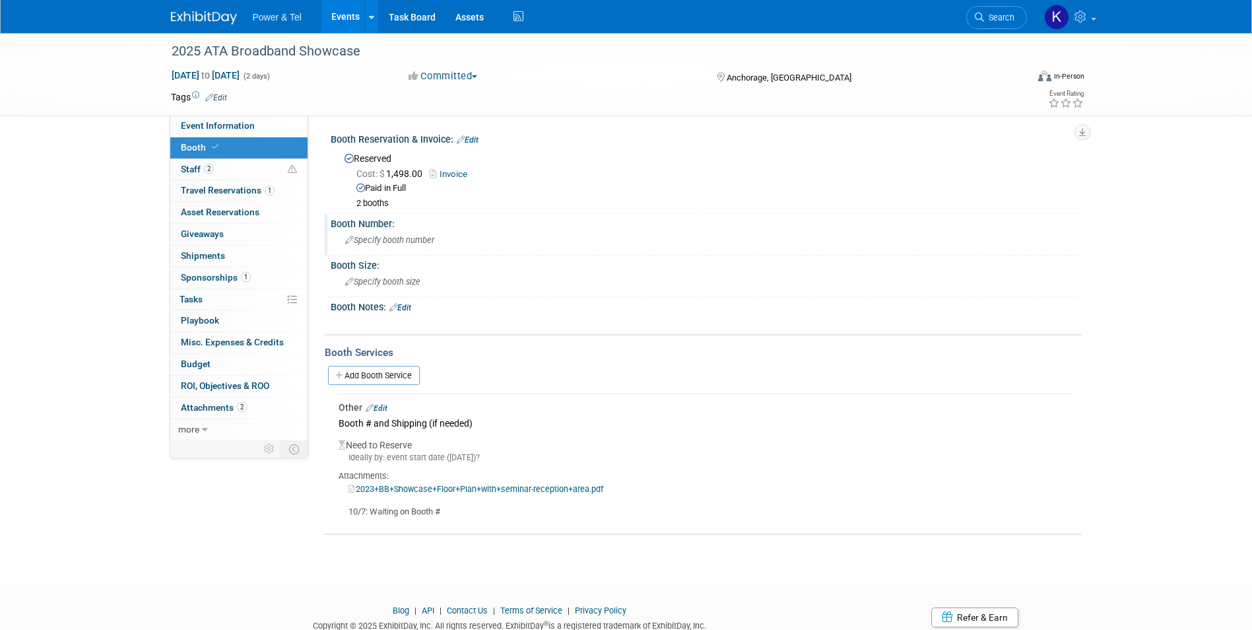
scroll to position [0, 0]
click at [200, 172] on span "Staff 2" at bounding box center [197, 169] width 33 height 11
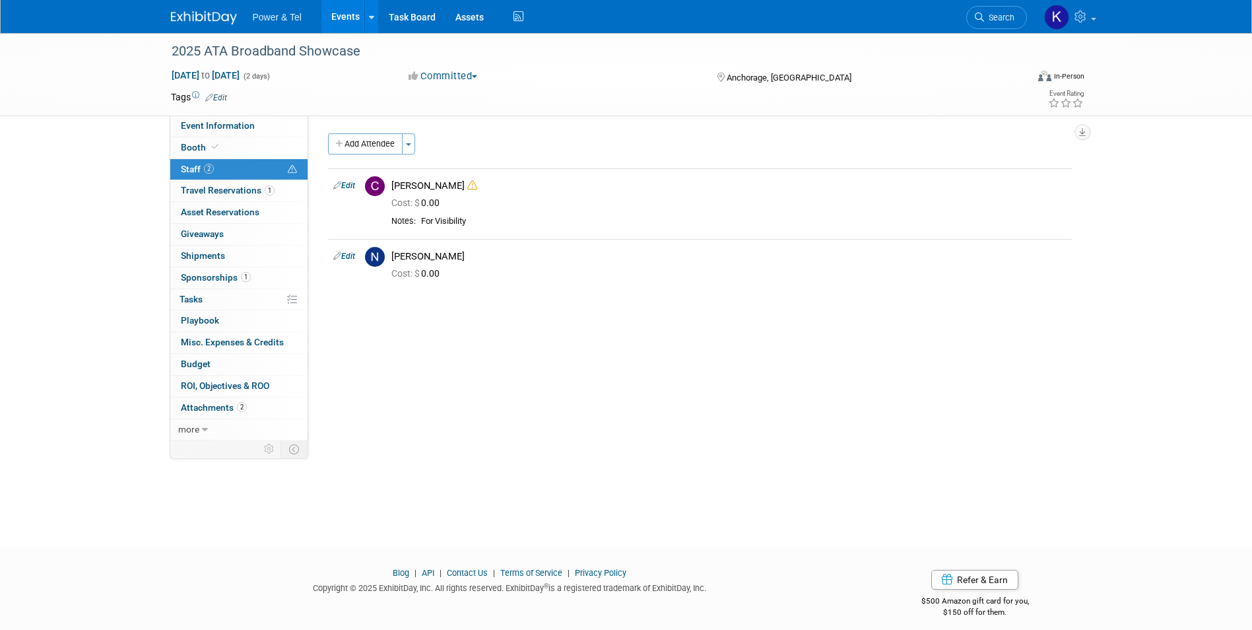
click at [201, 18] on img at bounding box center [204, 17] width 66 height 13
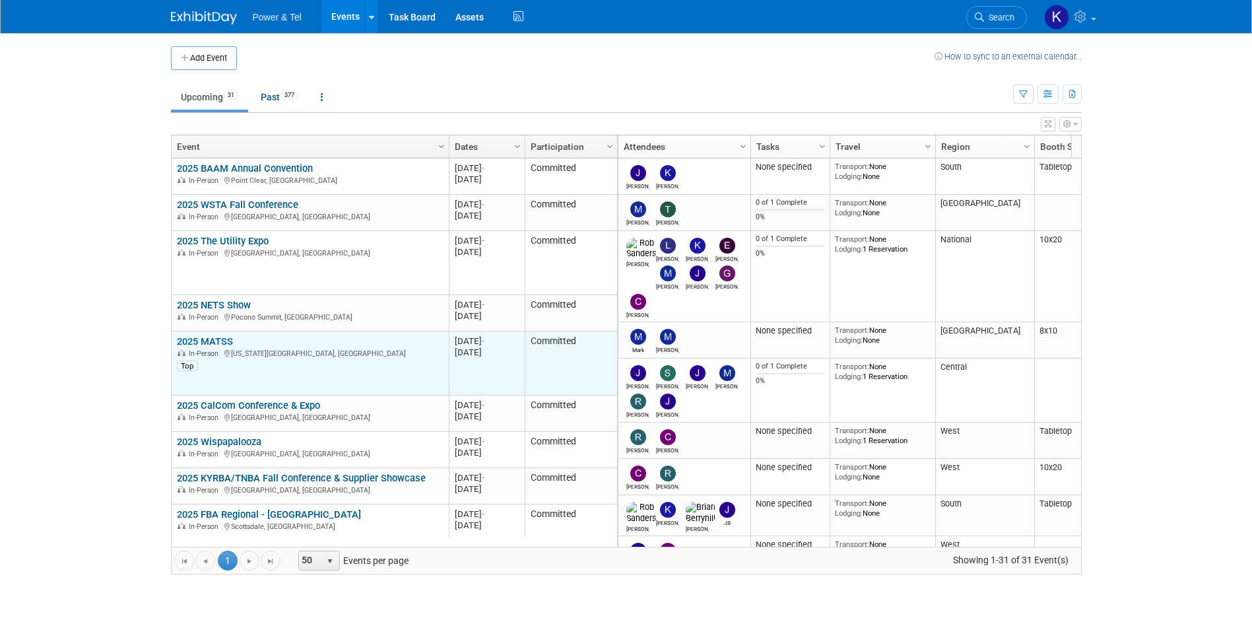
click at [224, 341] on link "2025 MATSS" at bounding box center [205, 341] width 56 height 12
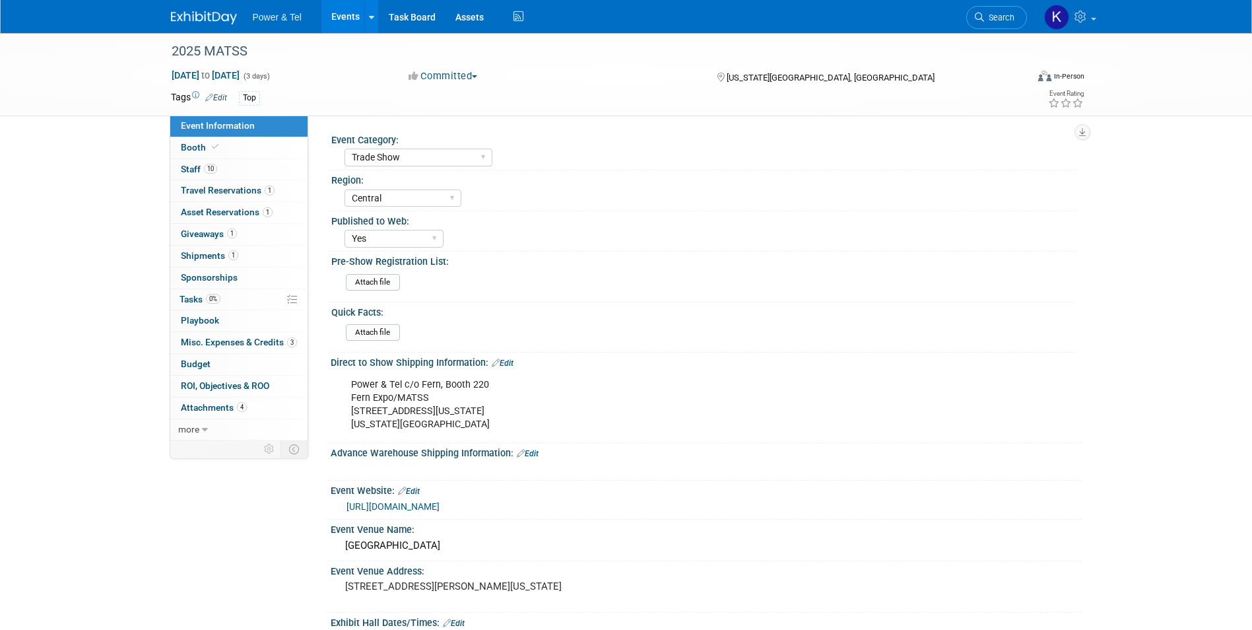
select select "Trade Show"
select select "Central"
select select "Yes"
click at [209, 230] on span "Giveaways 1" at bounding box center [209, 233] width 56 height 11
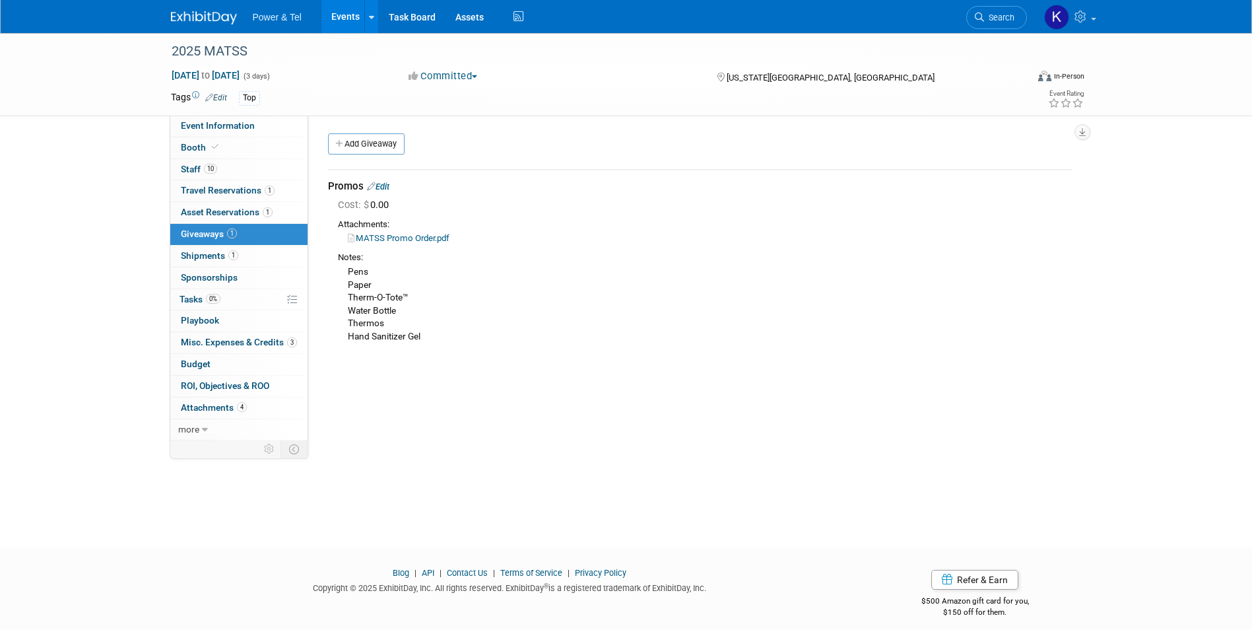
click at [196, 18] on img at bounding box center [204, 17] width 66 height 13
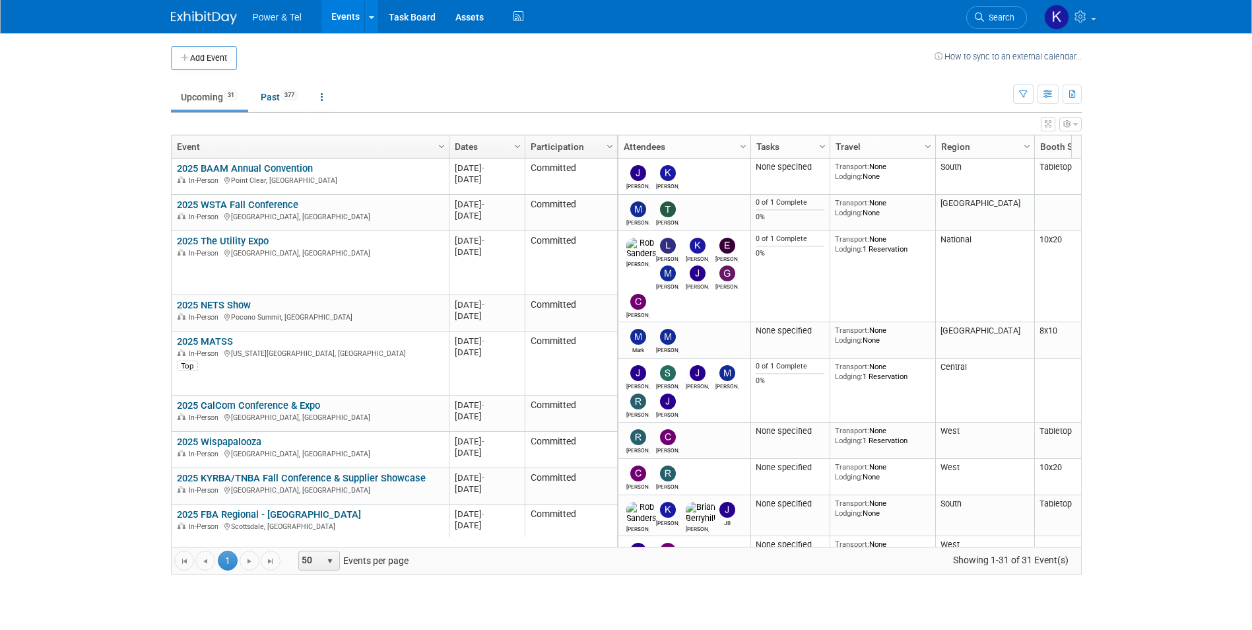
click at [1008, 14] on span "Search" at bounding box center [999, 18] width 30 height 10
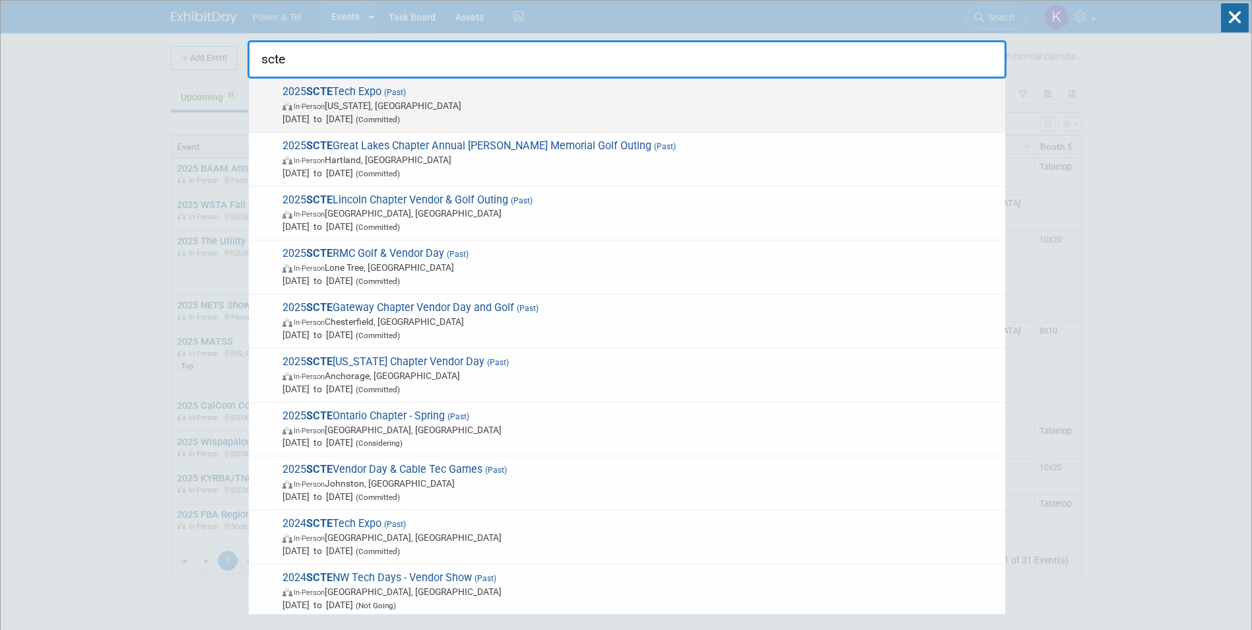
type input "scte"
click at [359, 88] on span "2025 SCTE Tech Expo (Past) In-Person Washington, DC Sep 29, 2025 to Oct 1, 2025…" at bounding box center [638, 105] width 720 height 40
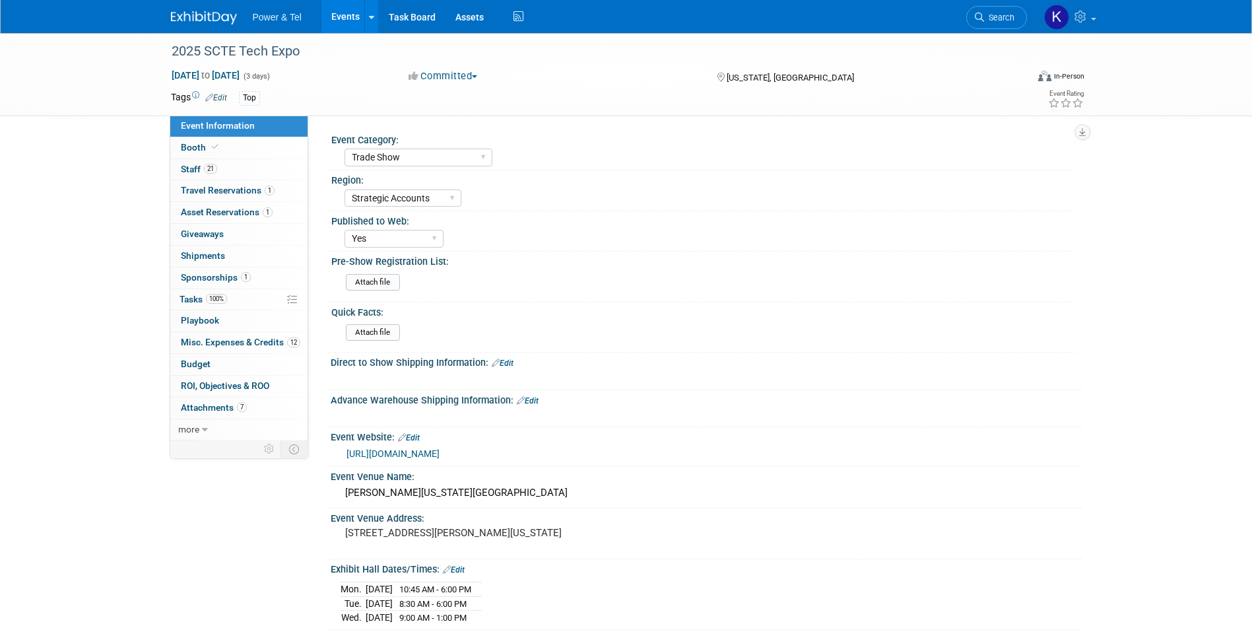
select select "Trade Show"
select select "Strategic Accounts"
select select "Yes"
click at [195, 424] on span "more" at bounding box center [188, 429] width 21 height 11
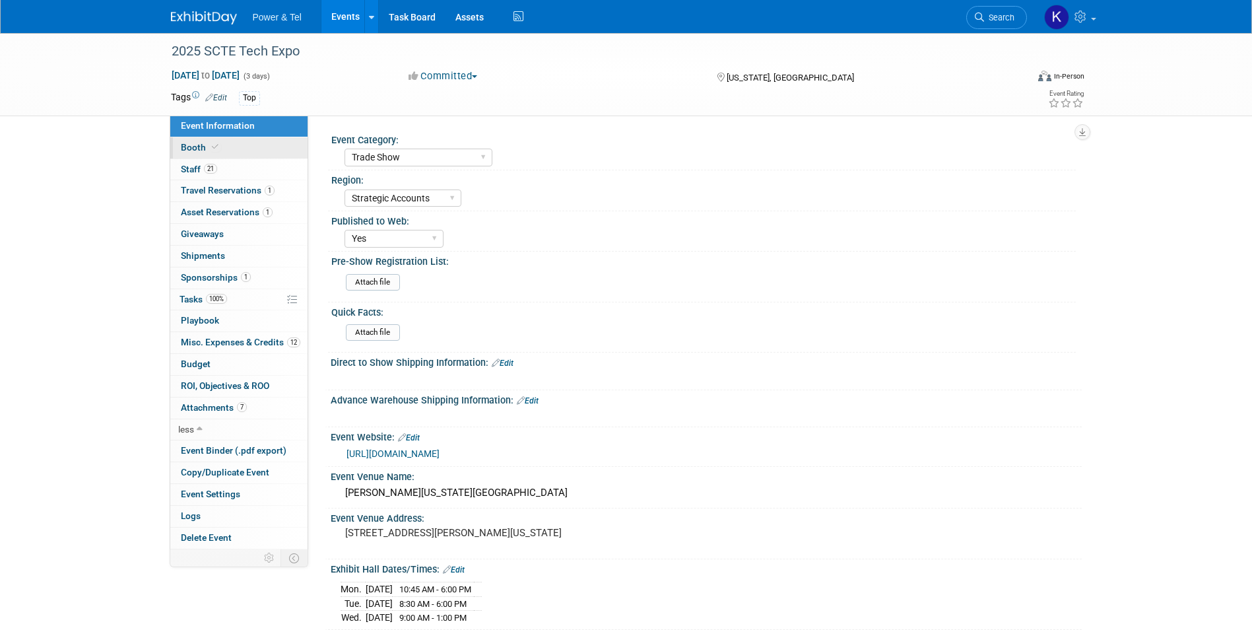
click at [199, 148] on span "Booth" at bounding box center [201, 147] width 40 height 11
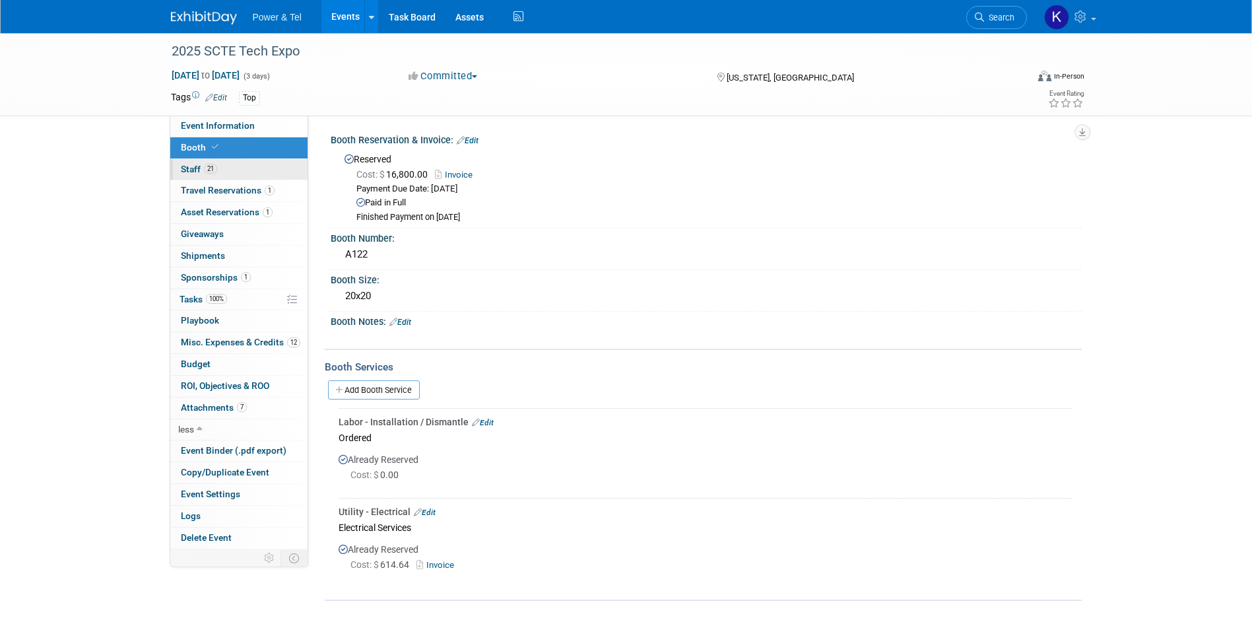
click at [195, 167] on span "Staff 21" at bounding box center [199, 169] width 36 height 11
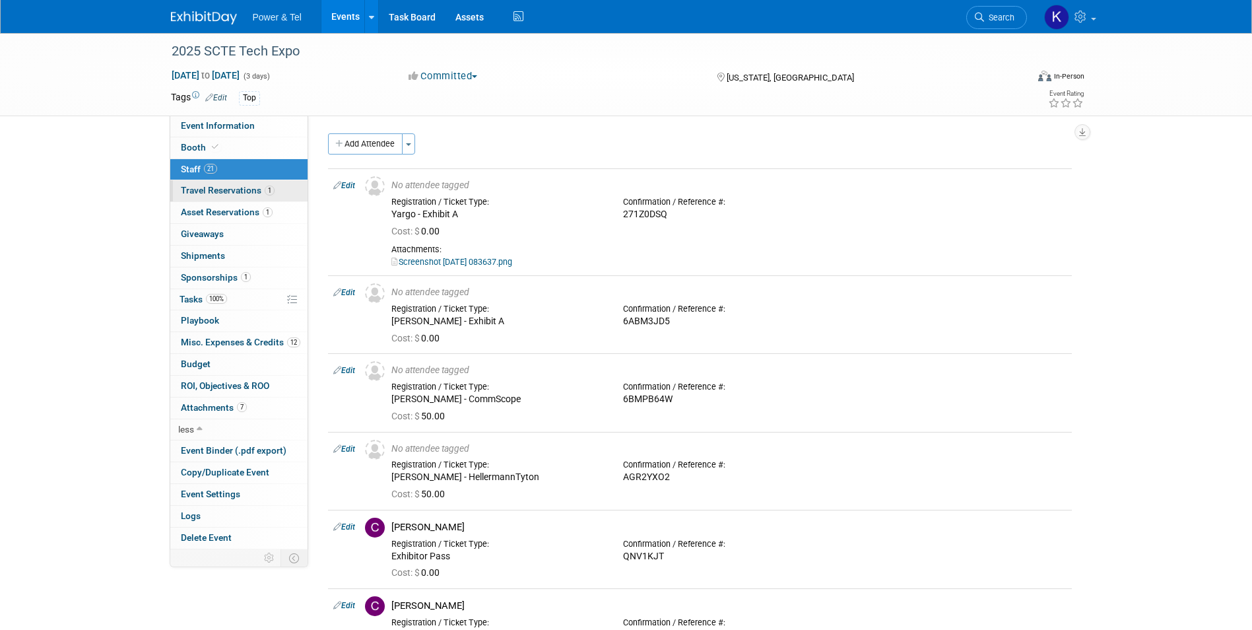
click at [200, 191] on span "Travel Reservations 1" at bounding box center [228, 190] width 94 height 11
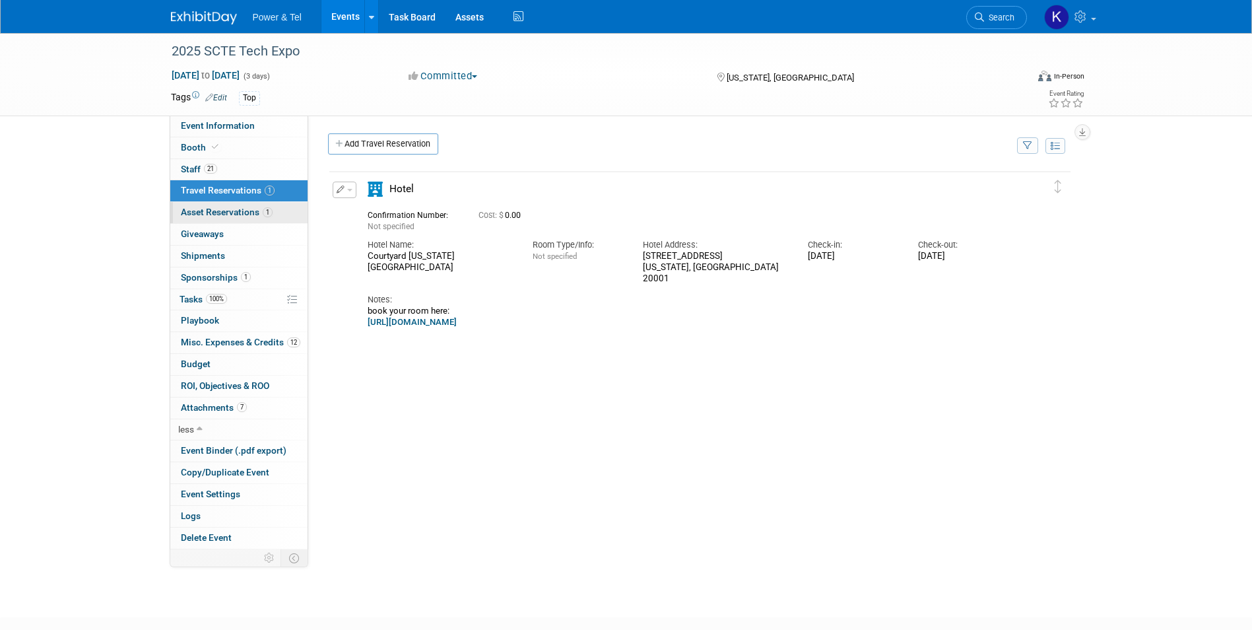
click at [203, 206] on link "1 Asset Reservations 1" at bounding box center [238, 212] width 137 height 21
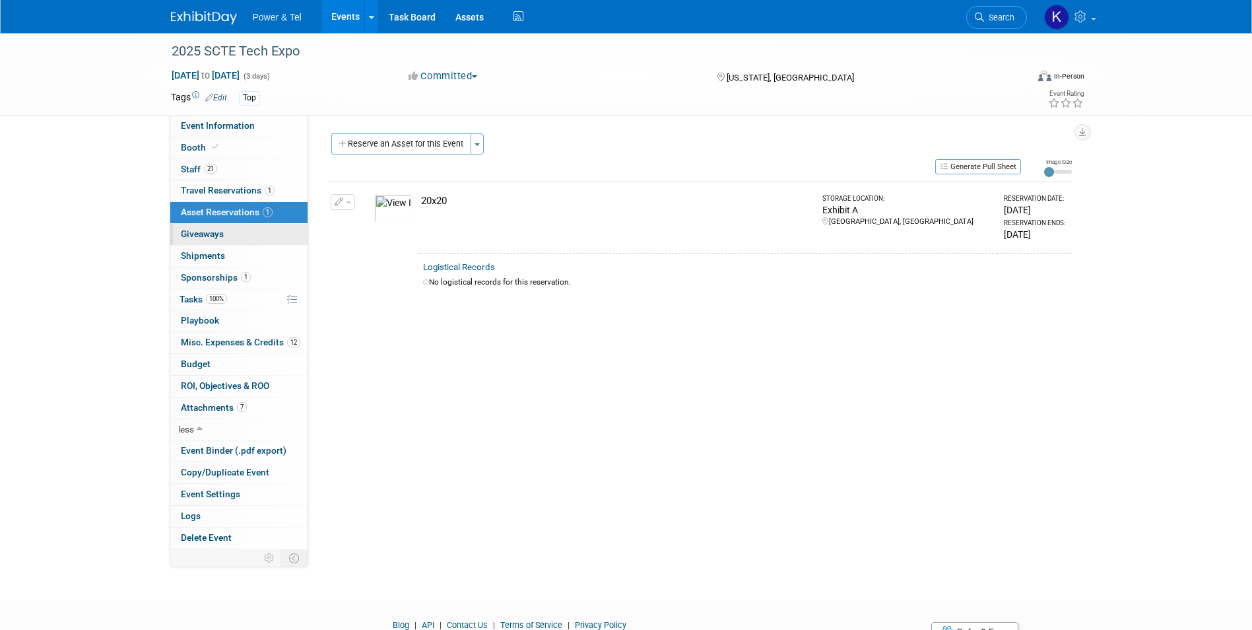
click at [206, 233] on span "Giveaways 0" at bounding box center [202, 233] width 43 height 11
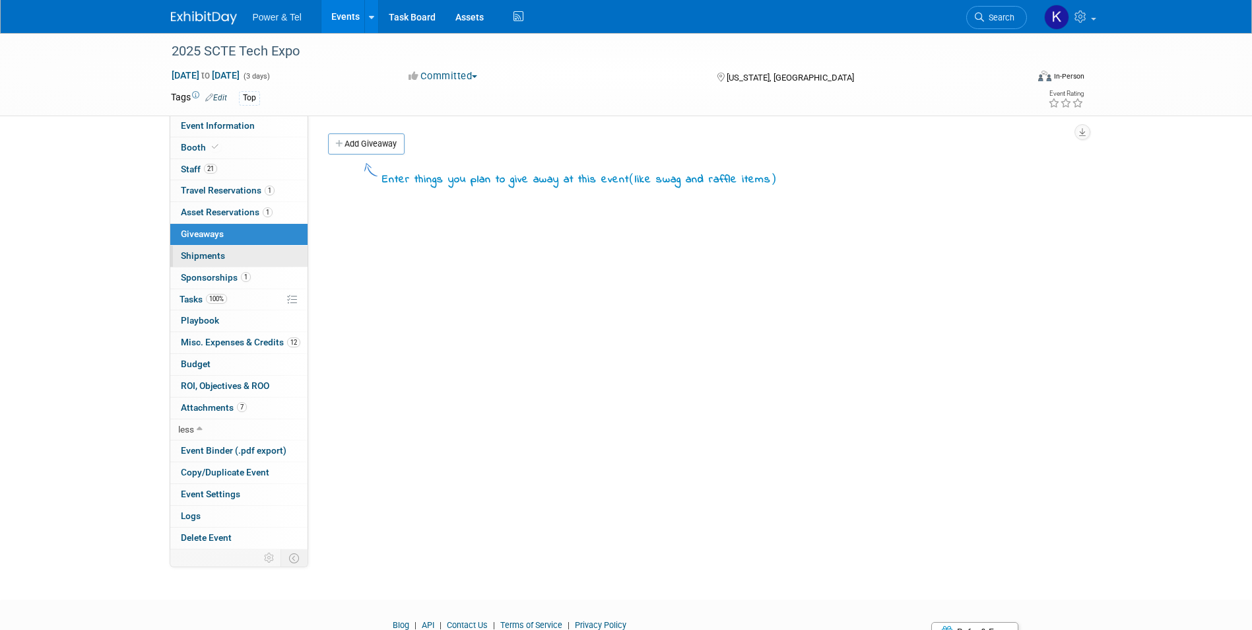
click at [206, 252] on span "Shipments 0" at bounding box center [203, 255] width 44 height 11
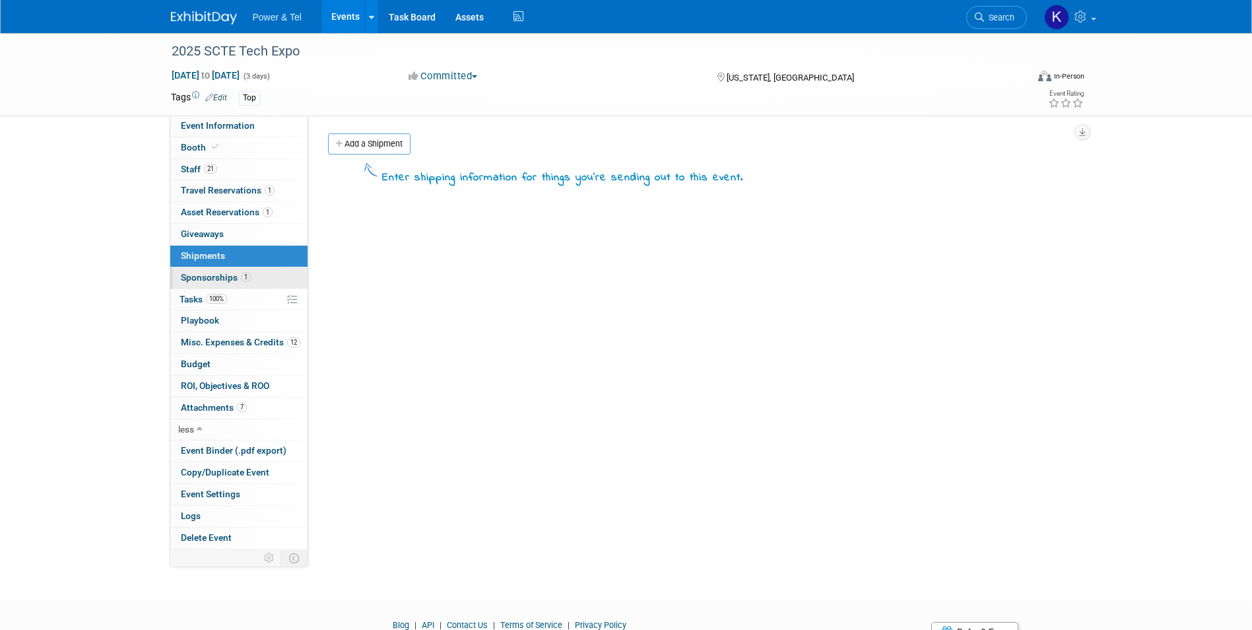
click at [208, 271] on link "1 Sponsorships 1" at bounding box center [238, 277] width 137 height 21
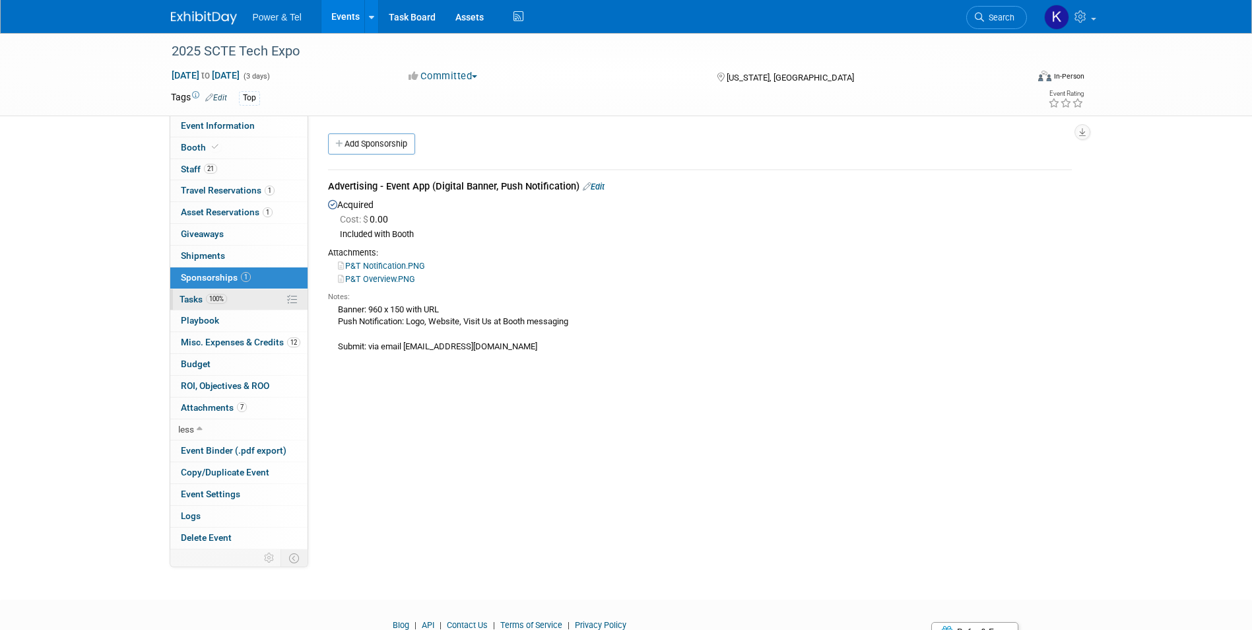
click at [195, 298] on span "Tasks 100%" at bounding box center [203, 299] width 48 height 11
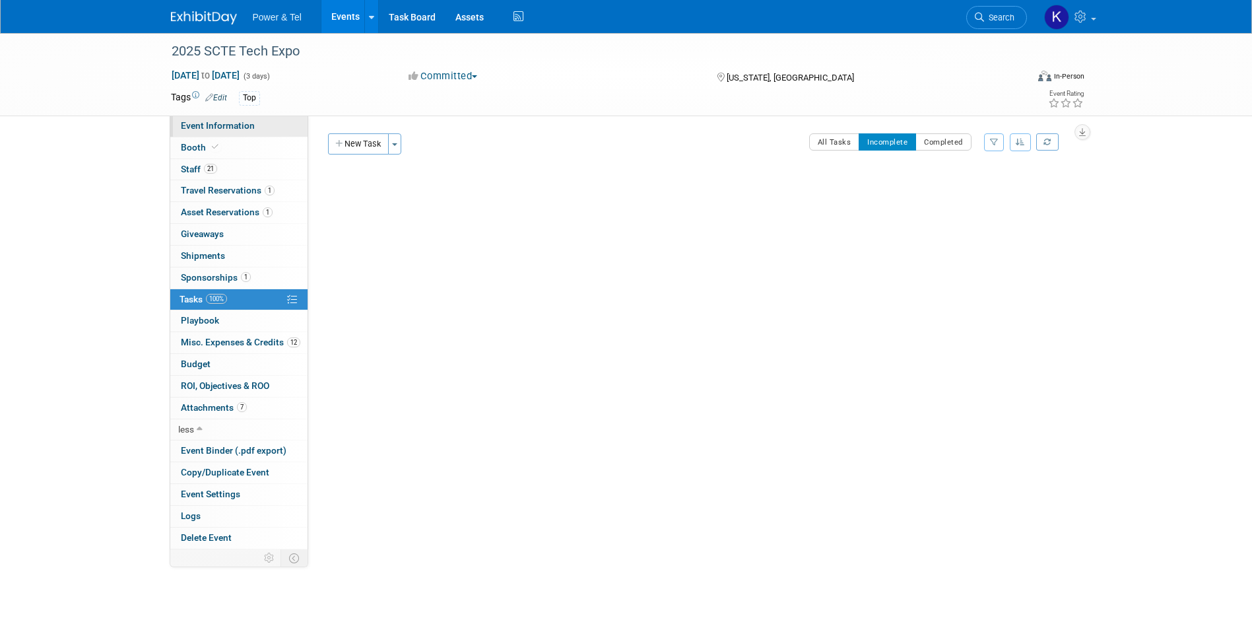
click at [230, 127] on span "Event Information" at bounding box center [218, 125] width 74 height 11
select select "Trade Show"
select select "Strategic Accounts"
select select "Yes"
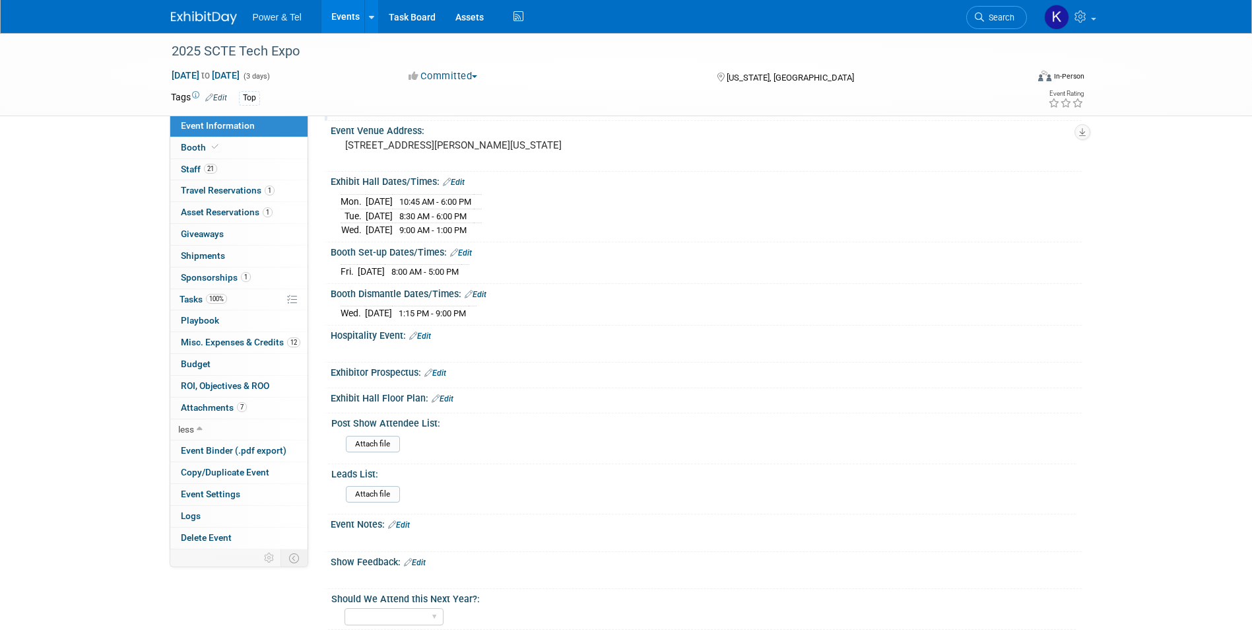
scroll to position [412, 0]
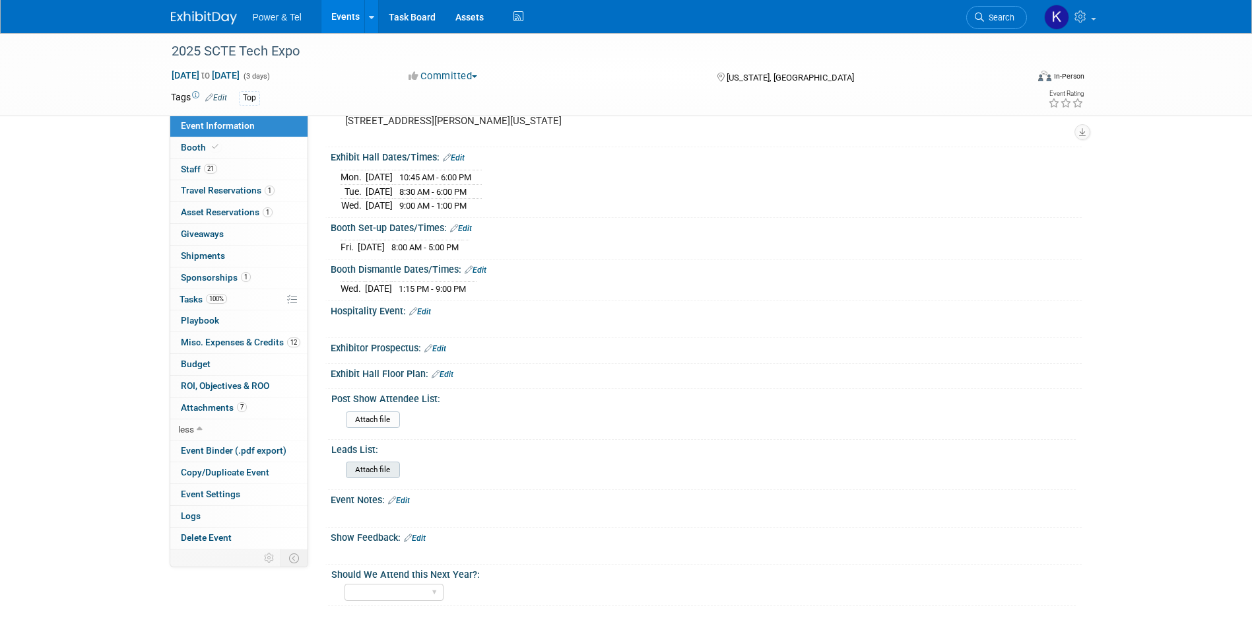
click at [383, 463] on input "file" at bounding box center [309, 469] width 179 height 15
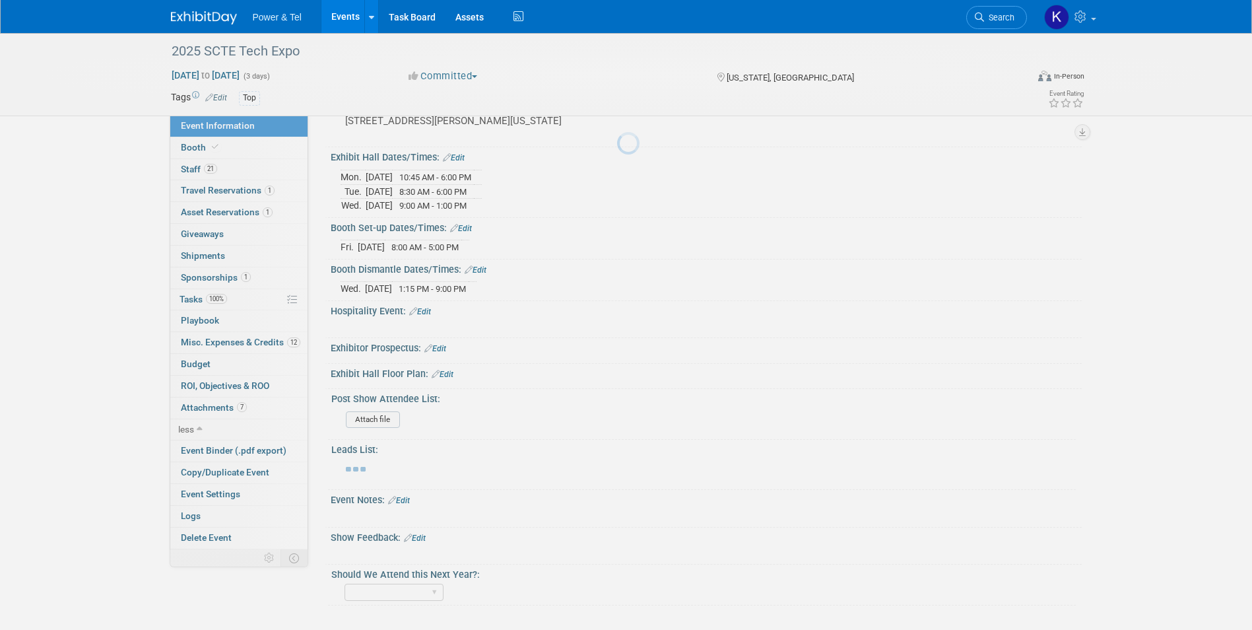
scroll to position [402, 0]
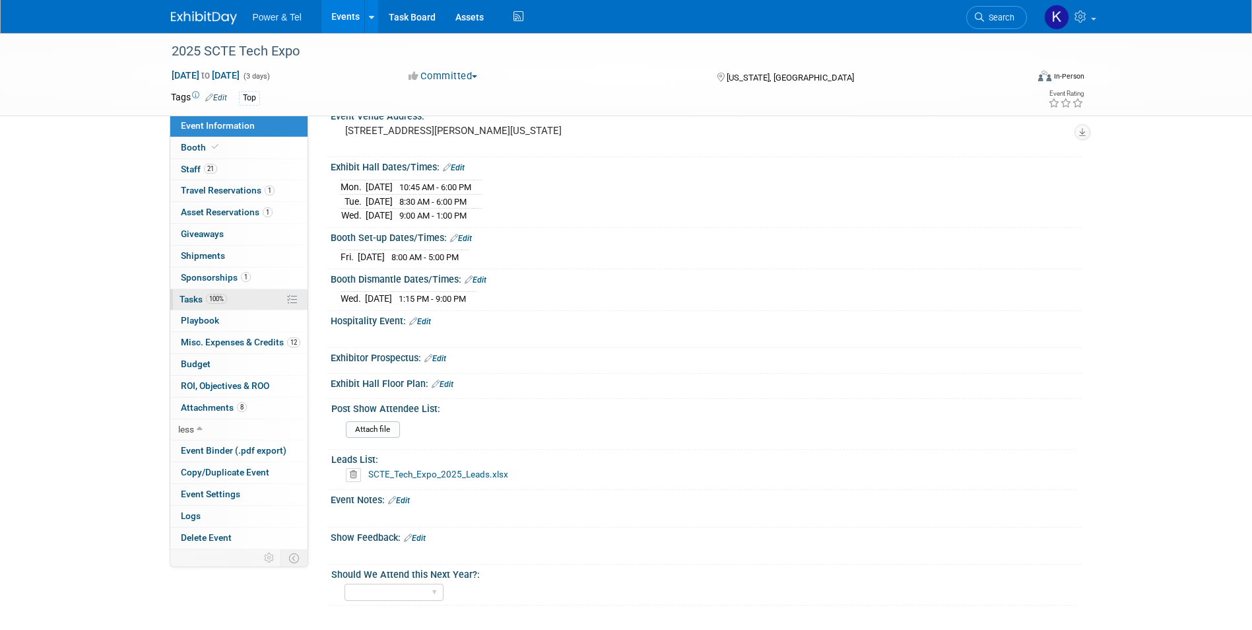
click at [188, 295] on span "Tasks 100%" at bounding box center [203, 299] width 48 height 11
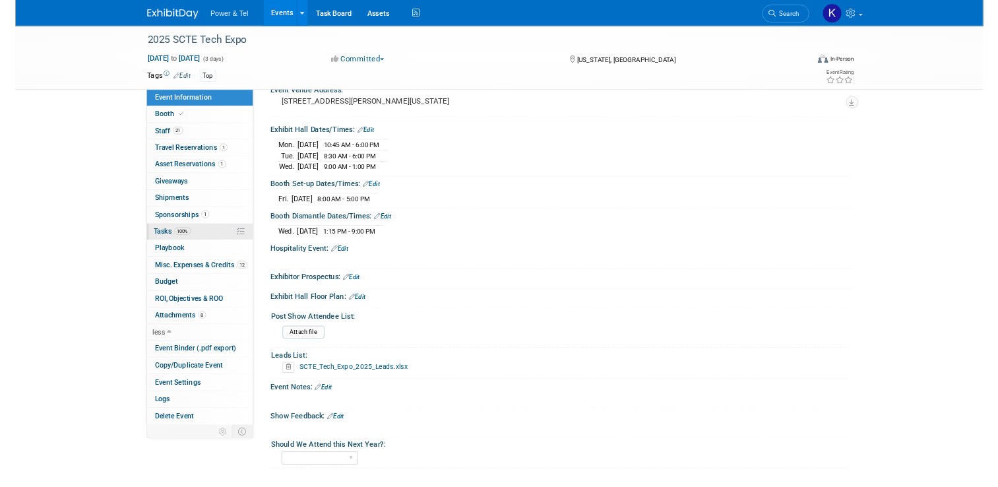
scroll to position [0, 0]
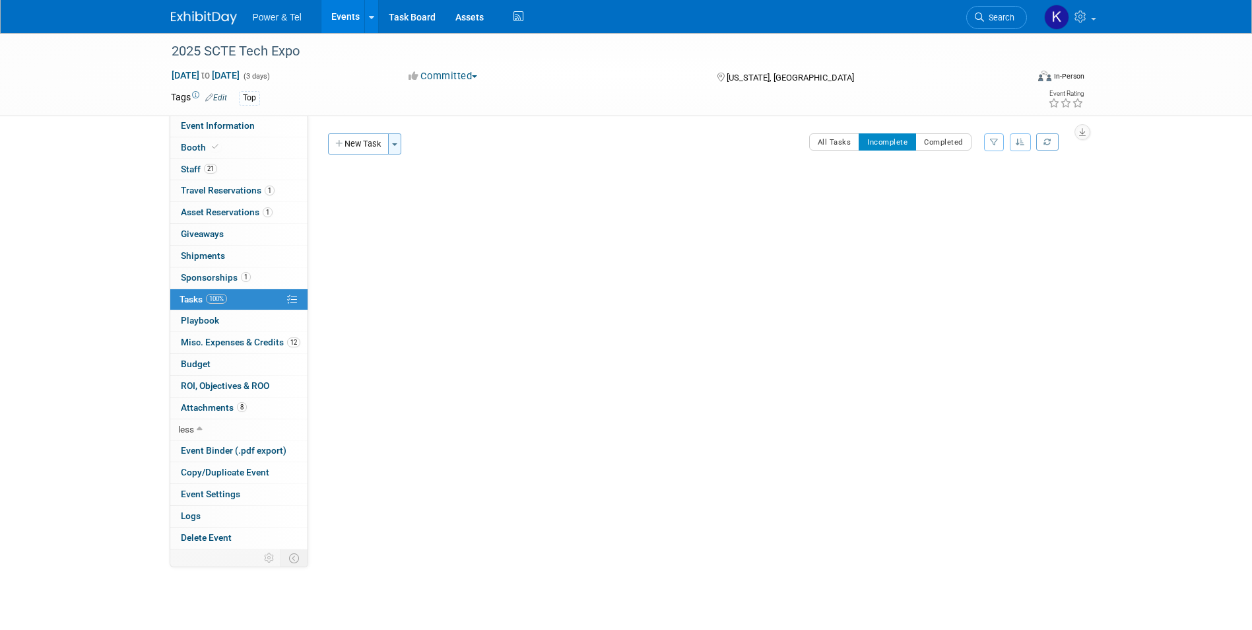
click at [397, 143] on span "button" at bounding box center [394, 144] width 5 height 3
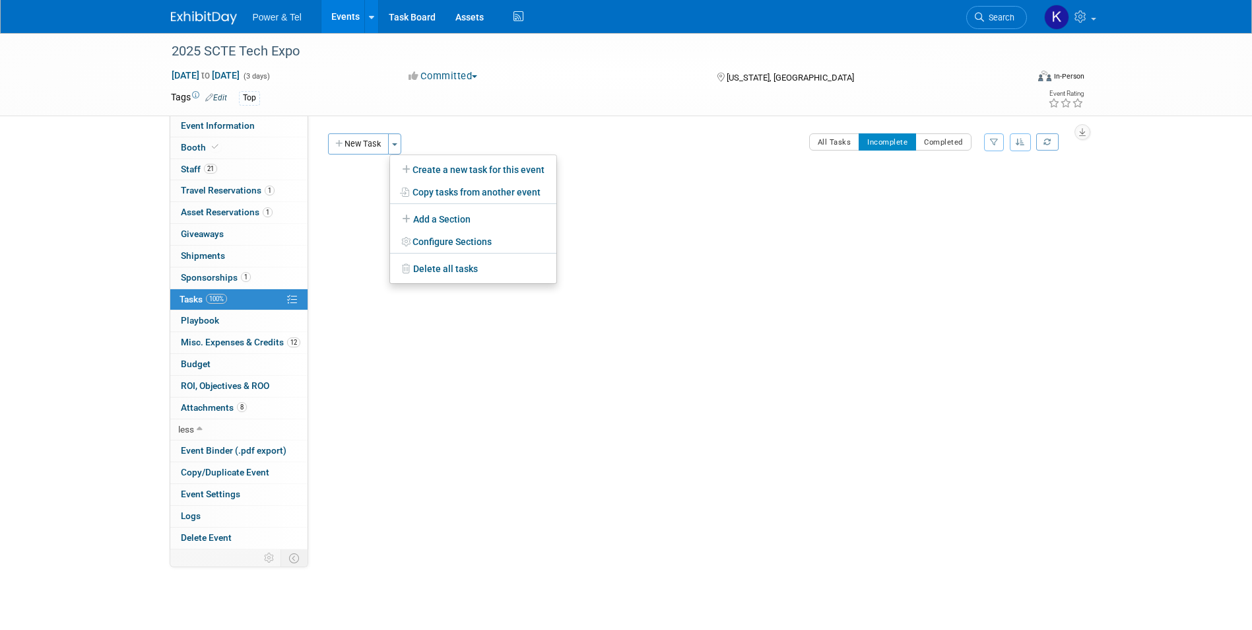
click at [64, 234] on div "2025 SCTE Tech Expo Sep 29, 2025 to Oct 1, 2025 (3 days) Sep 29, 2025 to Oct 1,…" at bounding box center [626, 304] width 1252 height 542
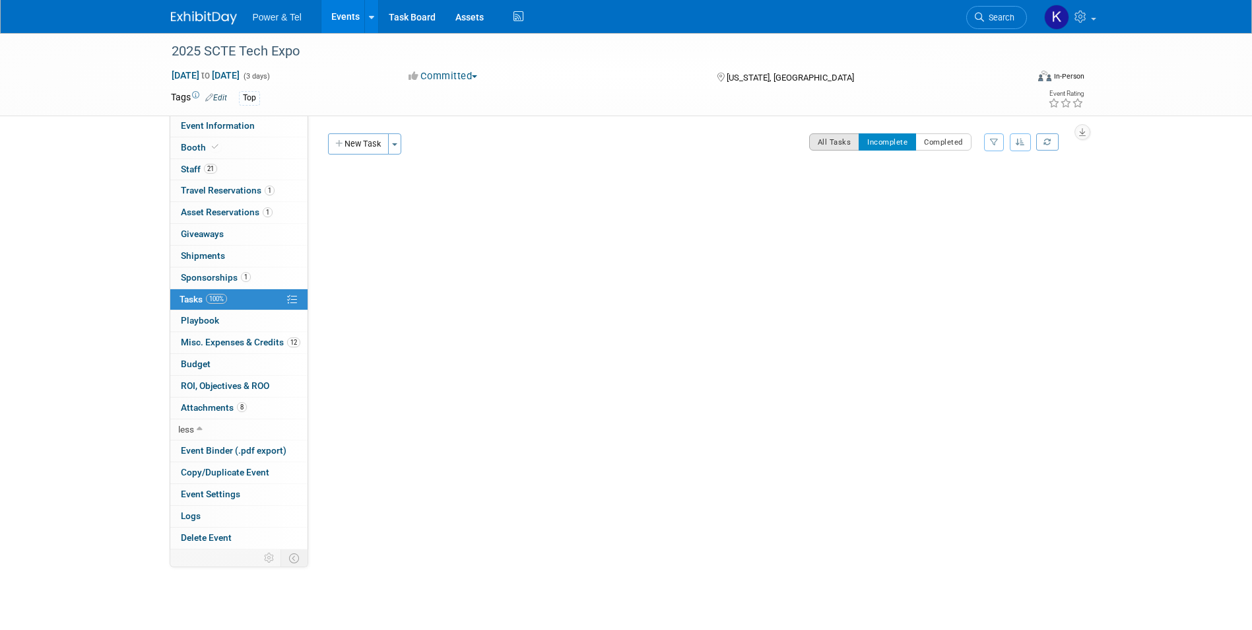
click at [856, 137] on div "All Tasks Incomplete Completed" at bounding box center [890, 141] width 162 height 17
click at [843, 140] on button "All Tasks" at bounding box center [834, 141] width 51 height 17
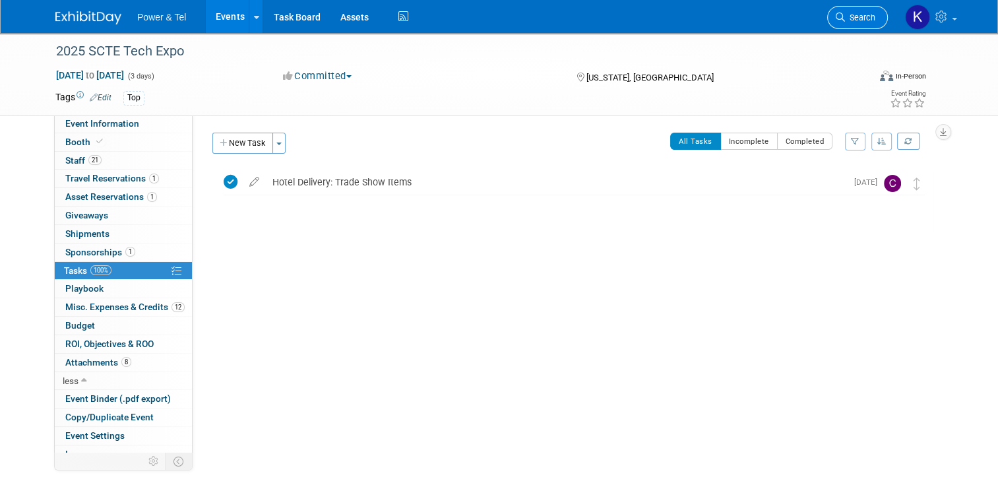
click at [862, 19] on span "Search" at bounding box center [860, 18] width 30 height 10
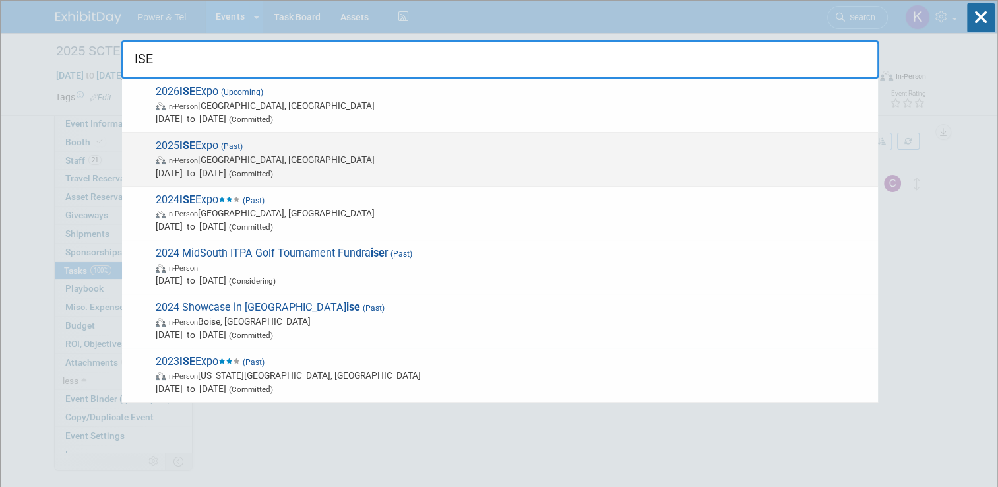
type input "ISE"
click at [214, 143] on span "2025 ISE Expo (Past) In-Person New Orleans, LA Jul 29, 2025 to Jul 31, 2025 (Co…" at bounding box center [512, 159] width 720 height 40
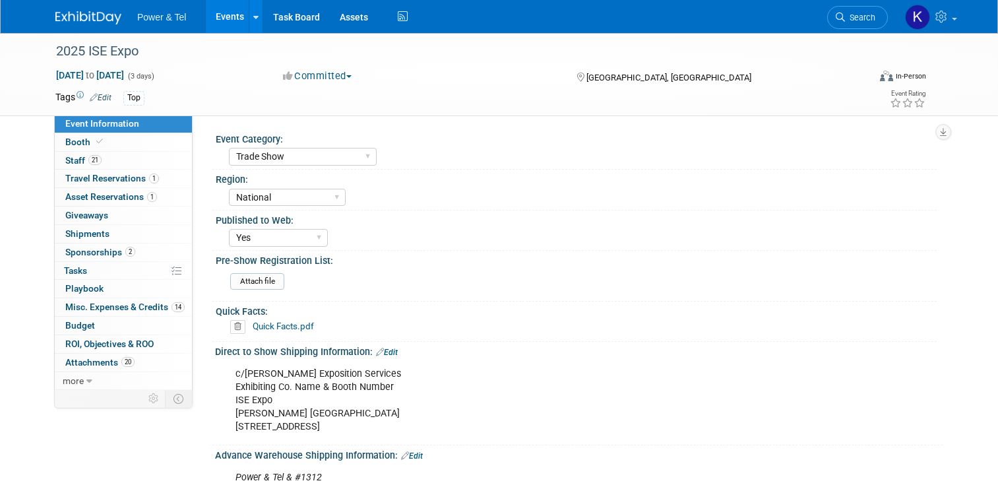
select select "Trade Show"
select select "National"
select select "Yes"
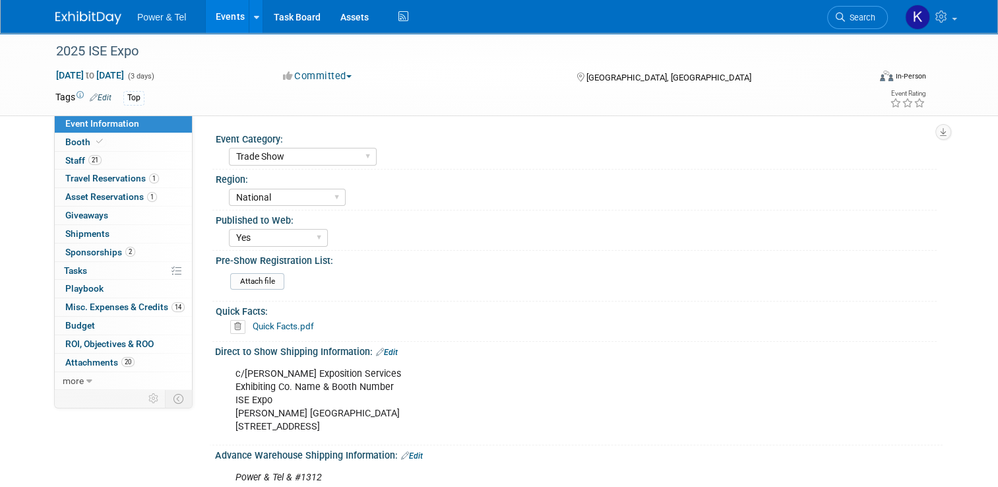
click at [62, 23] on img at bounding box center [88, 17] width 66 height 13
